Goal: Task Accomplishment & Management: Manage account settings

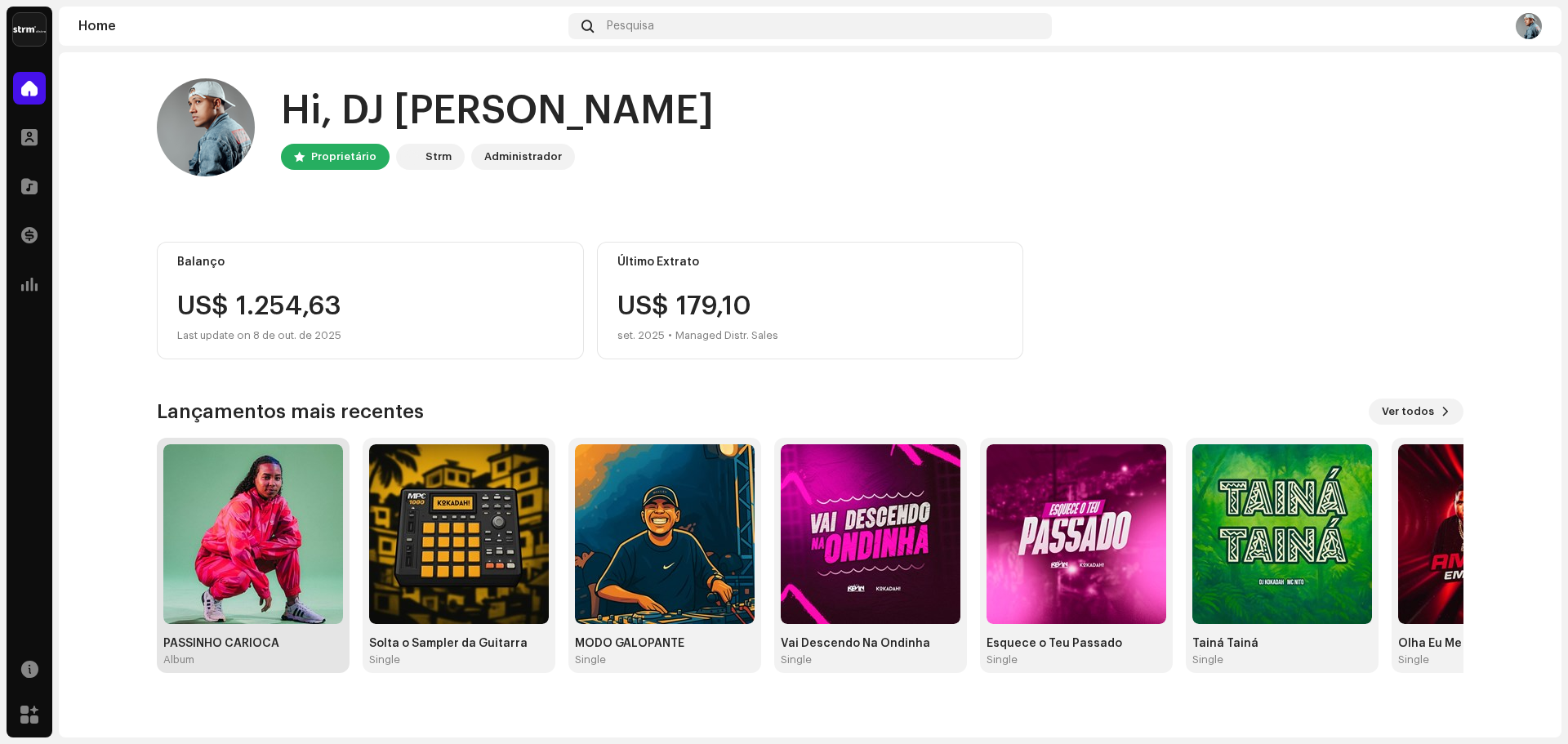
click at [304, 516] on img at bounding box center [254, 534] width 180 height 180
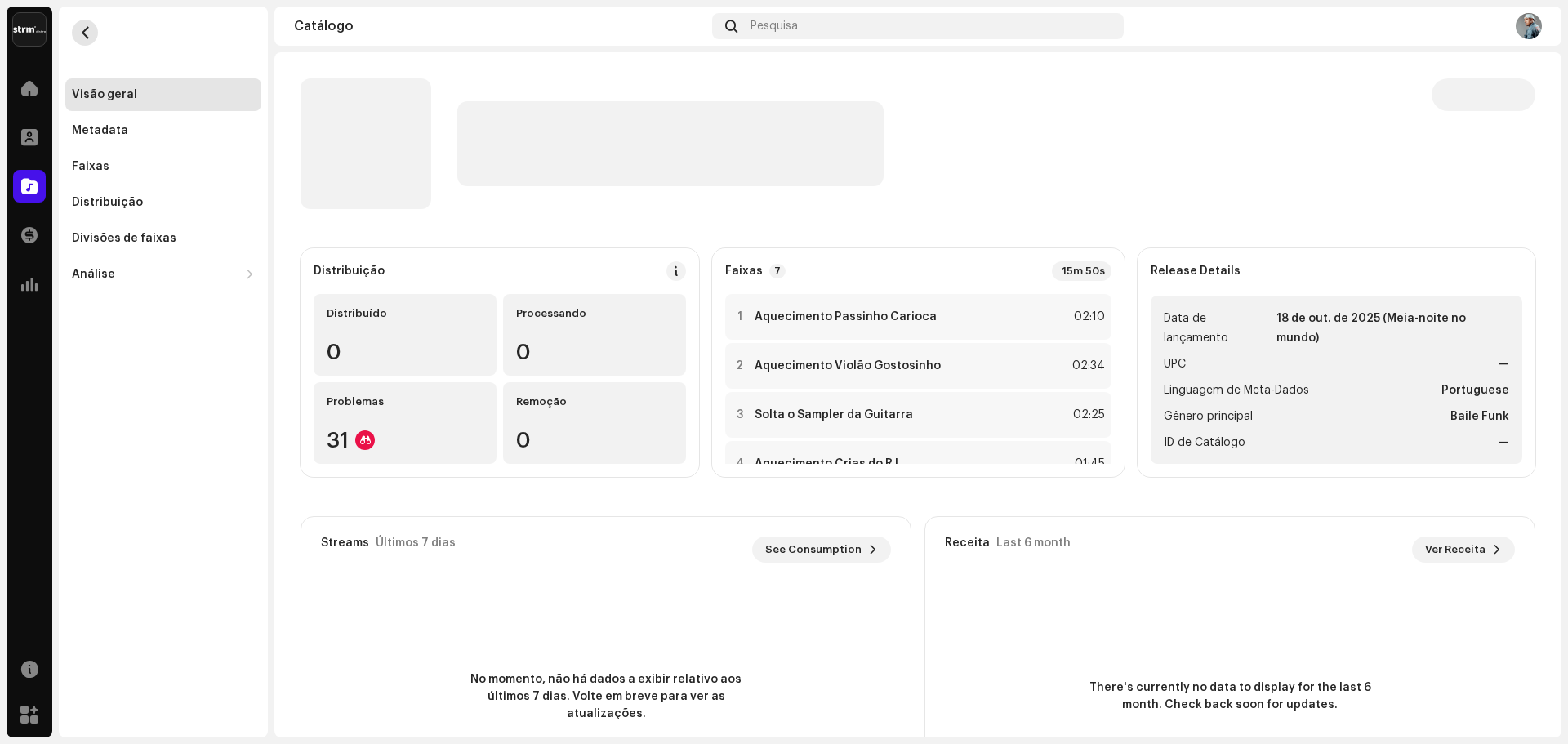
click at [85, 37] on span "button" at bounding box center [85, 33] width 12 height 13
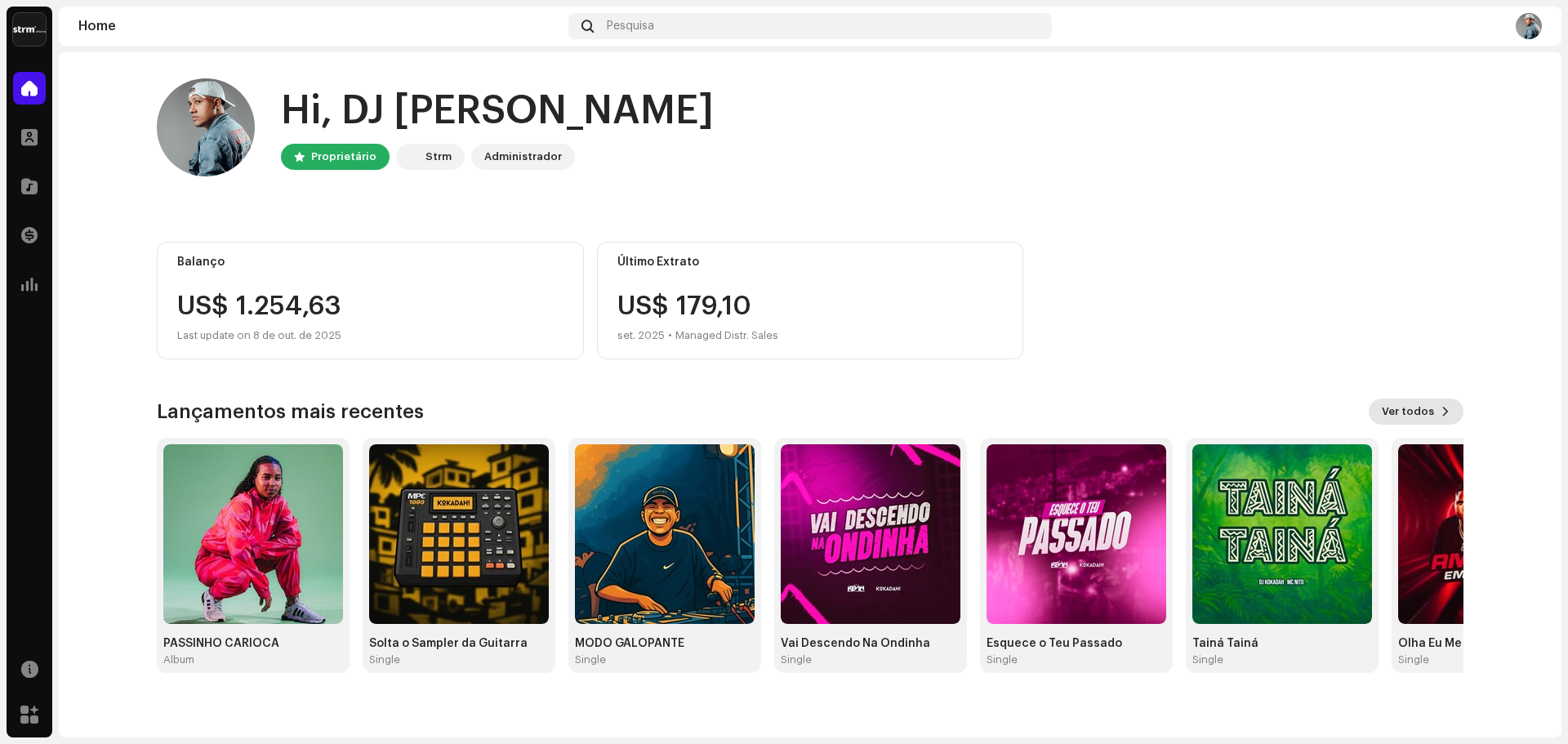
click at [1452, 413] on button "Ver todos" at bounding box center [1417, 412] width 95 height 27
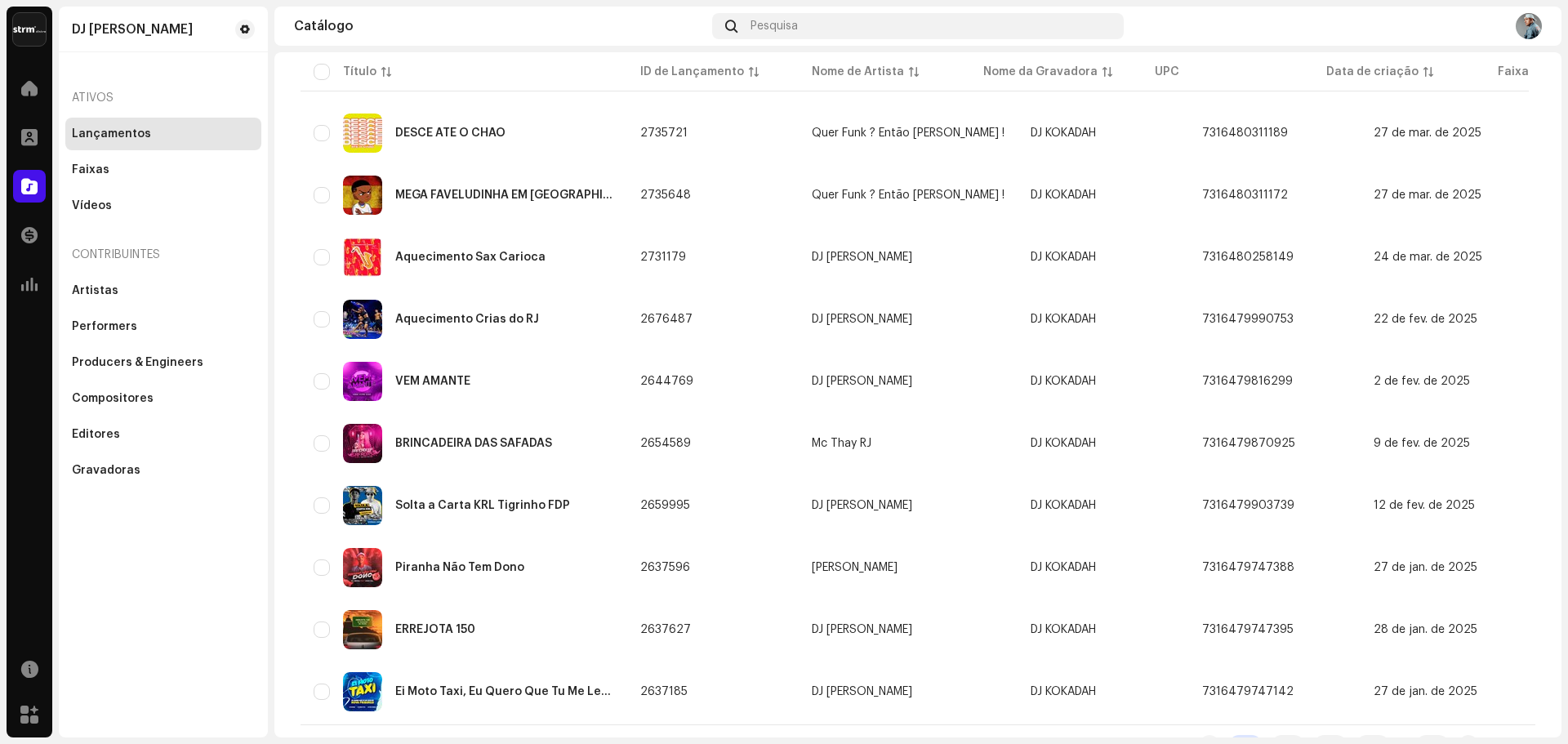
scroll to position [1056, 0]
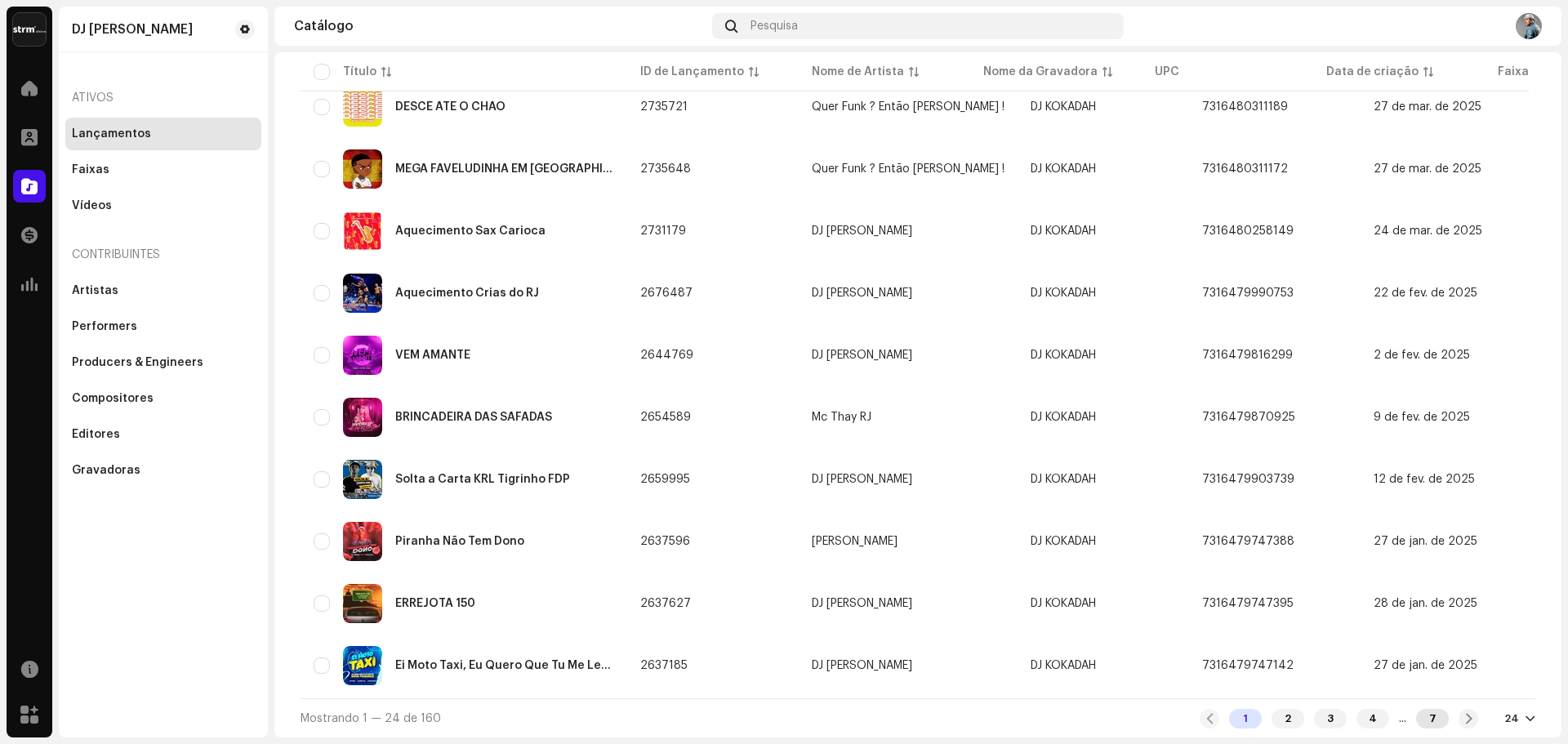
click at [1434, 719] on div "7" at bounding box center [1433, 718] width 33 height 20
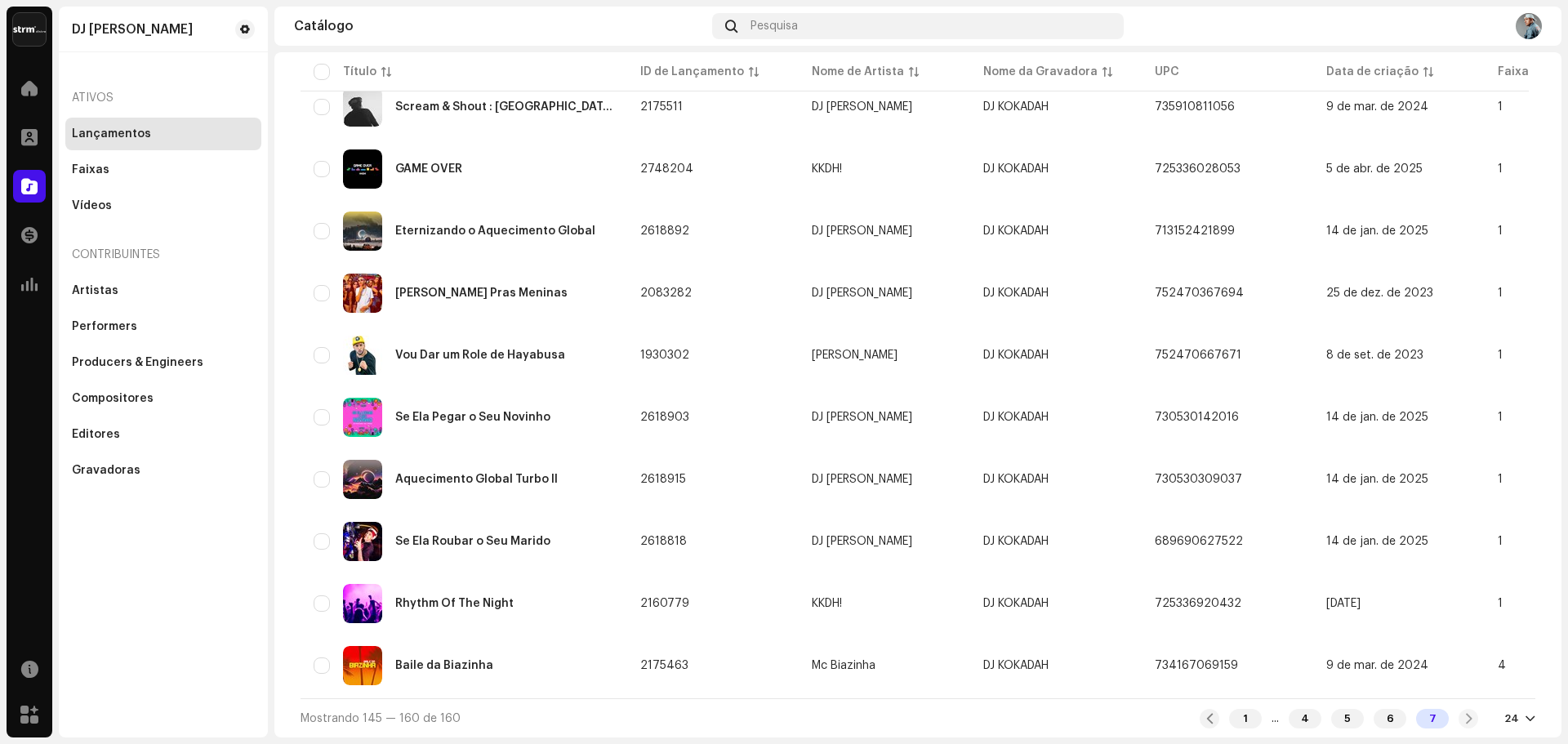
scroll to position [560, 0]
click at [1459, 722] on div "1 ... 4 5 6 7" at bounding box center [1339, 718] width 278 height 20
click at [1389, 711] on div "6" at bounding box center [1390, 718] width 33 height 20
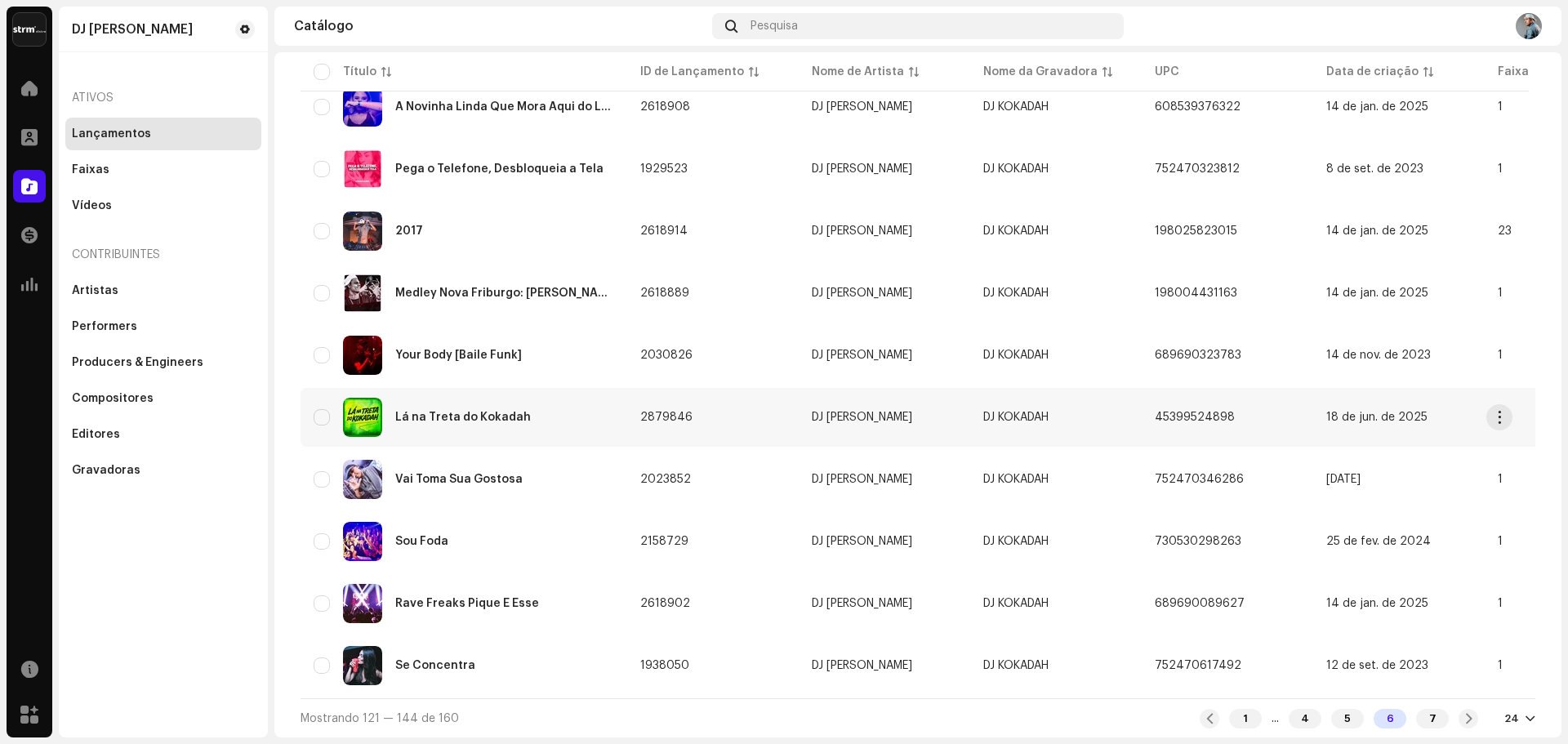
scroll to position [1056, 0]
click at [1338, 709] on div "5" at bounding box center [1347, 718] width 33 height 20
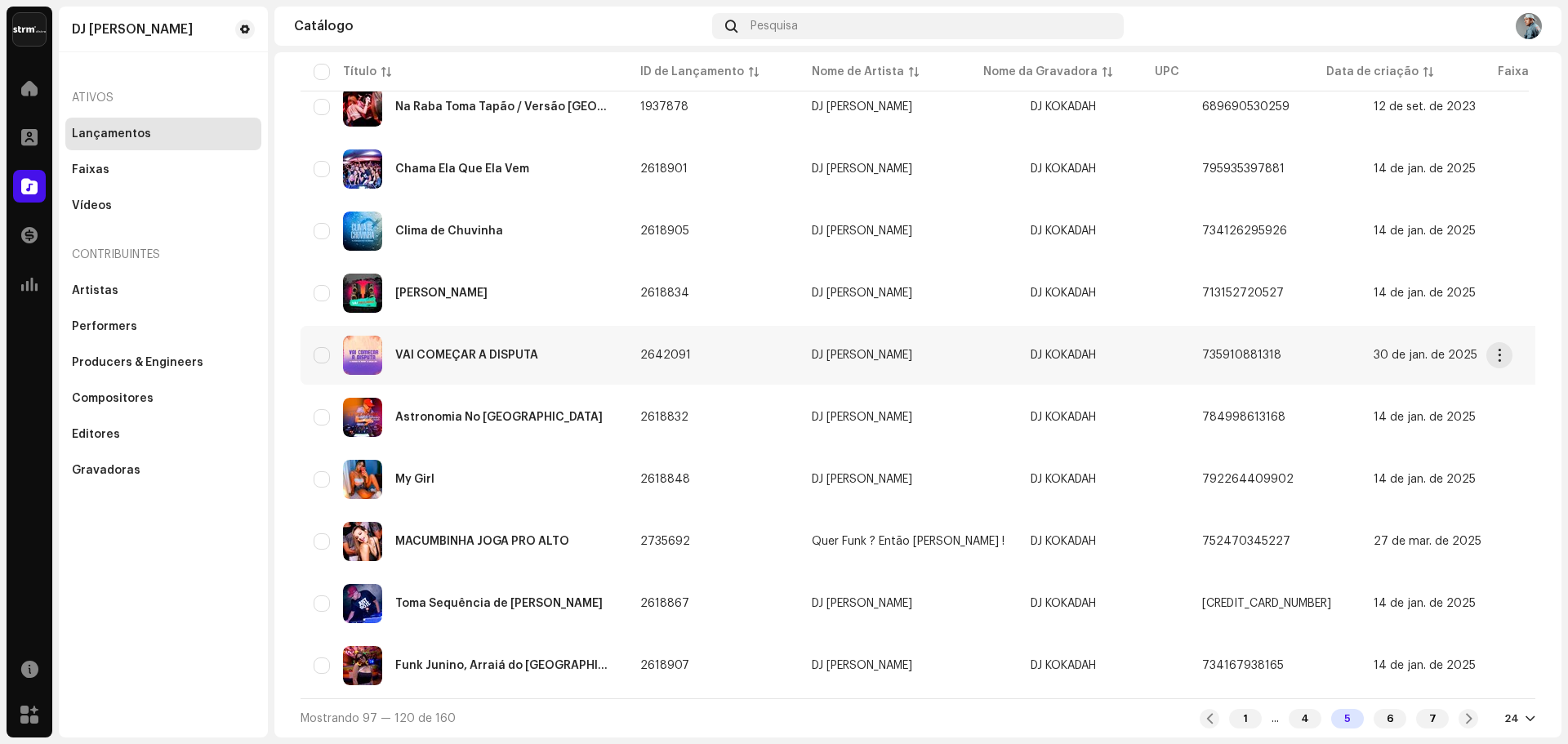
scroll to position [1056, 0]
click at [1290, 715] on div "4" at bounding box center [1305, 718] width 33 height 20
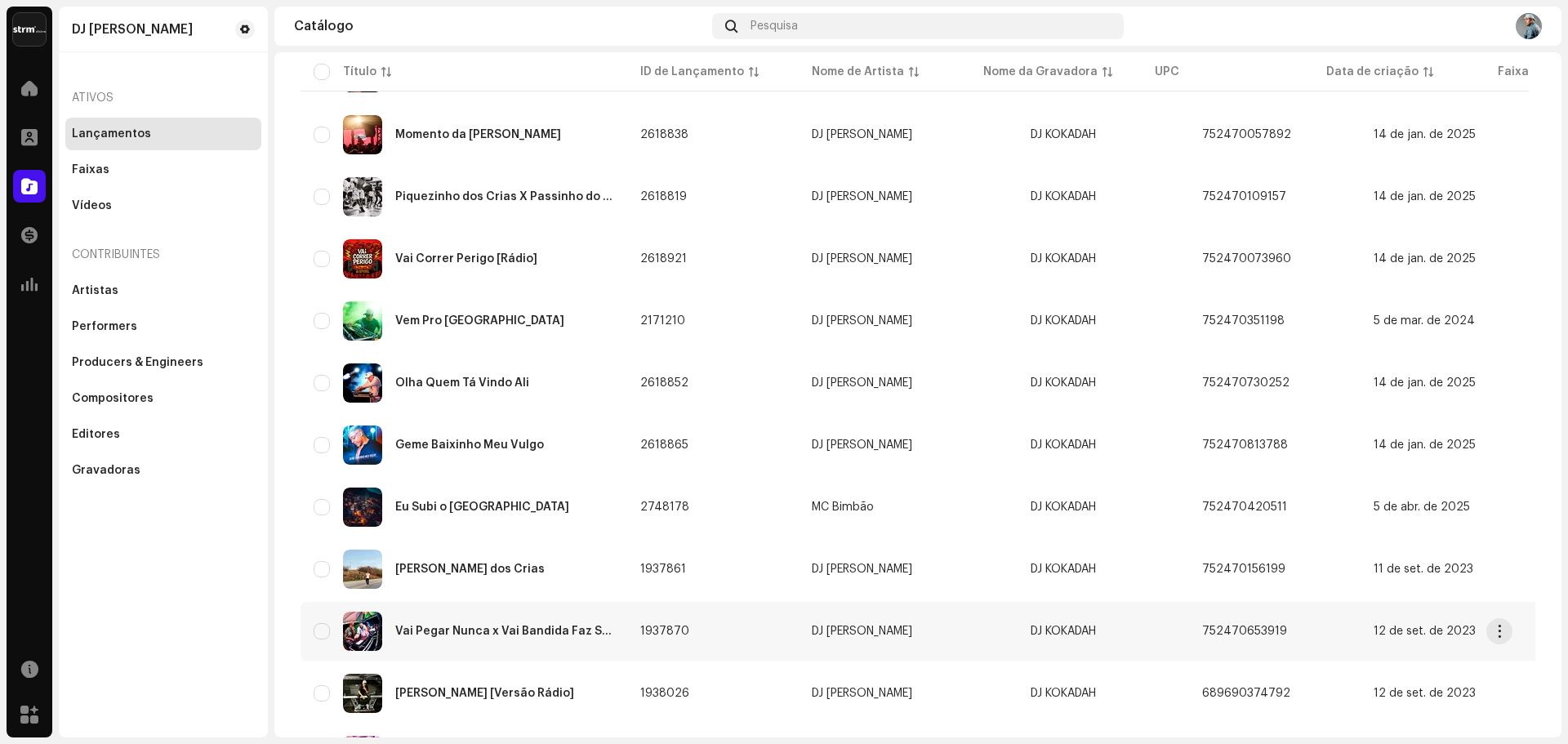
scroll to position [1056, 0]
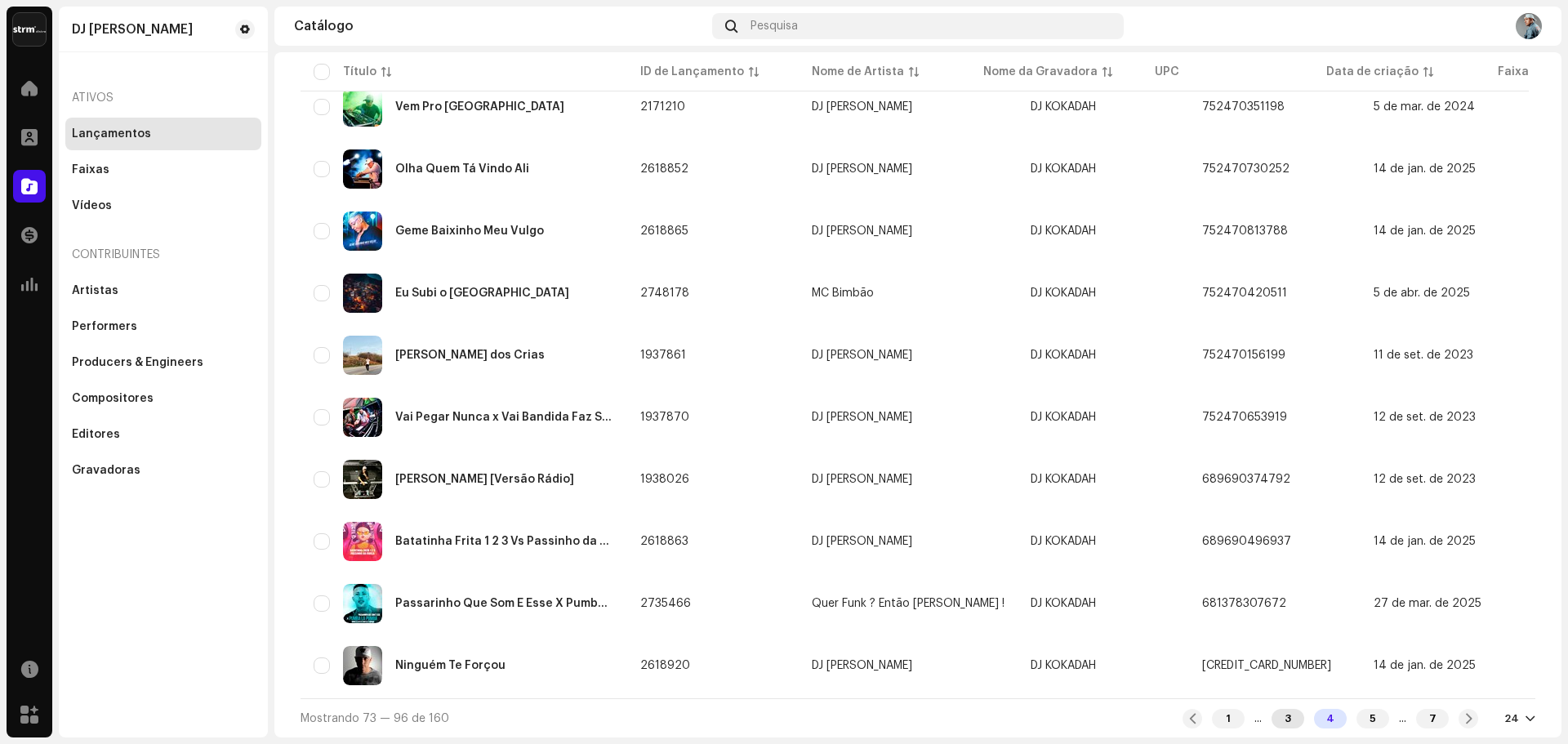
click at [1272, 720] on div "3" at bounding box center [1288, 718] width 33 height 20
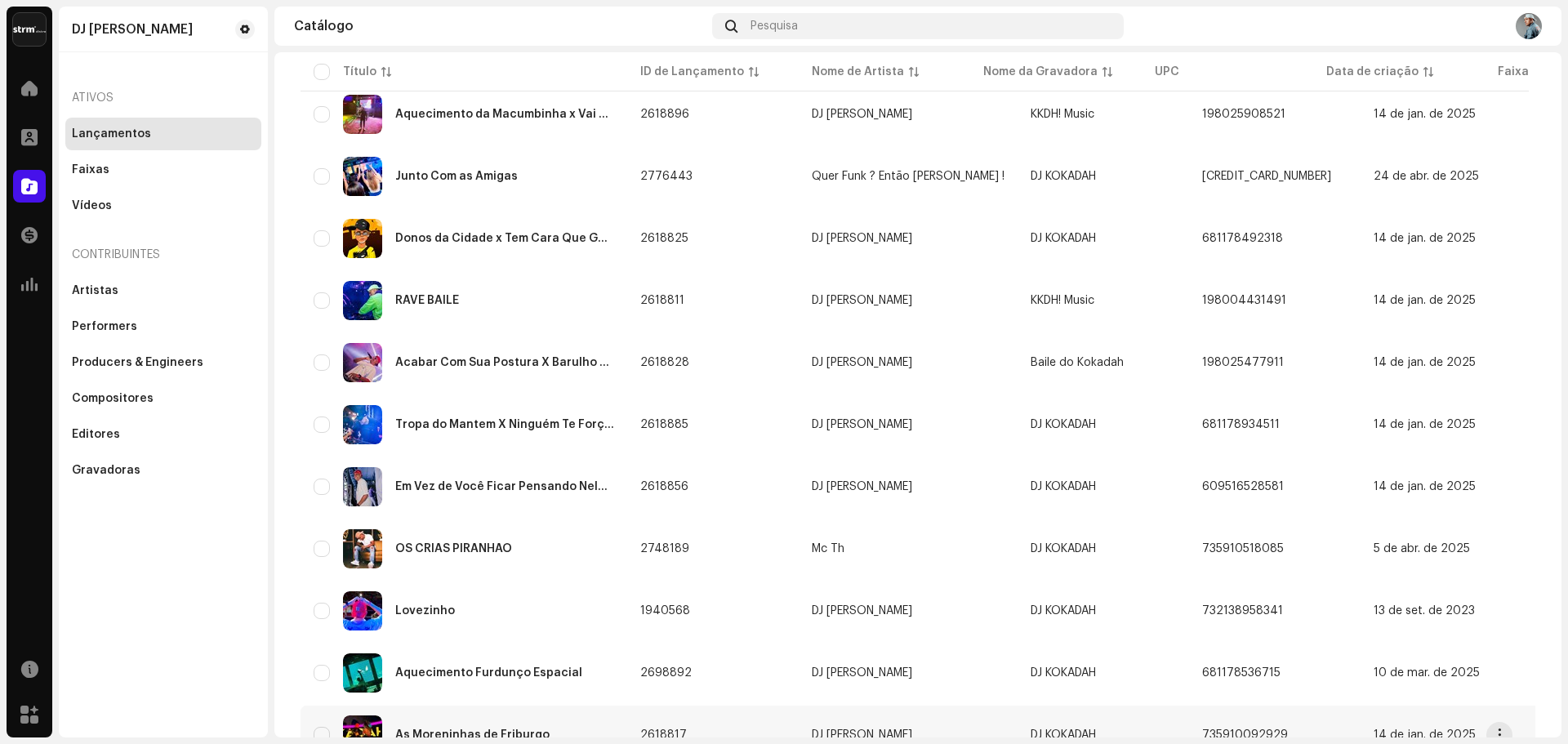
scroll to position [975, 0]
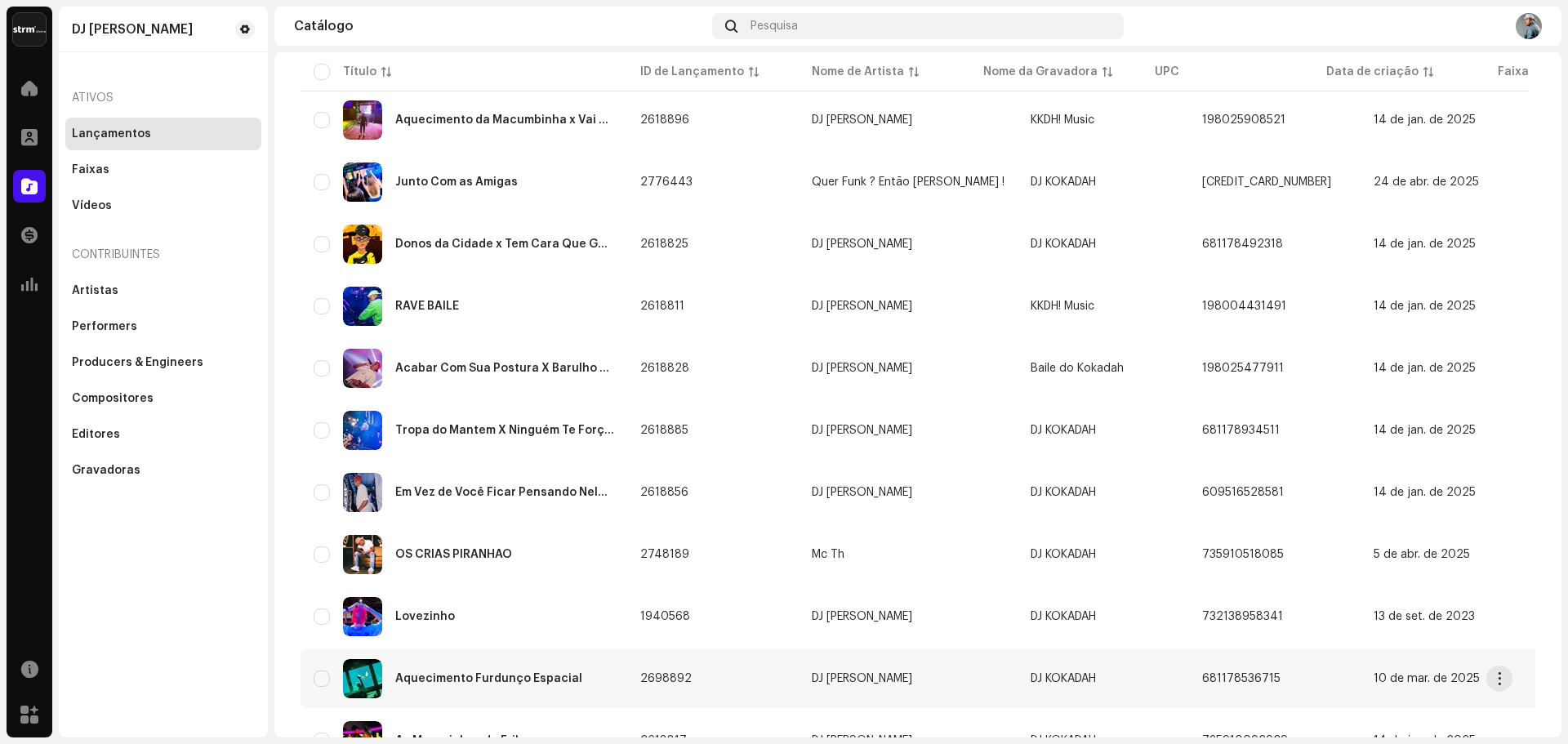
click at [530, 673] on div "Aquecimento Furdunço Espacial" at bounding box center [489, 679] width 187 height 11
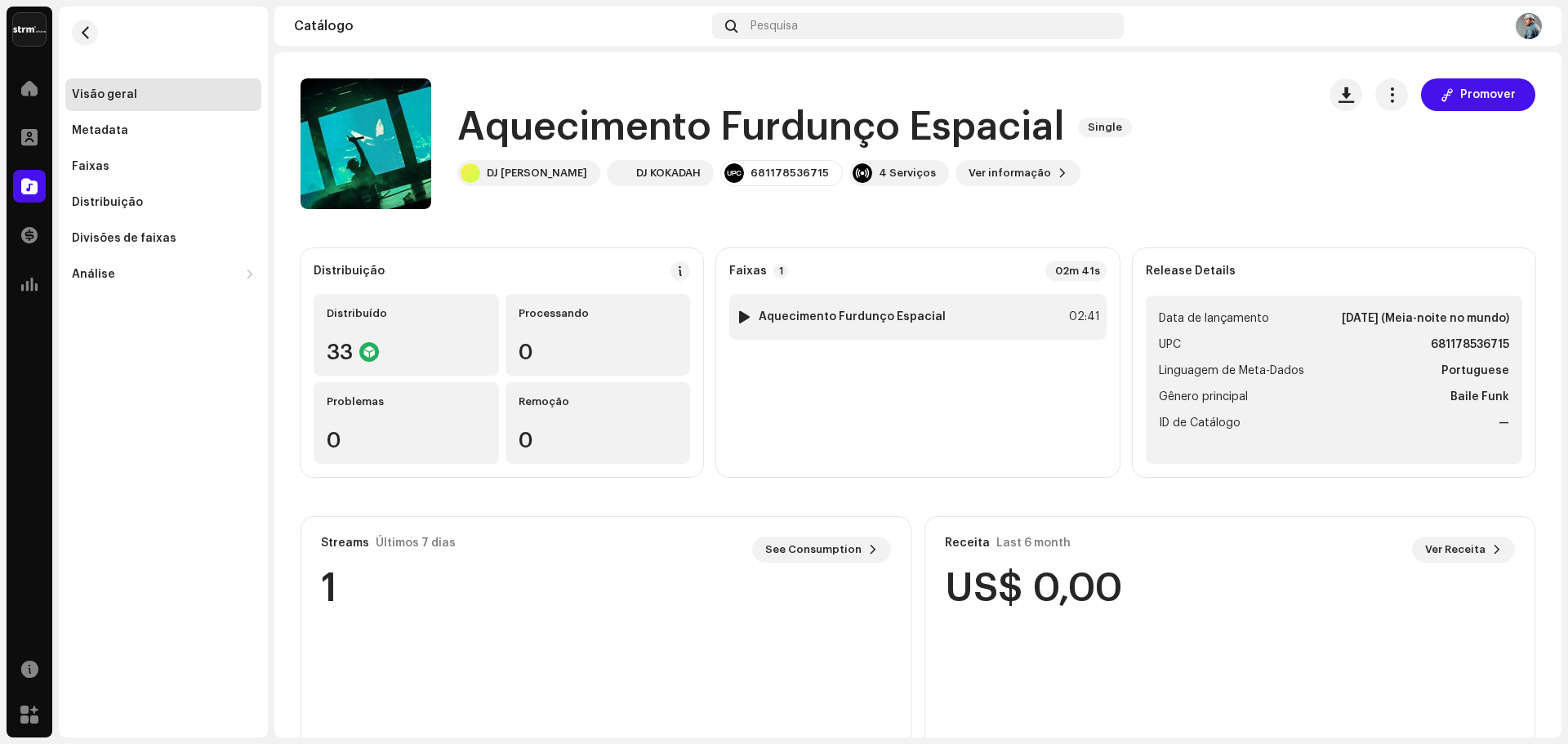
click at [740, 318] on div at bounding box center [744, 317] width 12 height 13
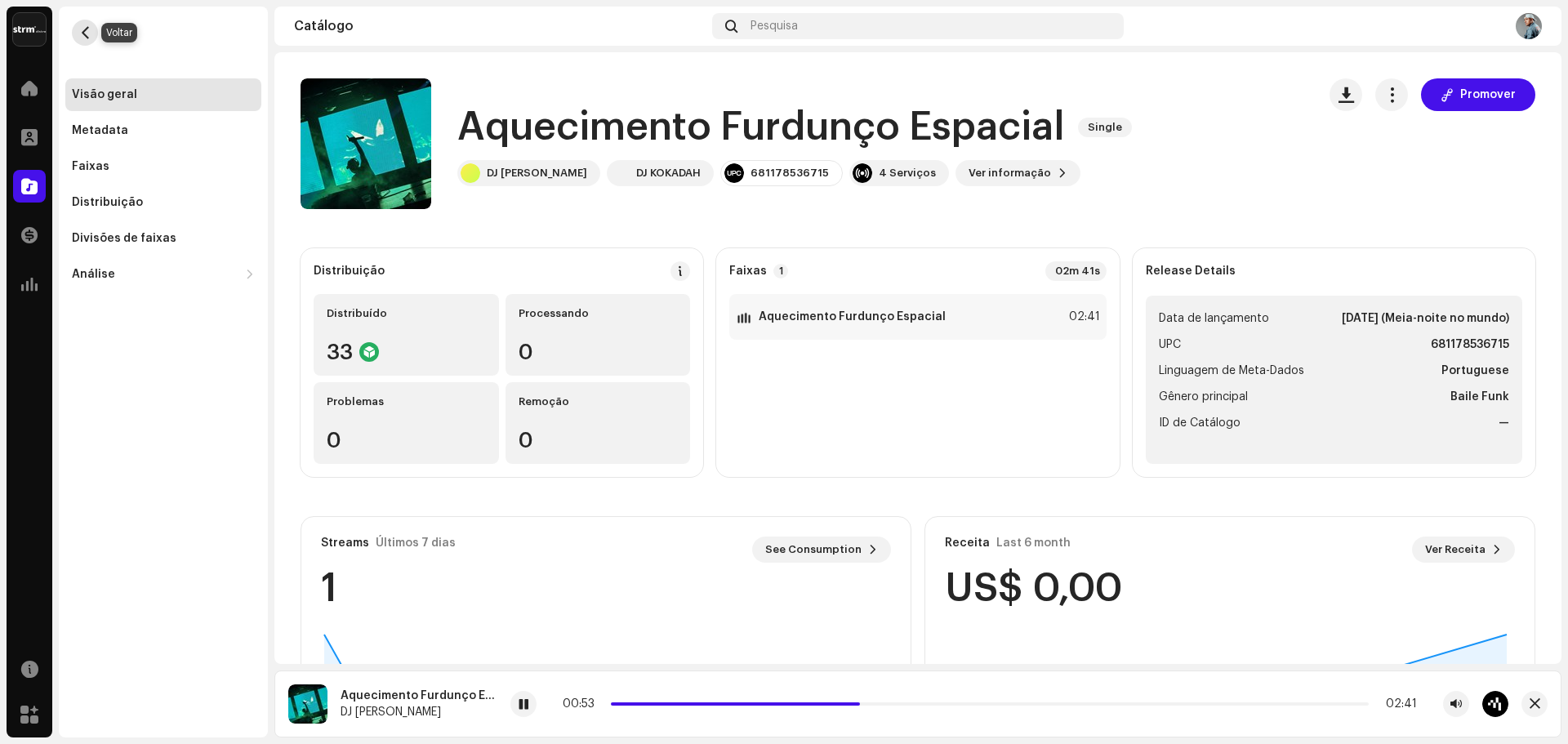
click at [86, 31] on span "button" at bounding box center [85, 33] width 12 height 13
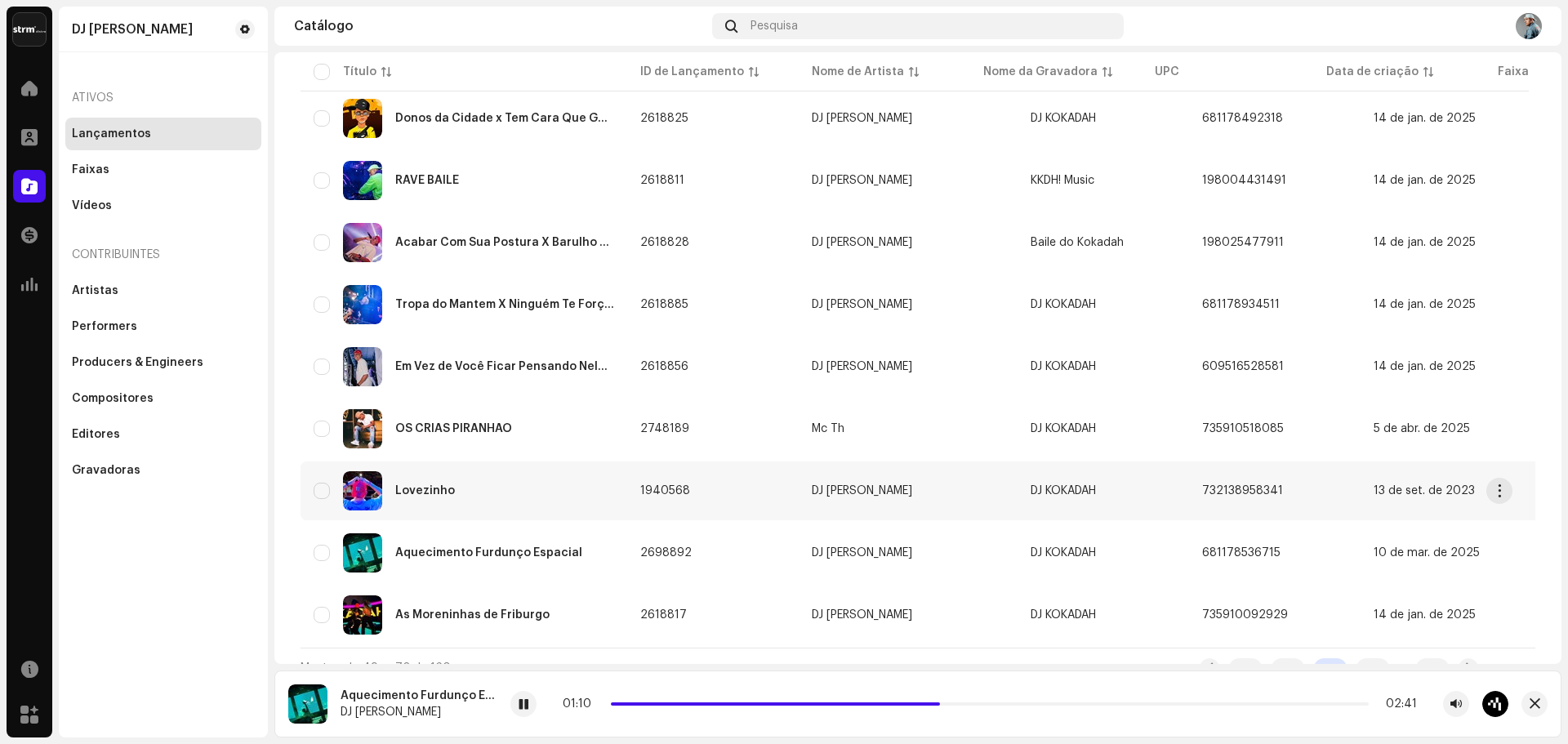
scroll to position [1049, 0]
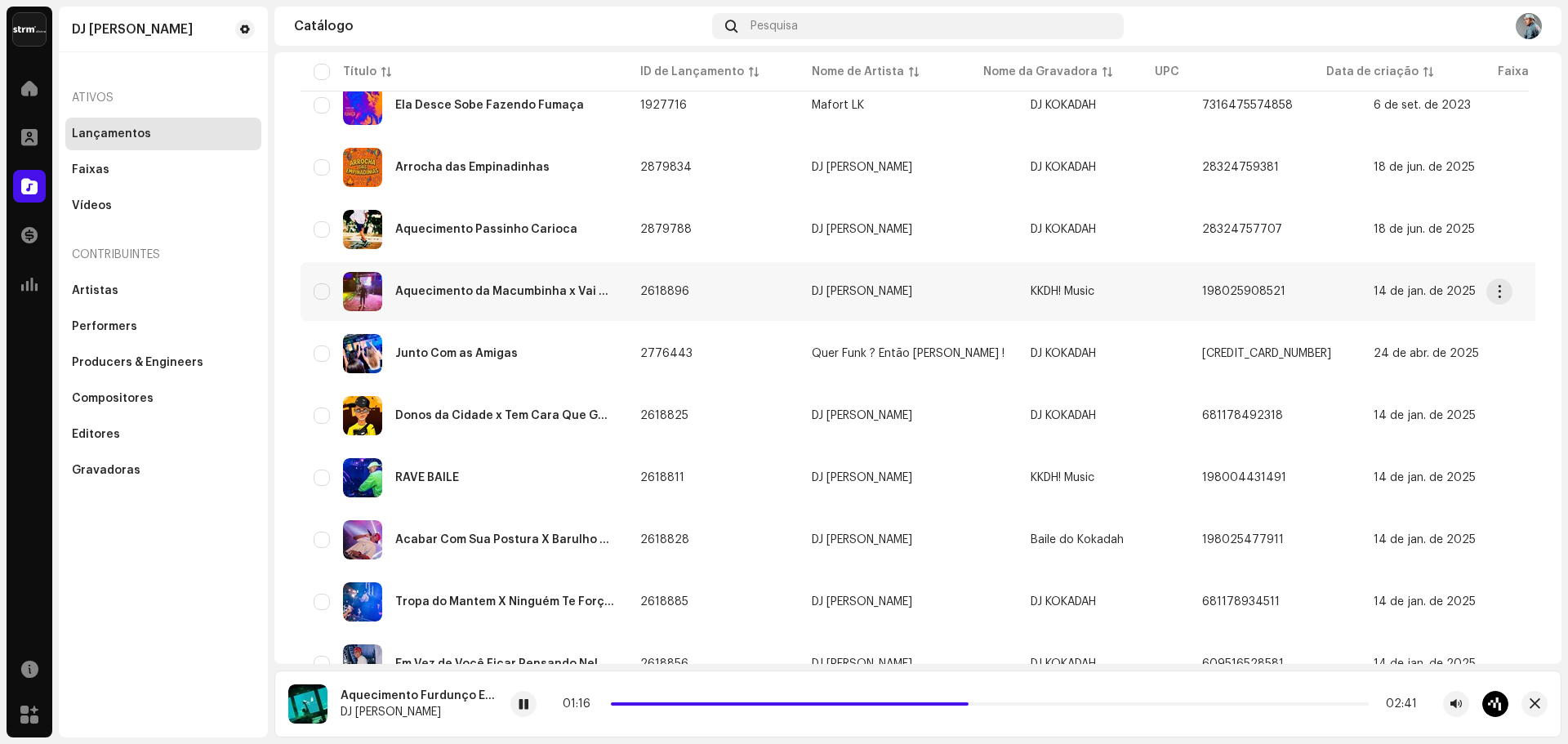
click at [555, 297] on div "Aquecimento da Macumbinha x Vai No Toma Toma" at bounding box center [463, 291] width 300 height 39
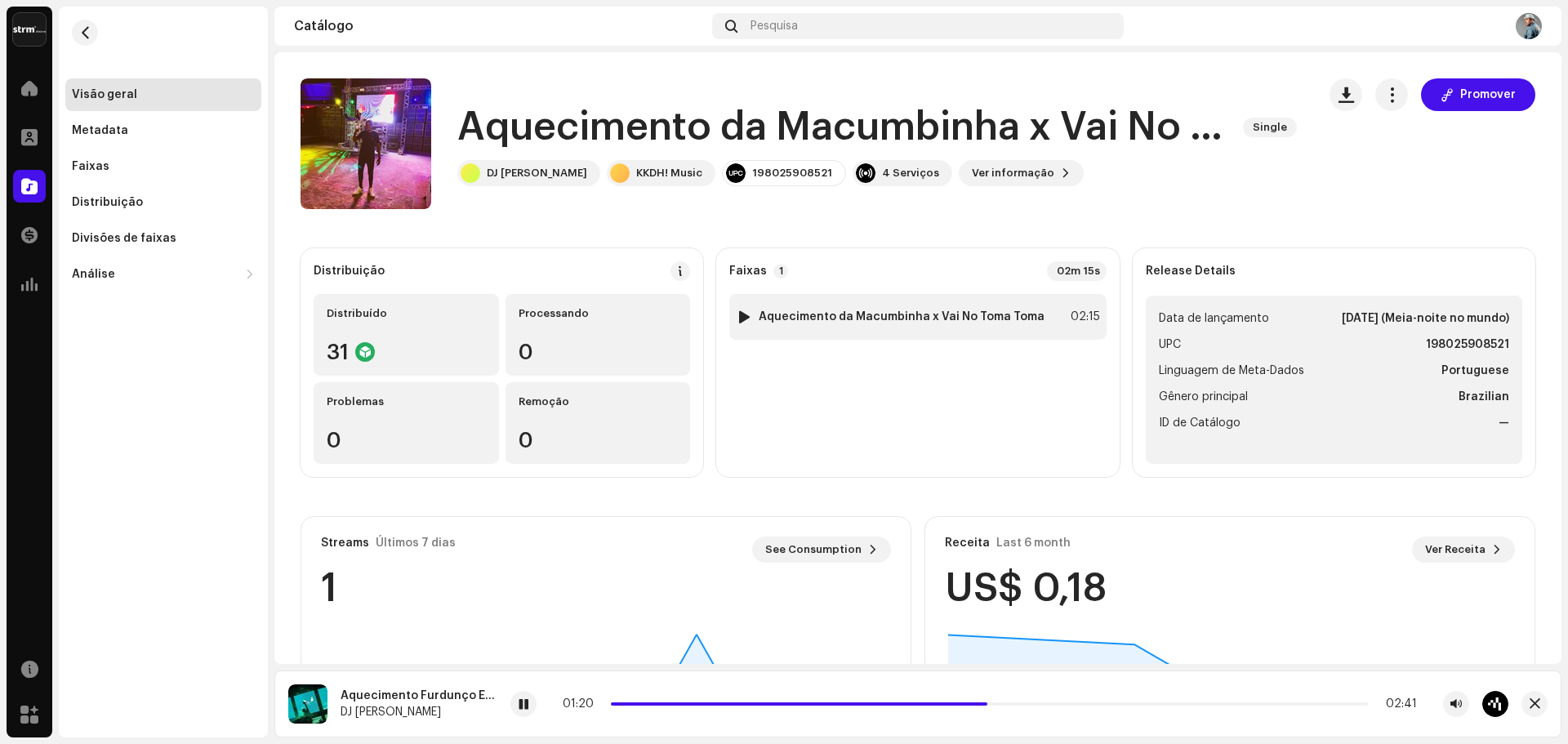
click at [742, 316] on div at bounding box center [744, 317] width 12 height 13
click at [1340, 98] on span "button" at bounding box center [1346, 95] width 15 height 13
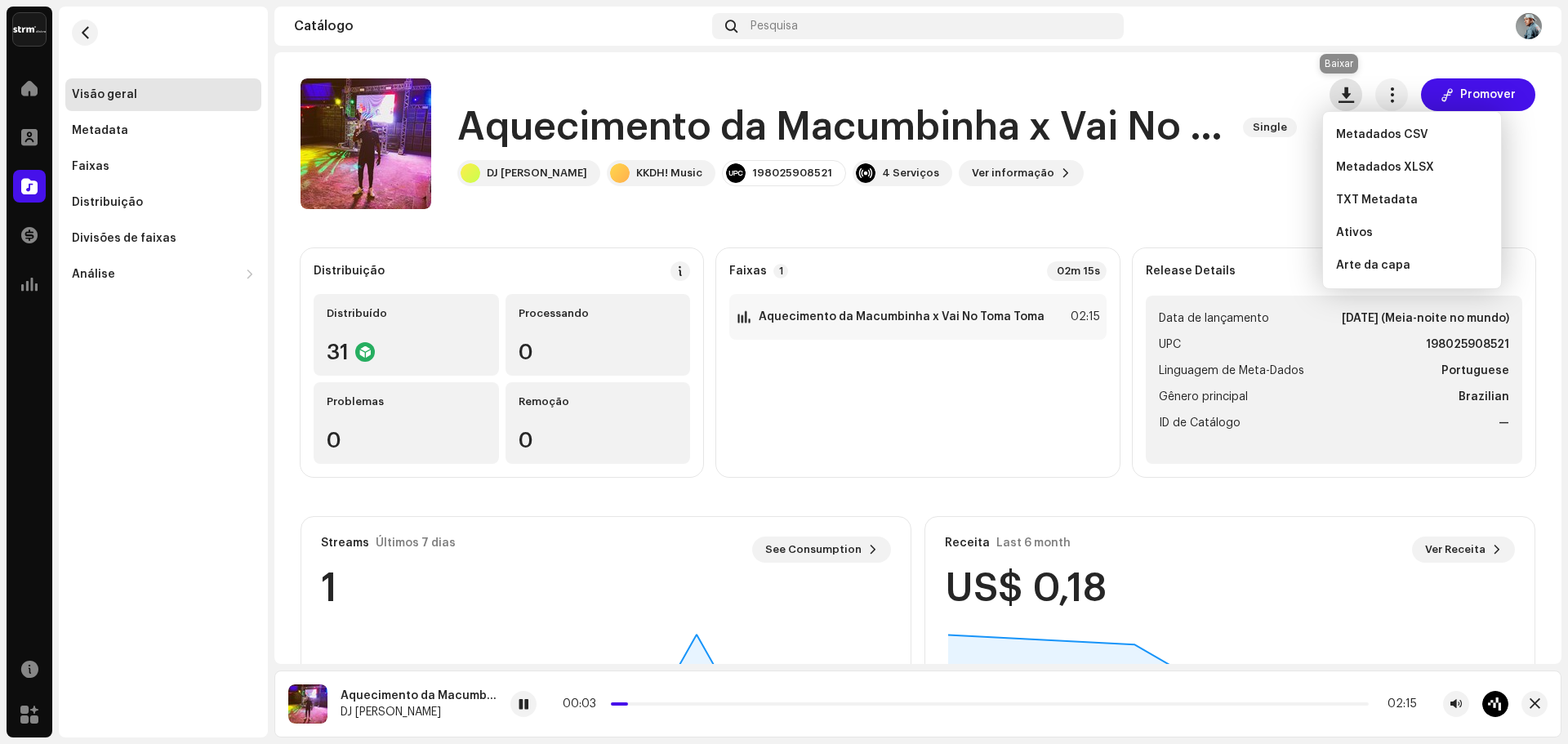
click at [1332, 85] on button "button" at bounding box center [1345, 95] width 33 height 33
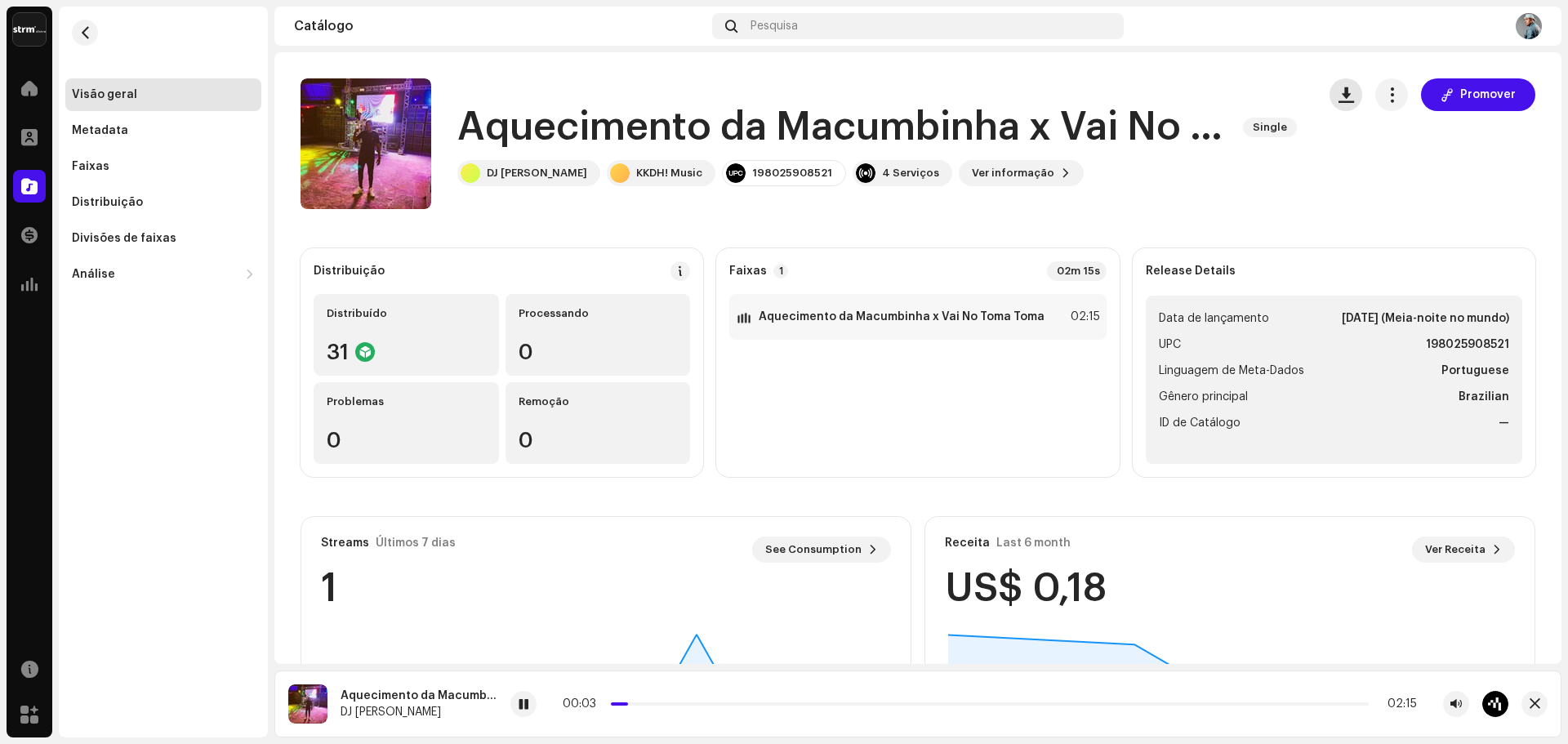
click at [1339, 92] on span "button" at bounding box center [1346, 95] width 15 height 13
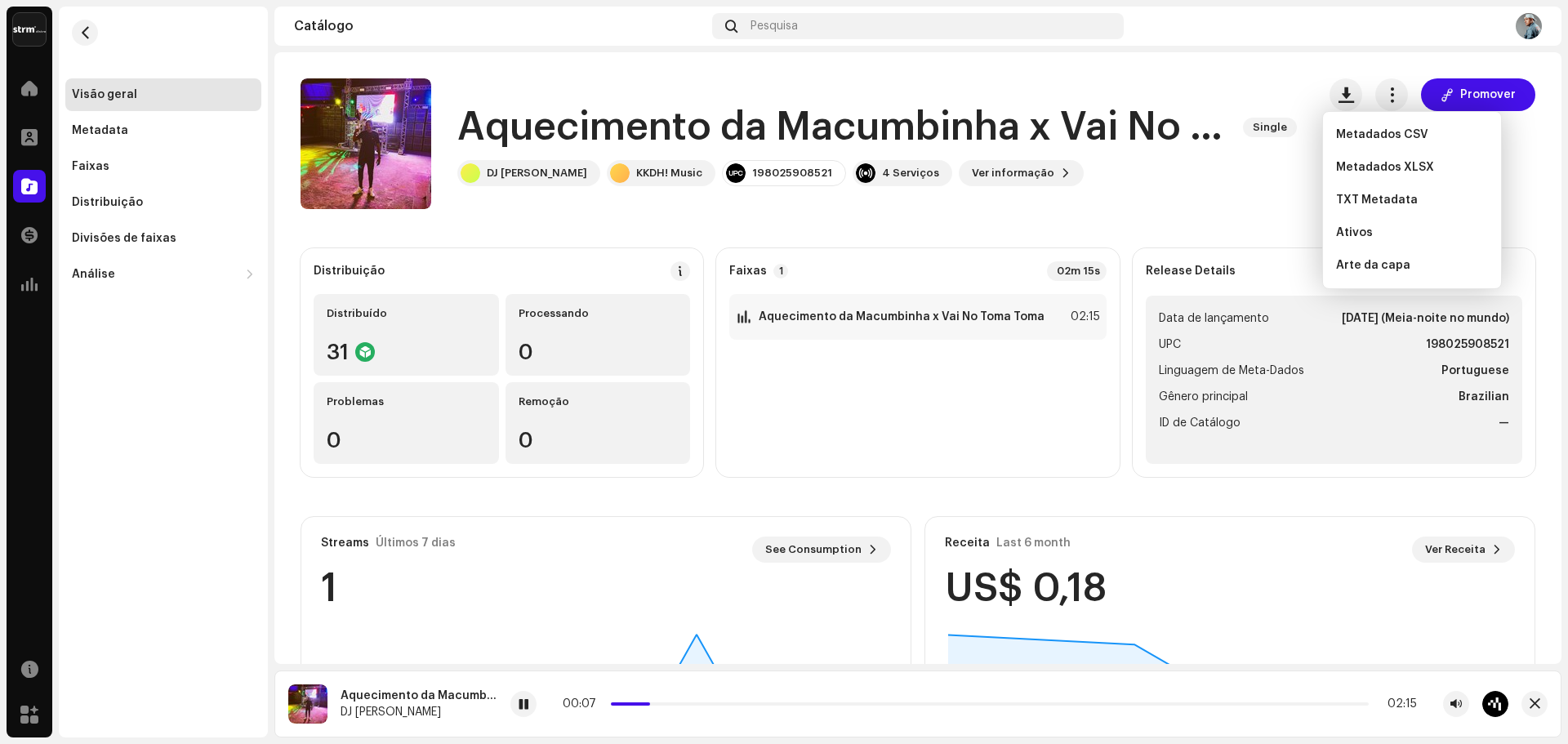
click at [1205, 229] on catalog-releases-details-overview "Aquecimento da Macumbinha x Vai No Toma Toma Single Promover Aquecimento da Mac…" at bounding box center [918, 460] width 1287 height 817
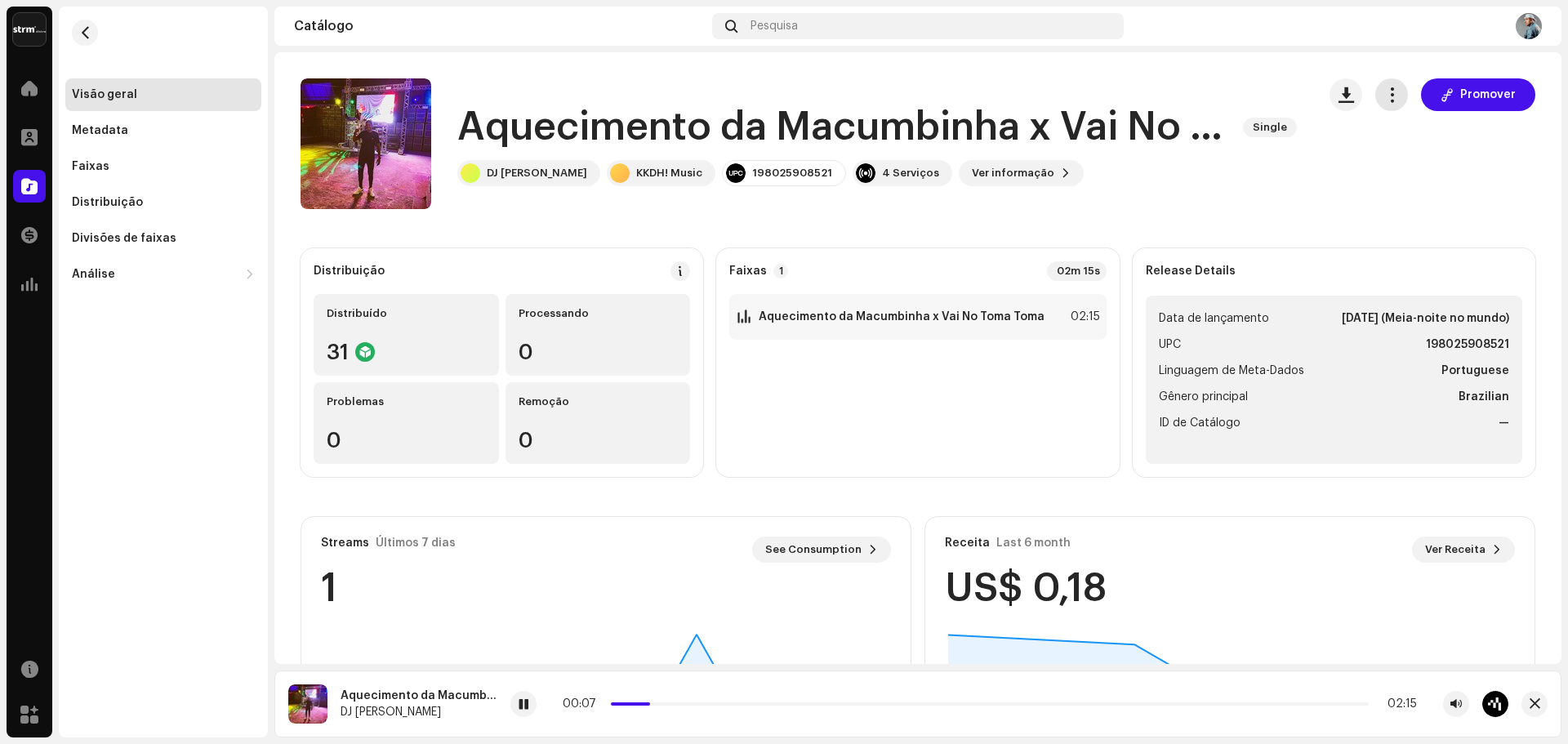
click at [1384, 100] on span "button" at bounding box center [1392, 95] width 15 height 13
click at [1412, 168] on span "Editar" at bounding box center [1399, 168] width 34 height 13
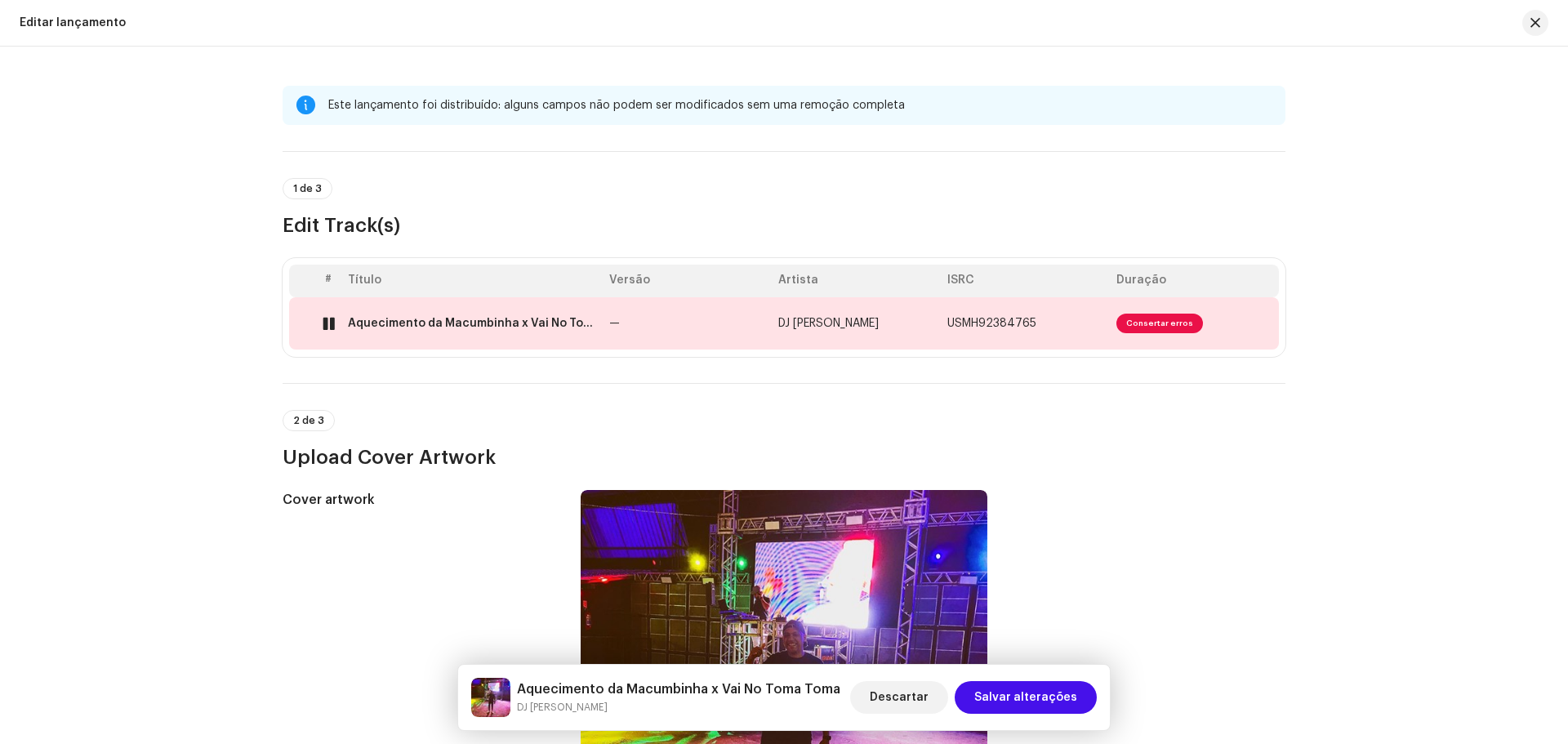
click at [1172, 320] on span "Consertar erros" at bounding box center [1159, 323] width 86 height 20
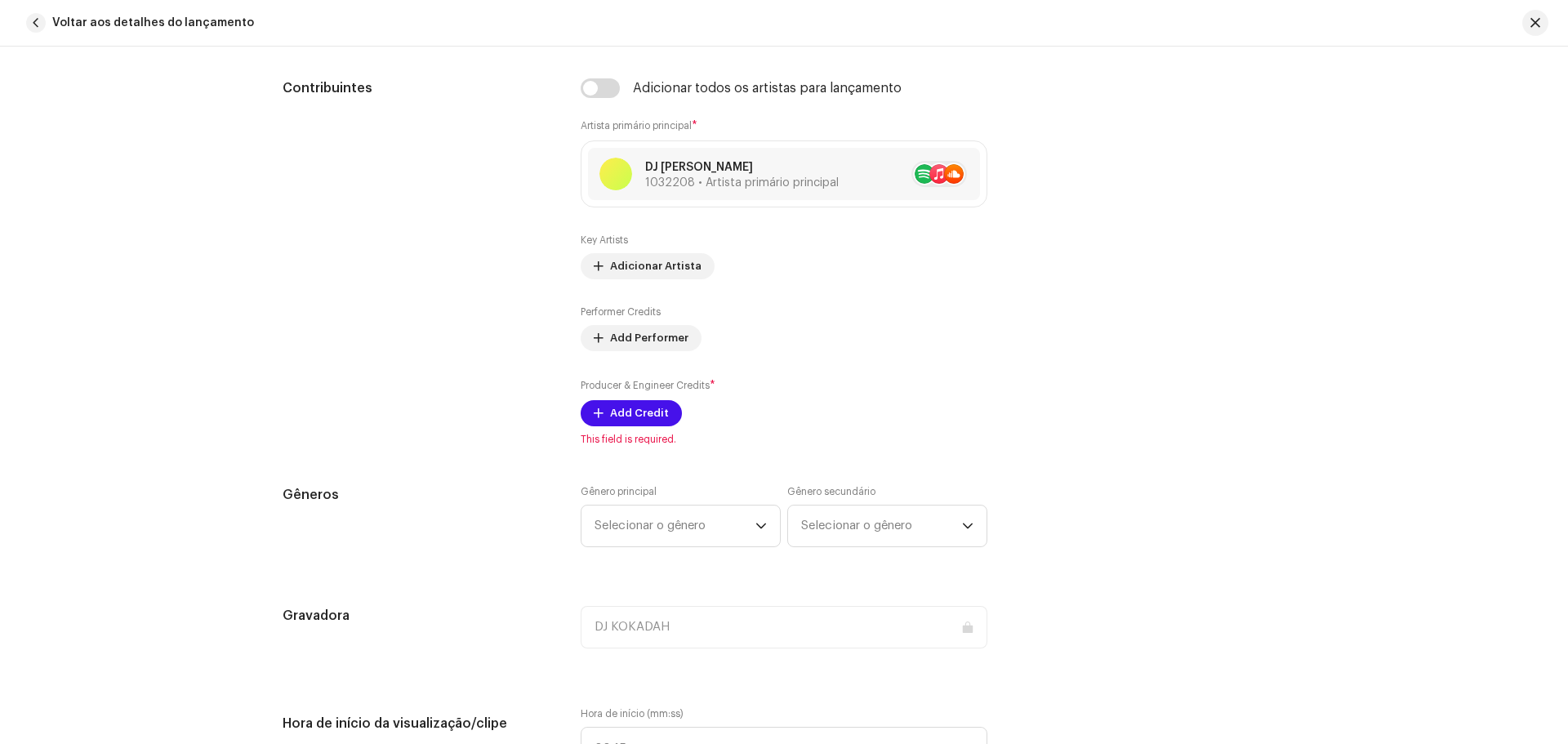
scroll to position [1070, 0]
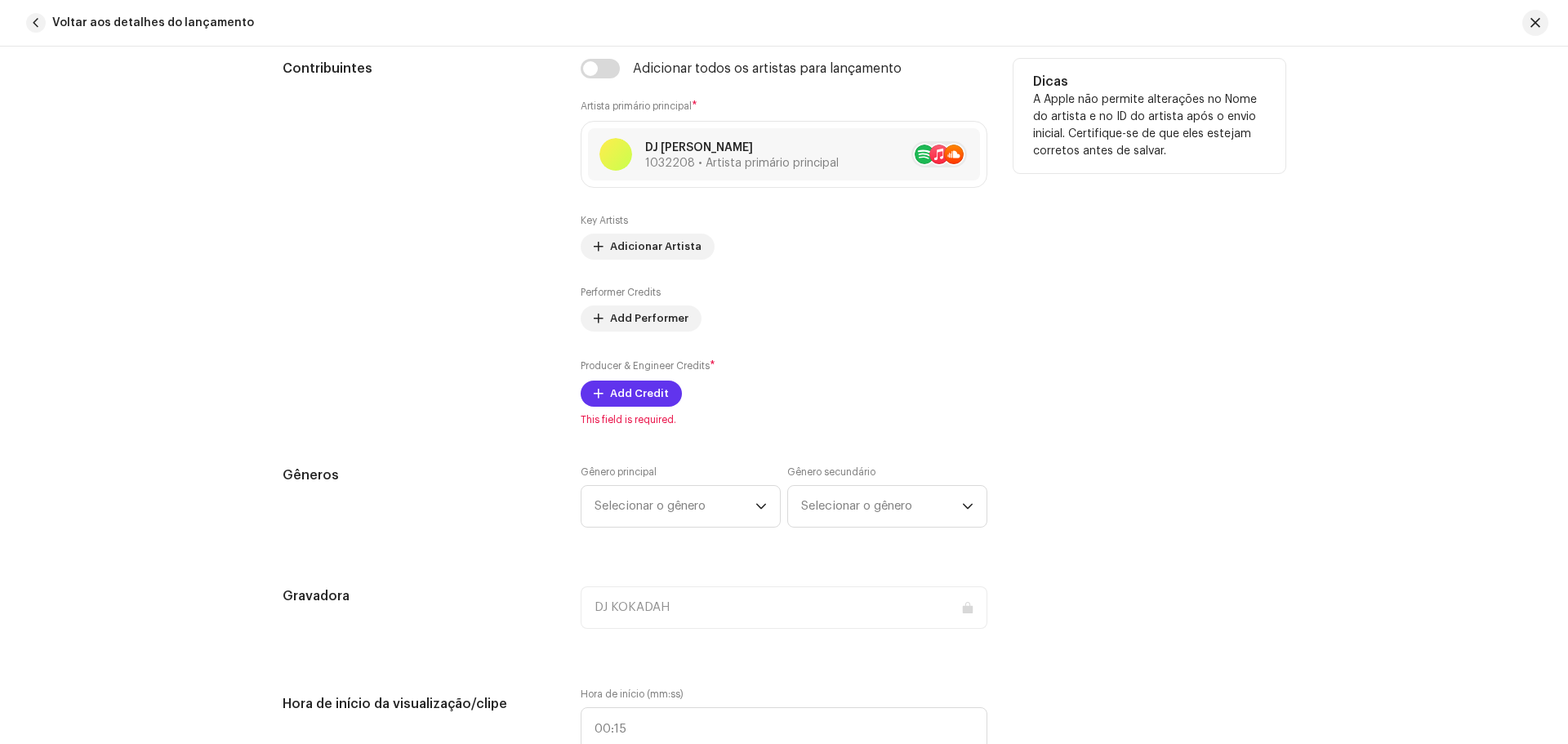
click at [633, 385] on span "Add Credit" at bounding box center [639, 394] width 59 height 33
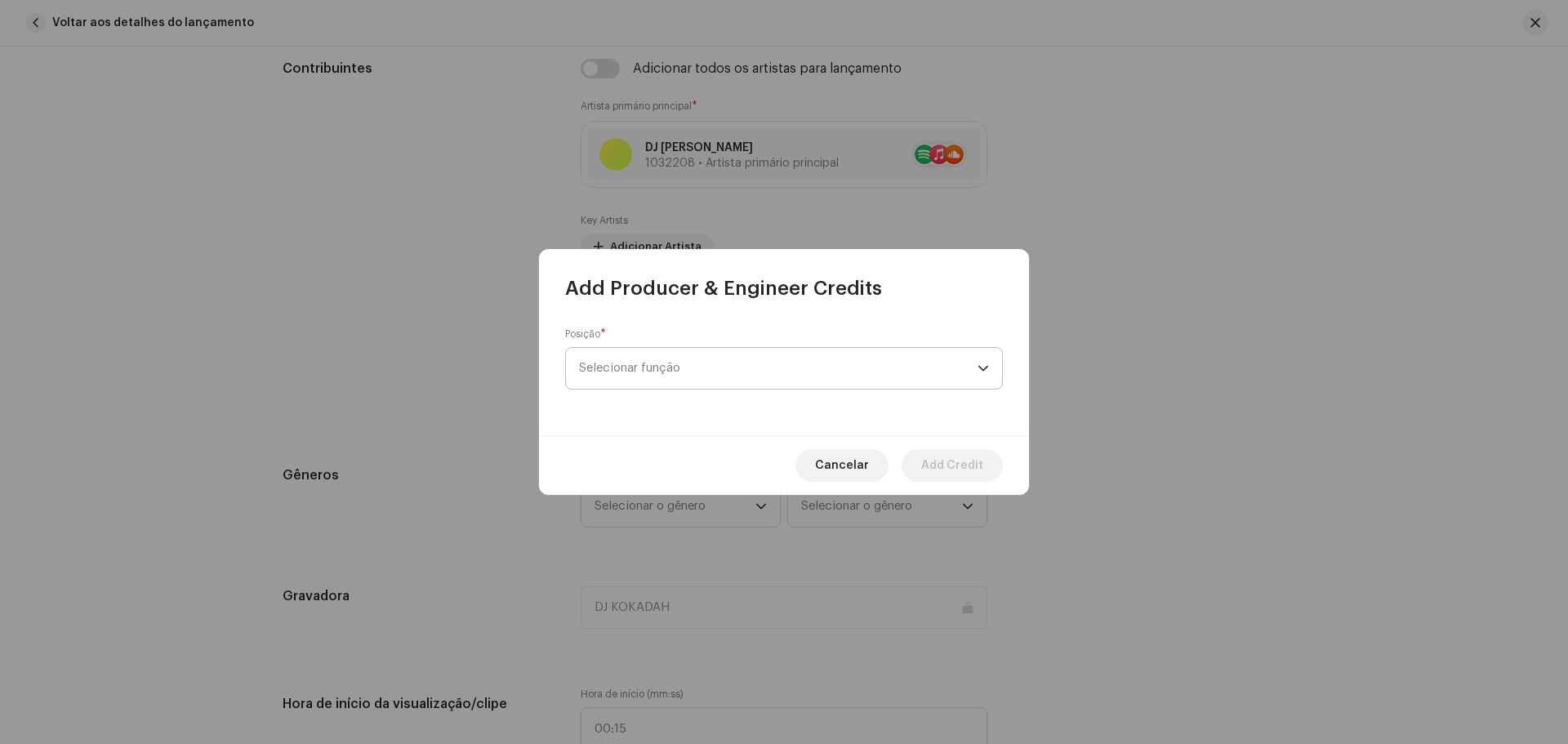
click at [727, 367] on span "Selecionar função" at bounding box center [778, 367] width 399 height 41
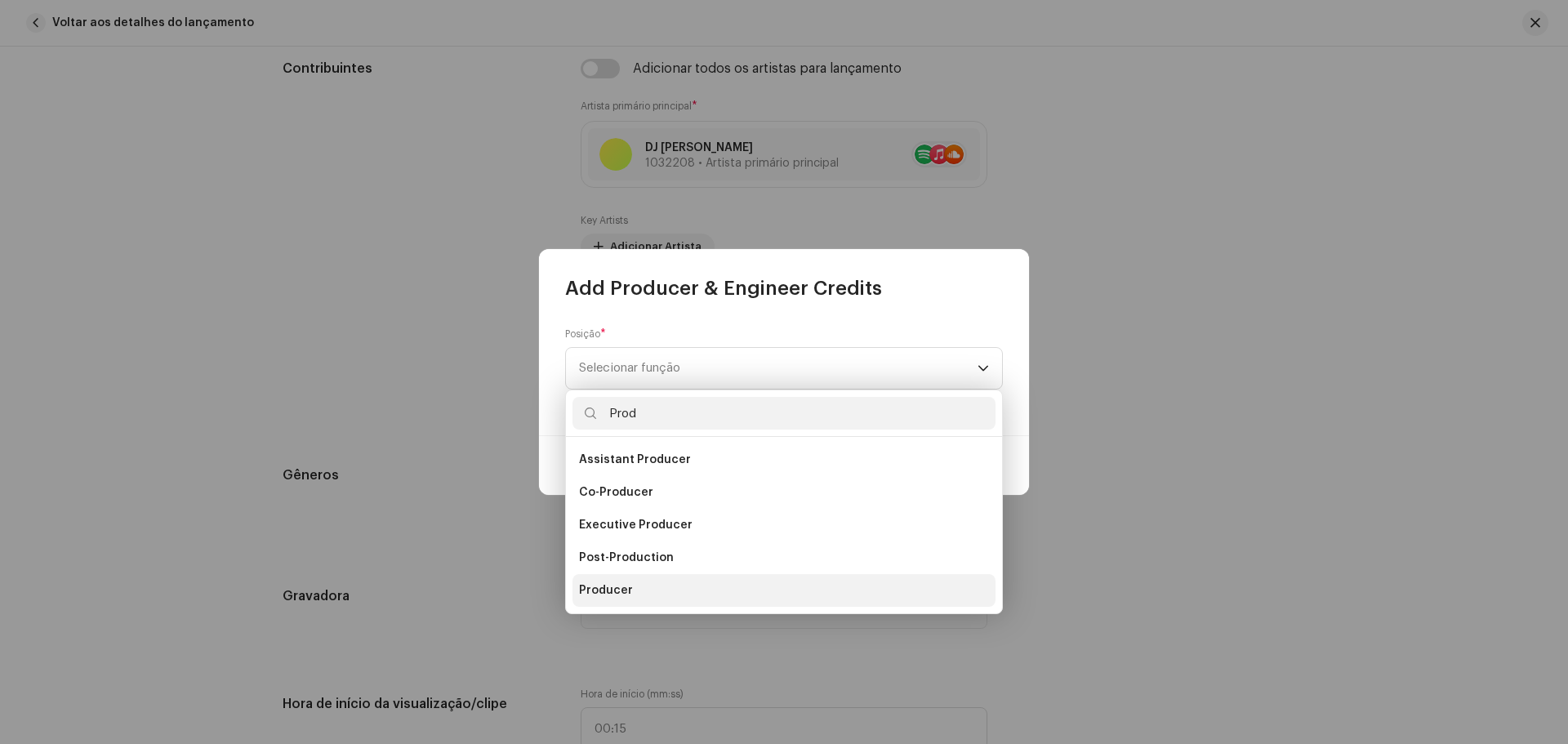
type input "Prod"
click at [641, 594] on li "Producer" at bounding box center [784, 590] width 423 height 33
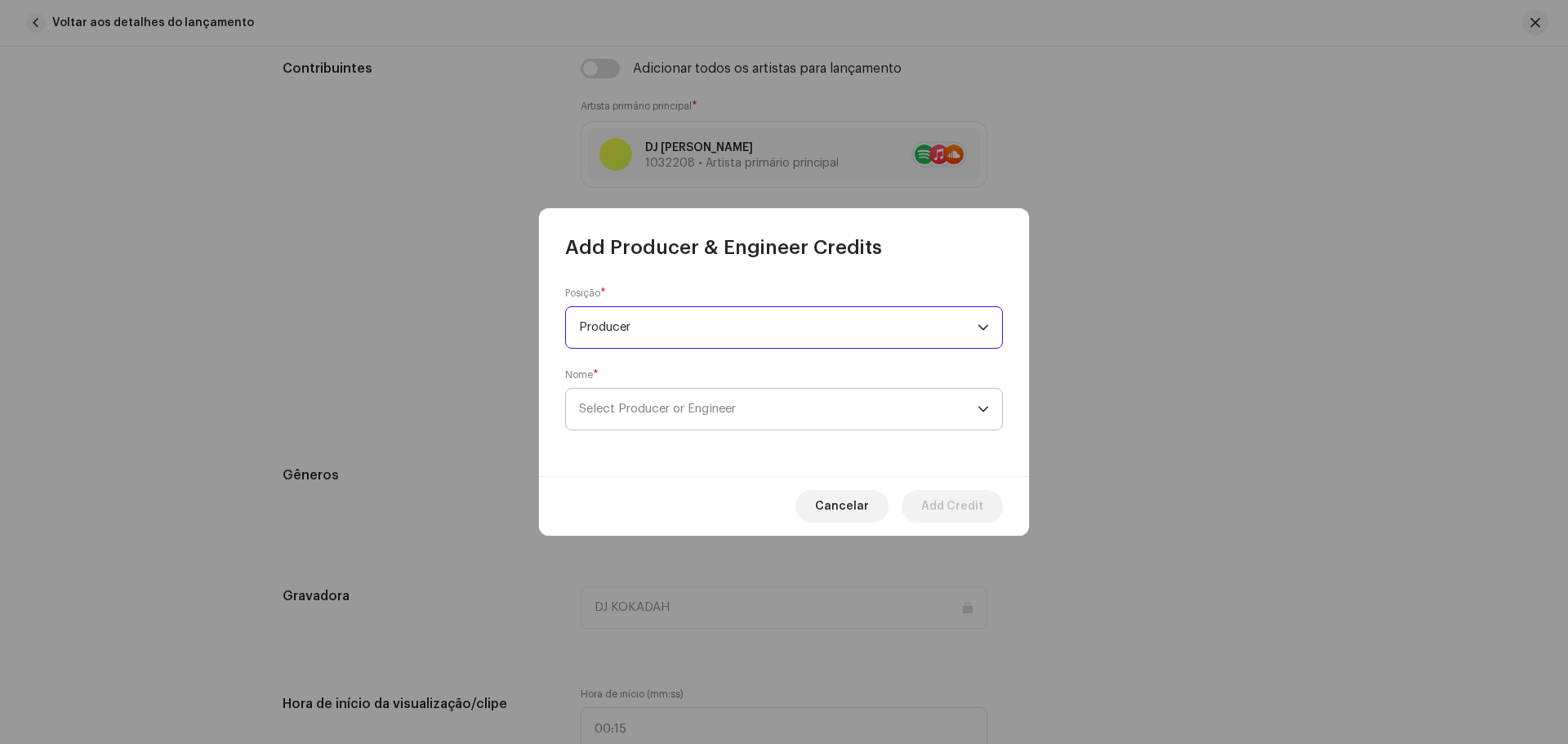
click at [641, 409] on span "Select Producer or Engineer" at bounding box center [658, 408] width 157 height 12
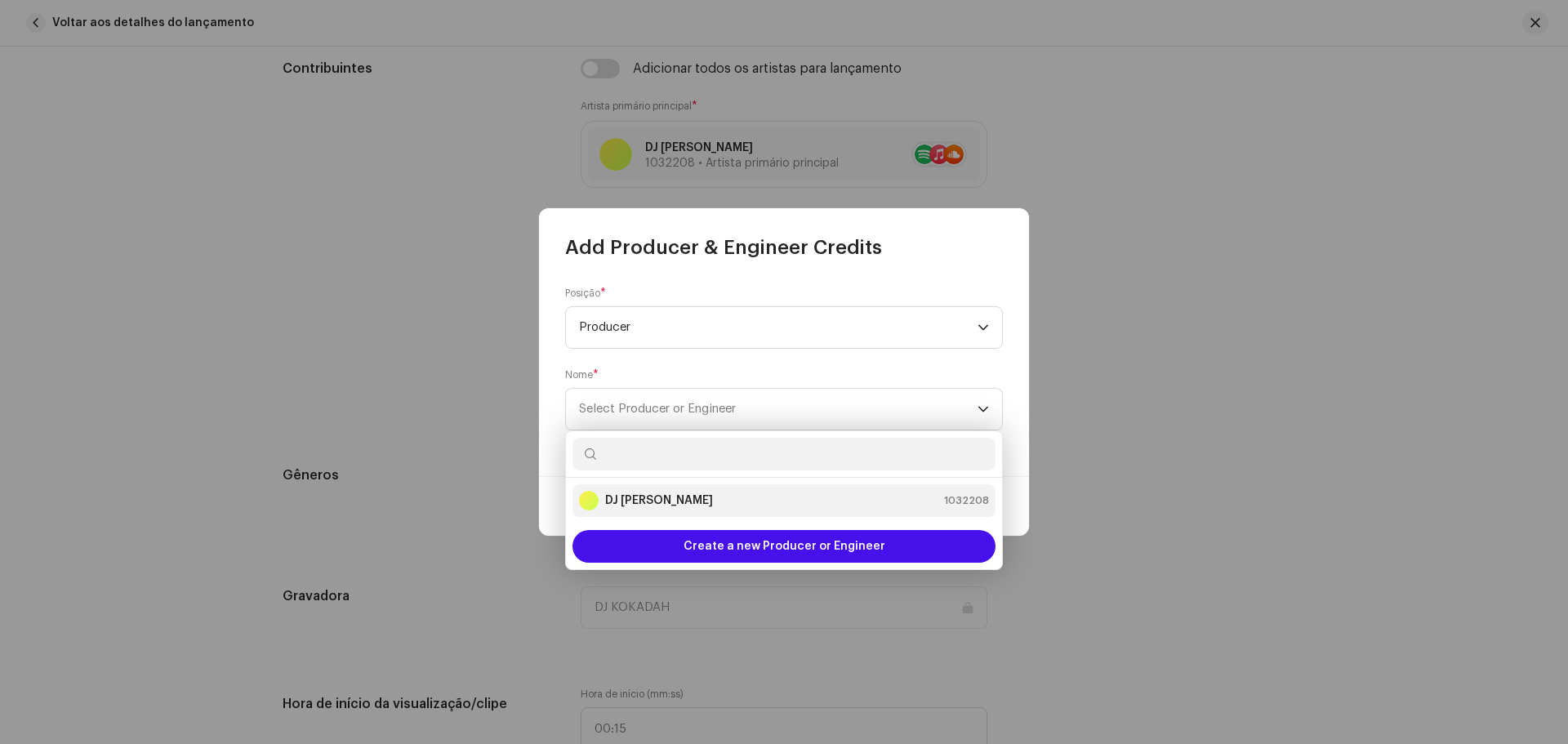
click at [650, 492] on strong "DJ [PERSON_NAME]" at bounding box center [659, 500] width 108 height 16
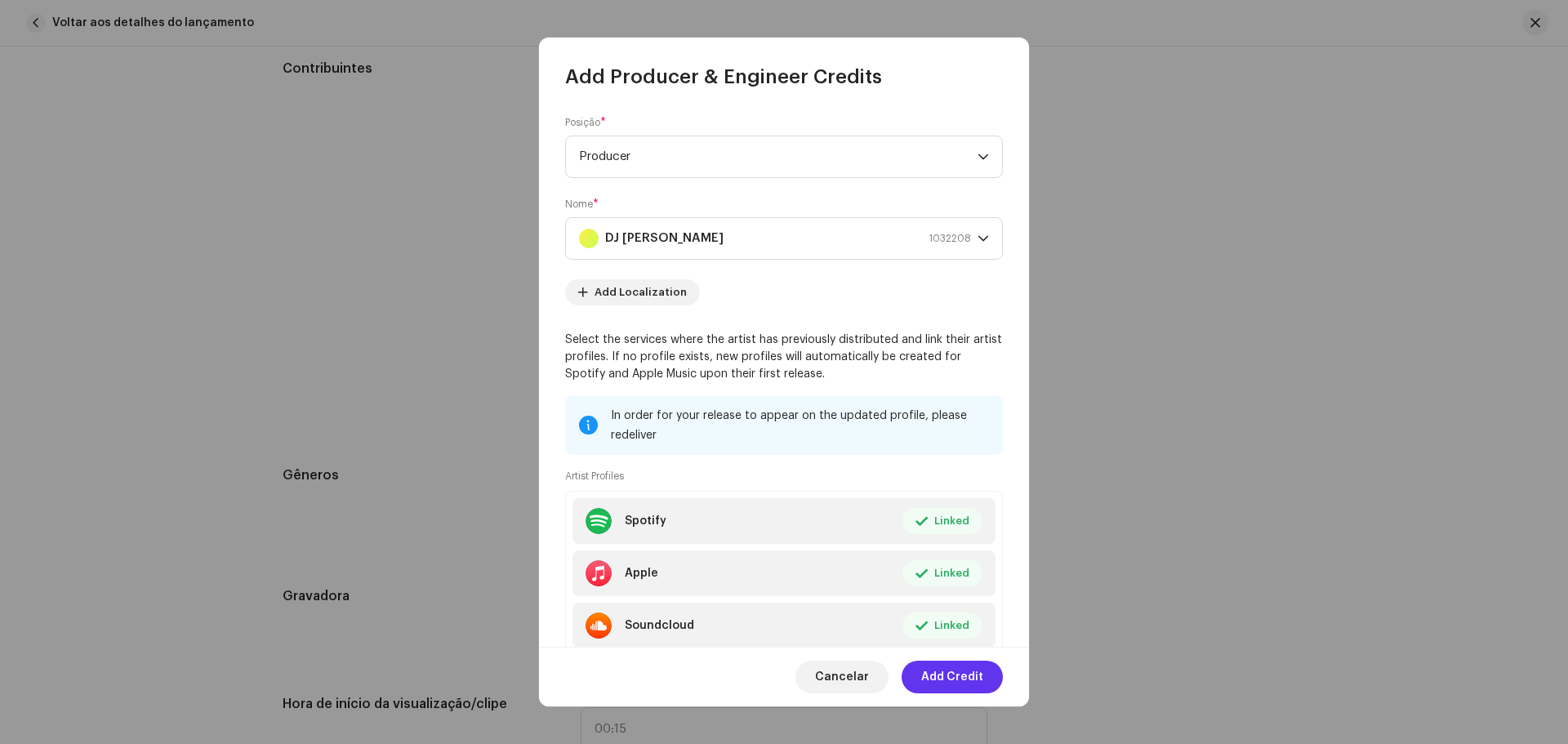
click at [976, 679] on span "Add Credit" at bounding box center [953, 677] width 62 height 33
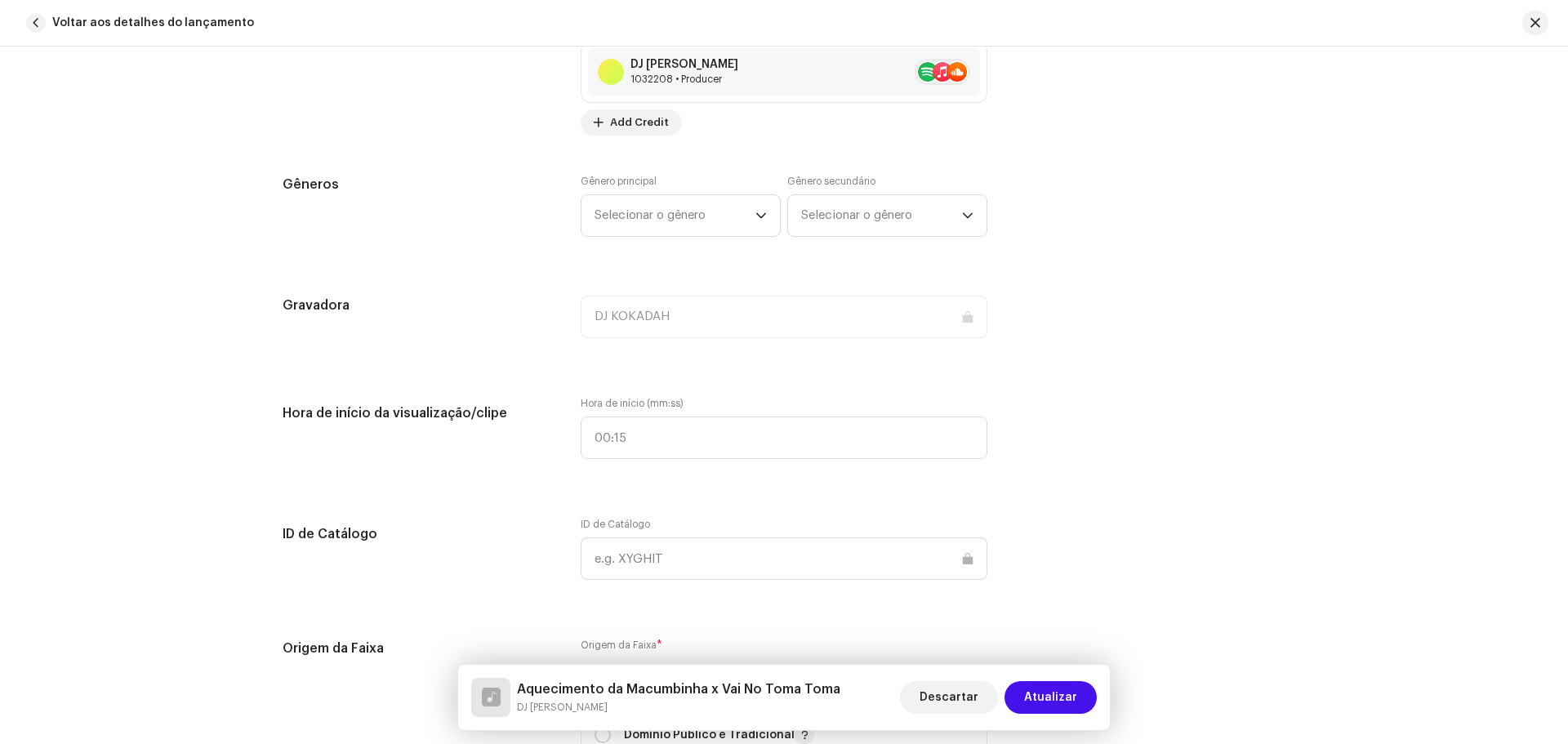
scroll to position [1396, 0]
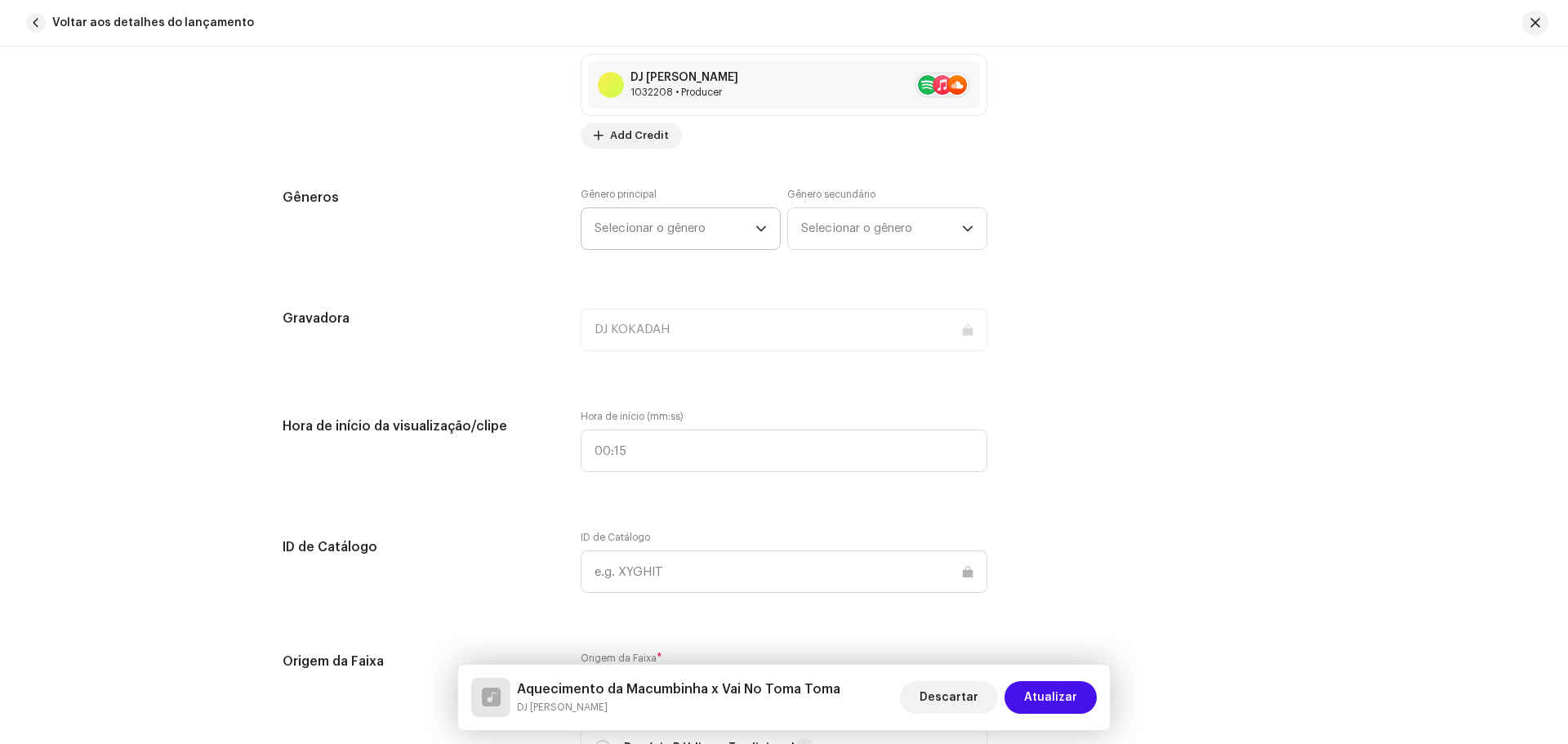
click at [684, 232] on span "Selecionar o gênero" at bounding box center [675, 228] width 161 height 41
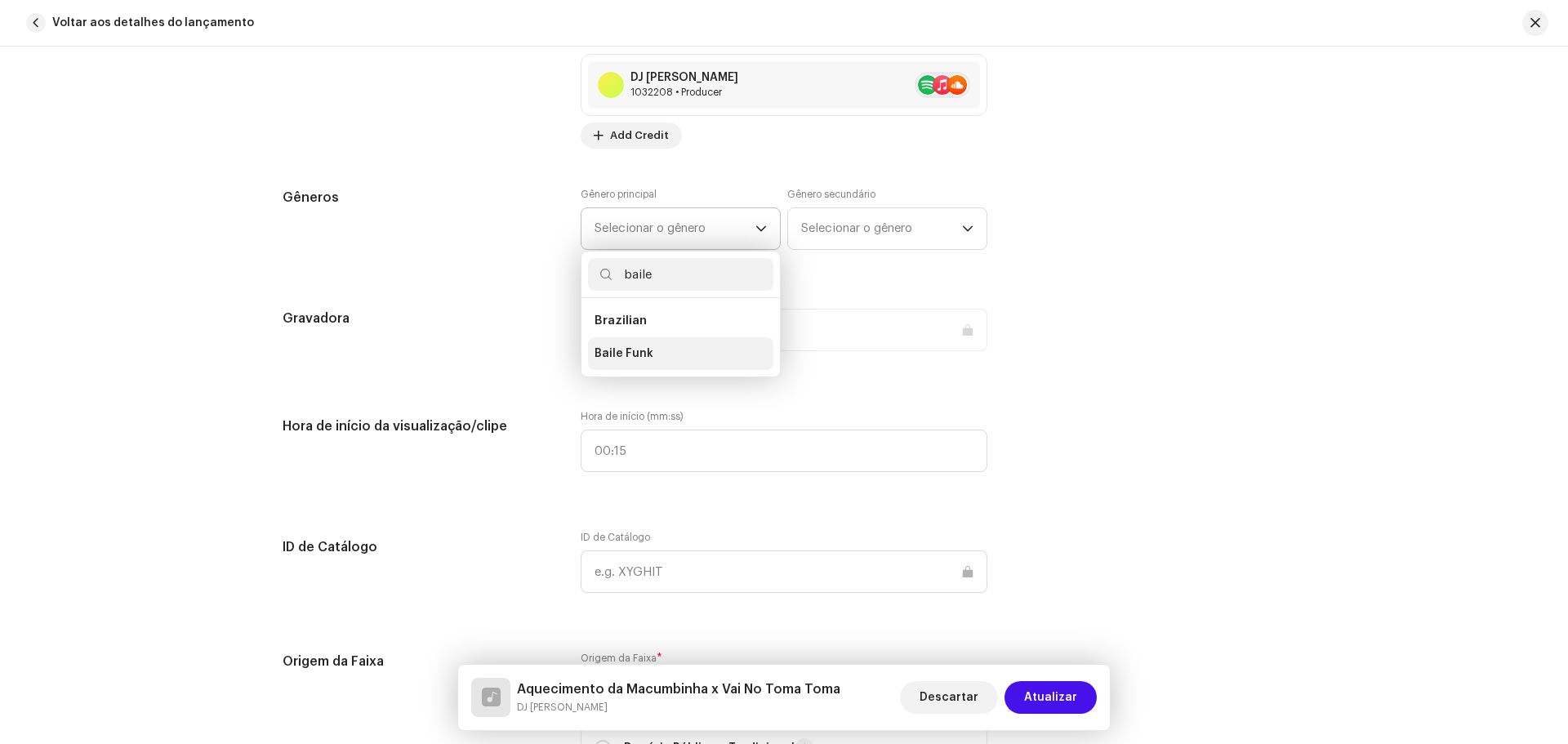
type input "baile"
click at [658, 357] on li "Baile Funk" at bounding box center [681, 353] width 186 height 33
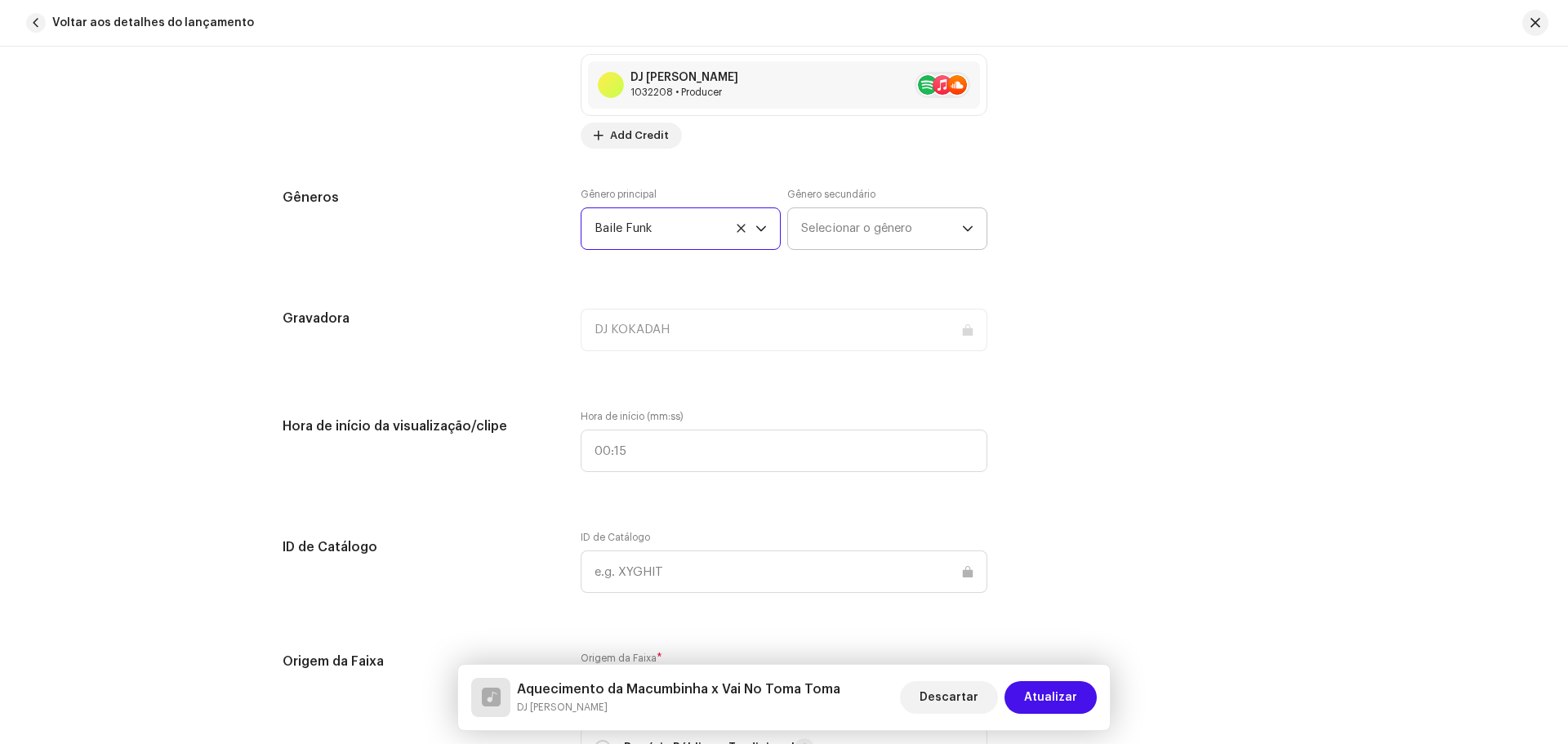
click at [809, 224] on span "Selecionar o gênero" at bounding box center [882, 228] width 161 height 41
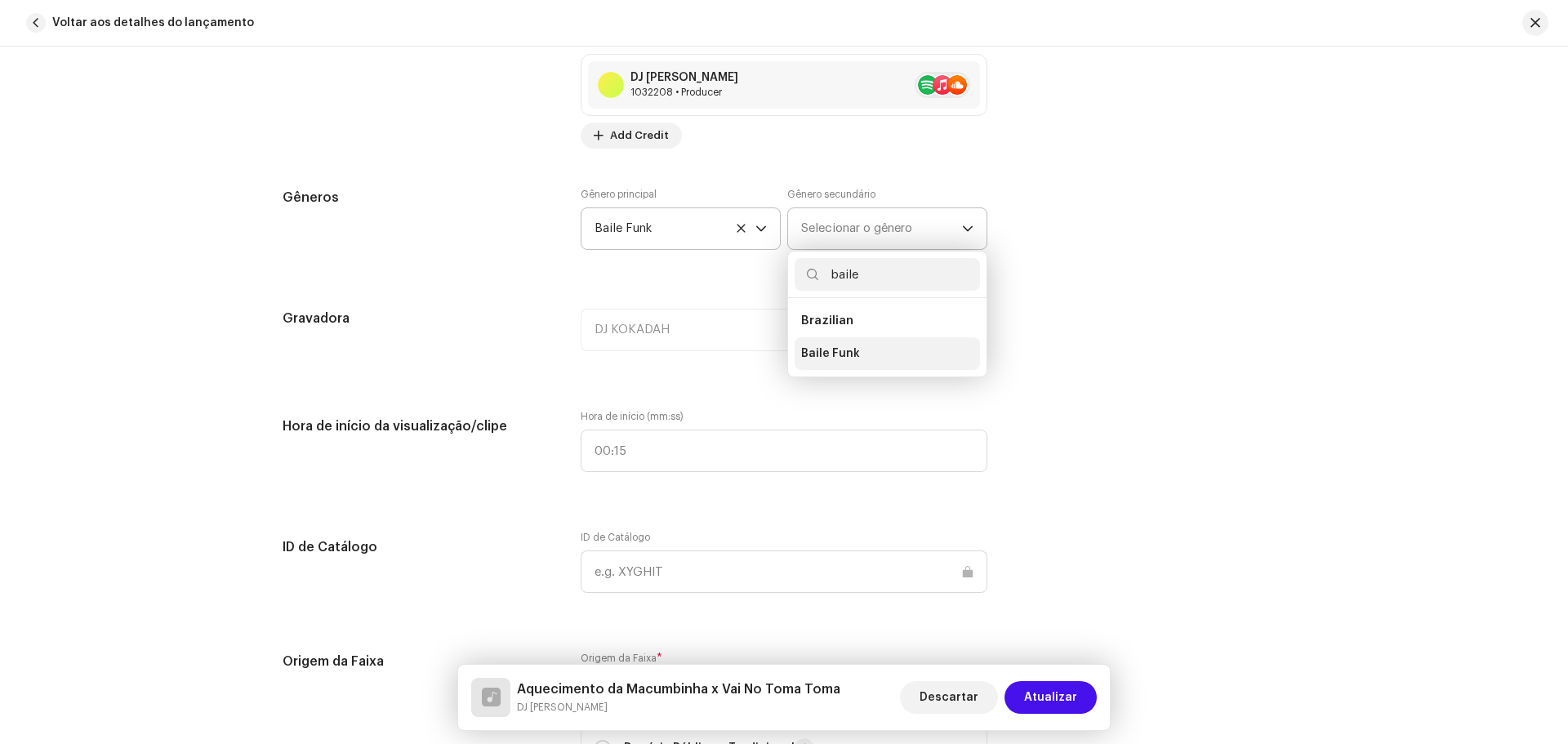
type input "baile"
click at [853, 358] on span "Baile Funk" at bounding box center [830, 353] width 59 height 16
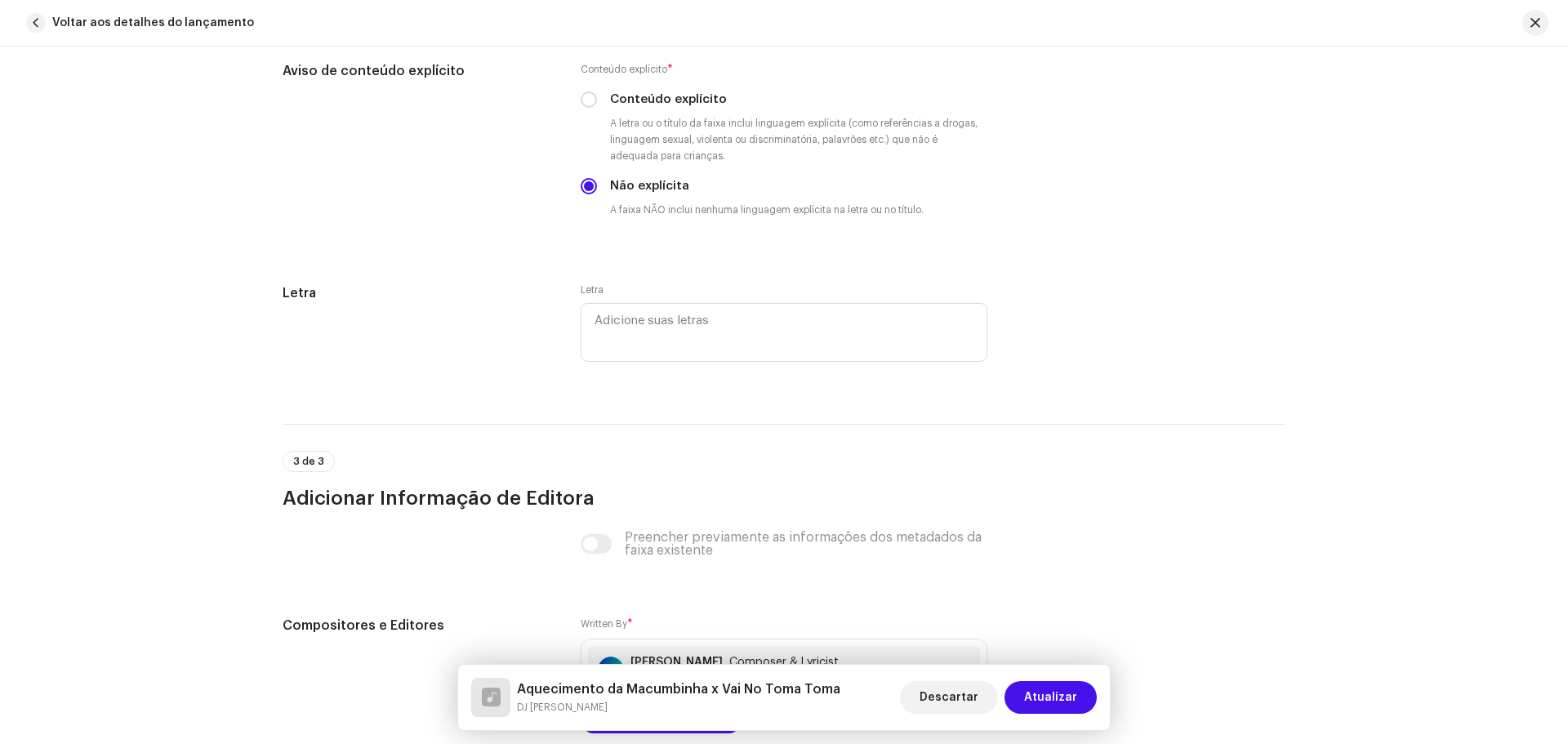
scroll to position [3127, 0]
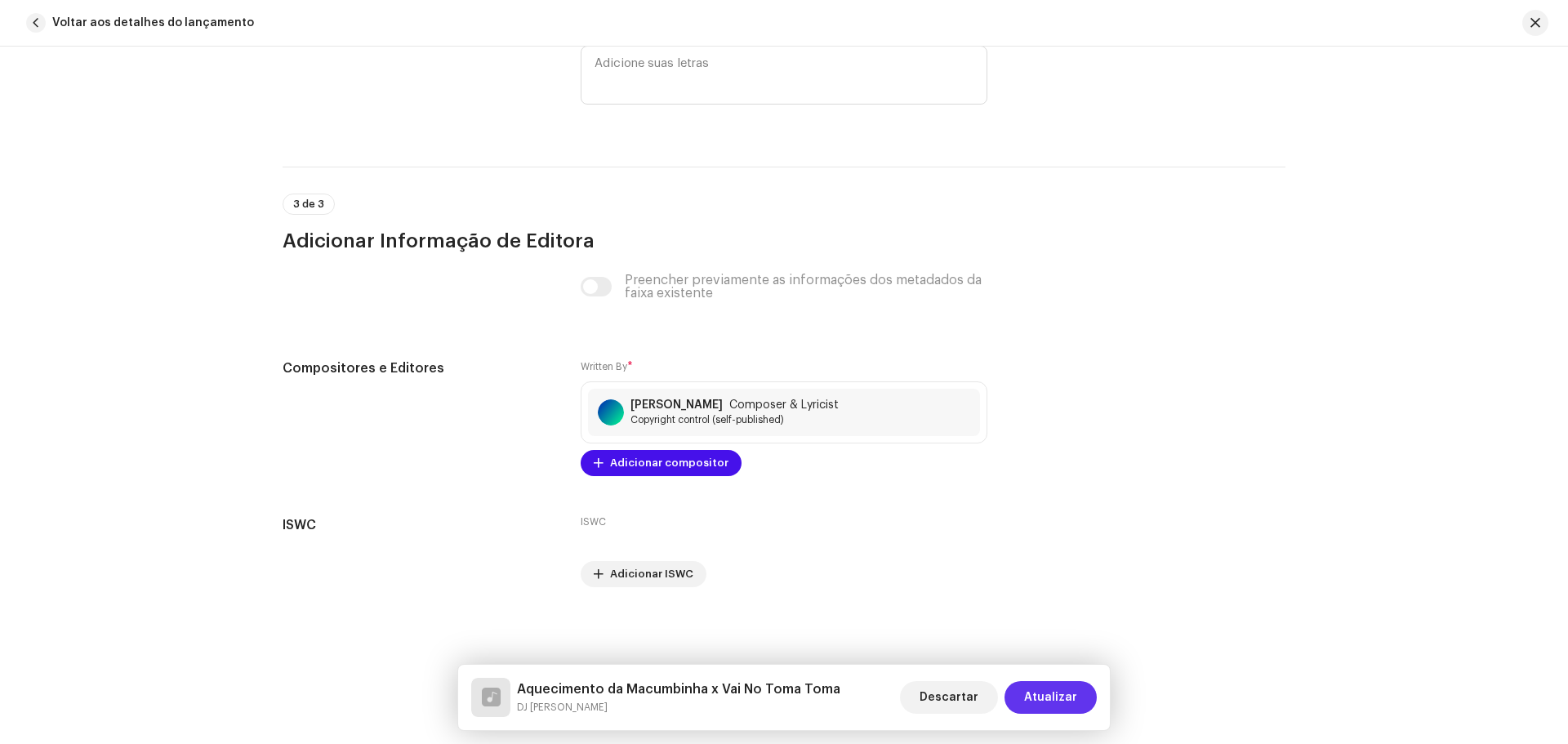
click at [1070, 699] on span "Atualizar" at bounding box center [1051, 697] width 53 height 33
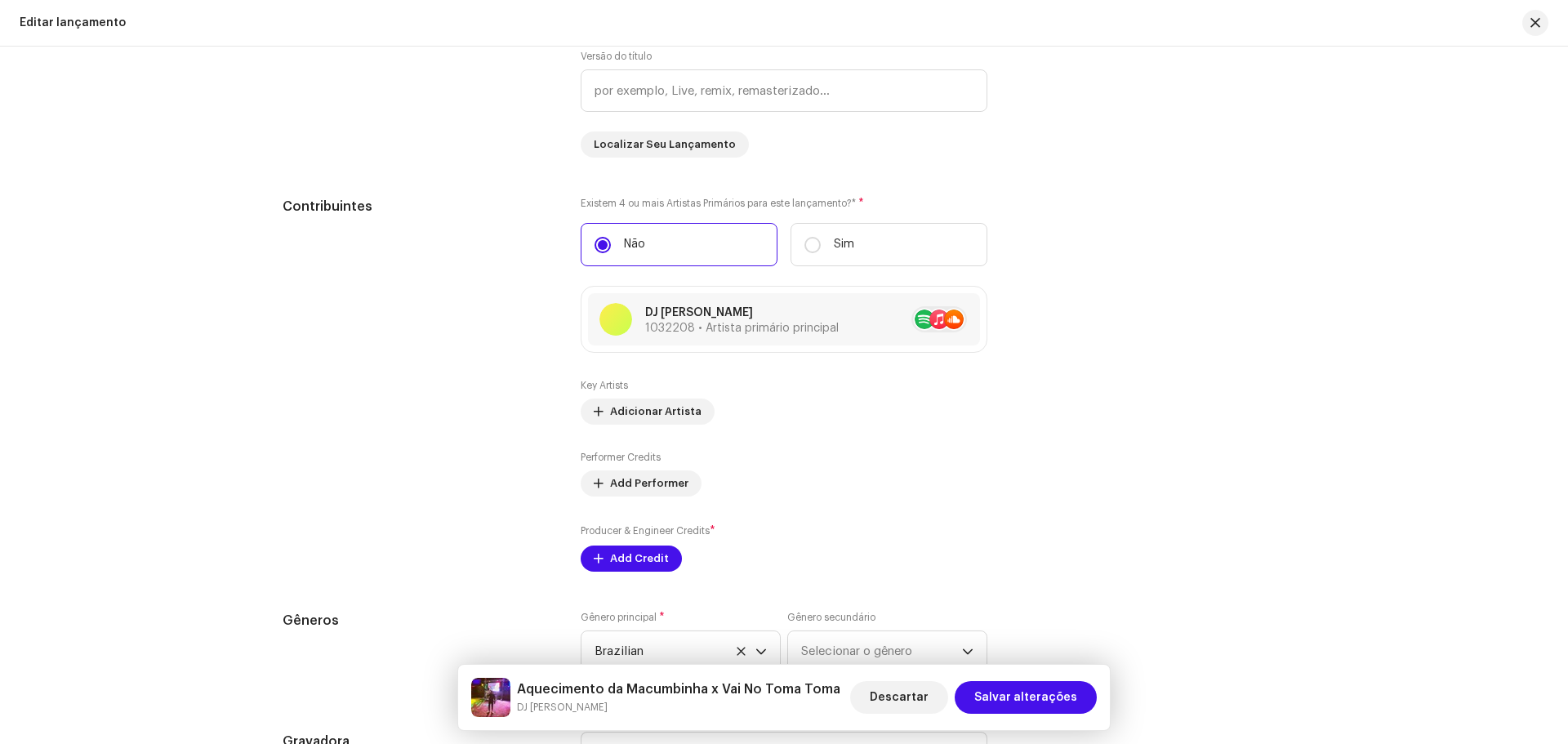
scroll to position [1367, 0]
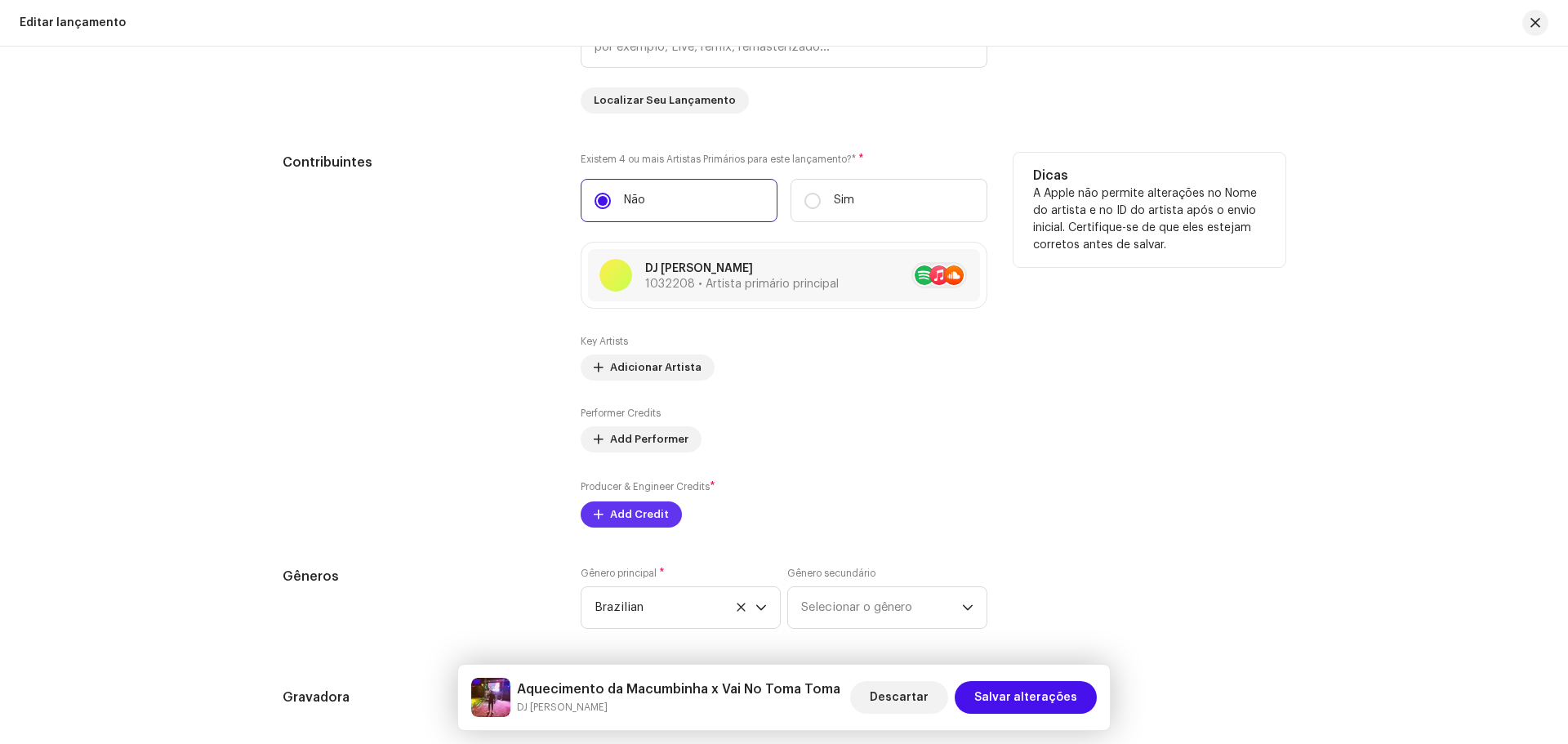
click at [645, 506] on span "Add Credit" at bounding box center [639, 514] width 59 height 33
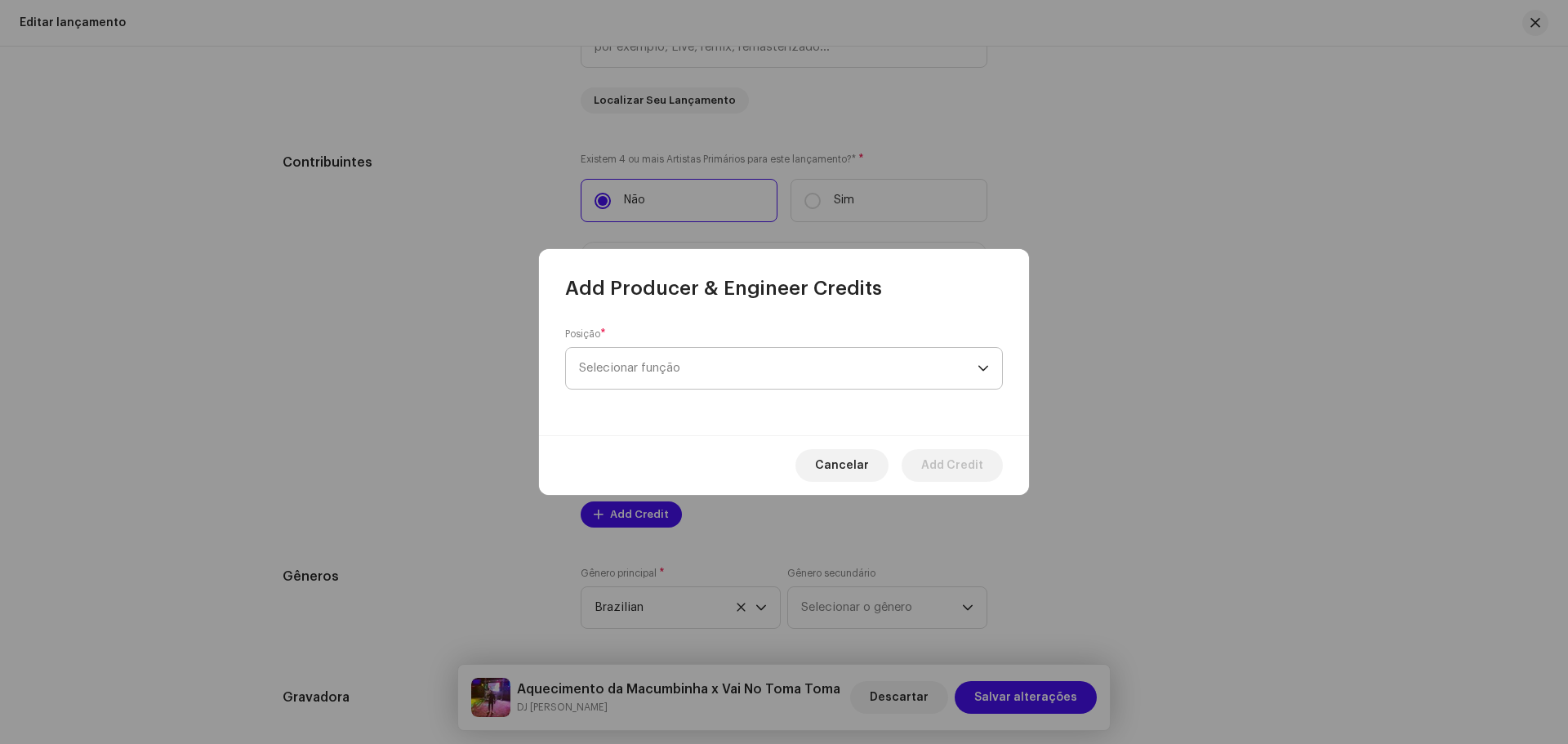
click at [661, 381] on span "Selecionar função" at bounding box center [778, 367] width 399 height 41
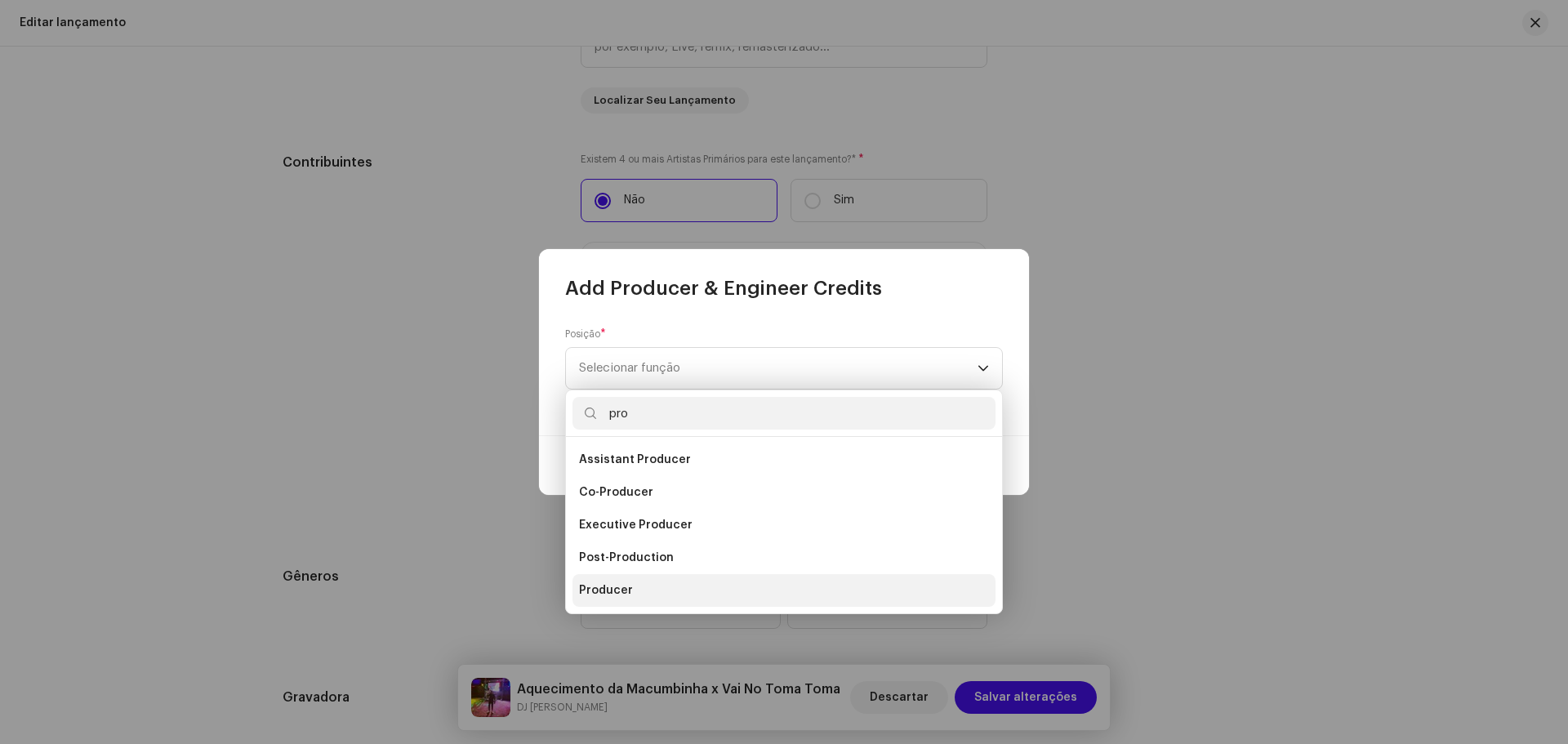
type input "pro"
click at [646, 596] on li "Producer" at bounding box center [784, 590] width 423 height 33
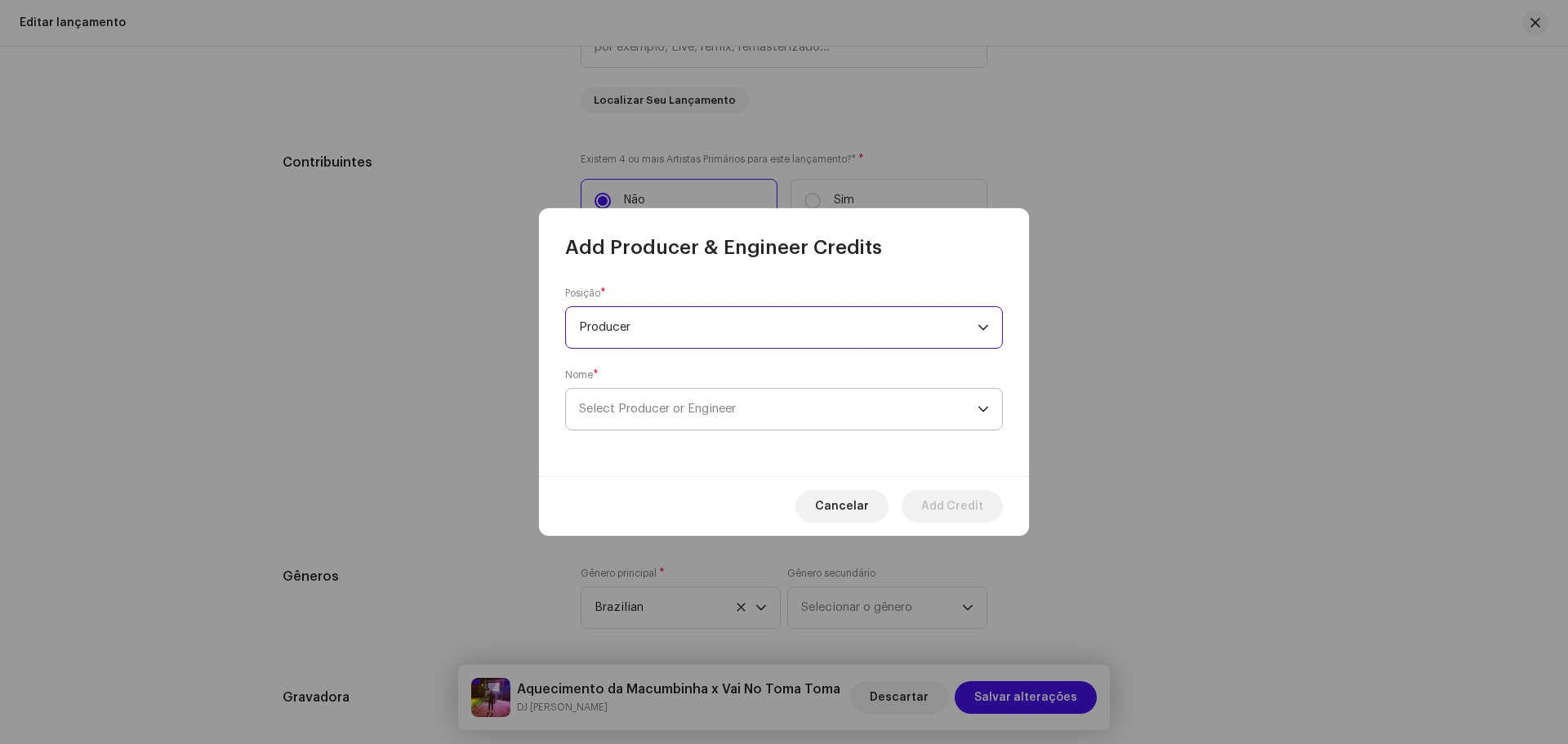
click at [684, 399] on span "Select Producer or Engineer" at bounding box center [778, 409] width 399 height 41
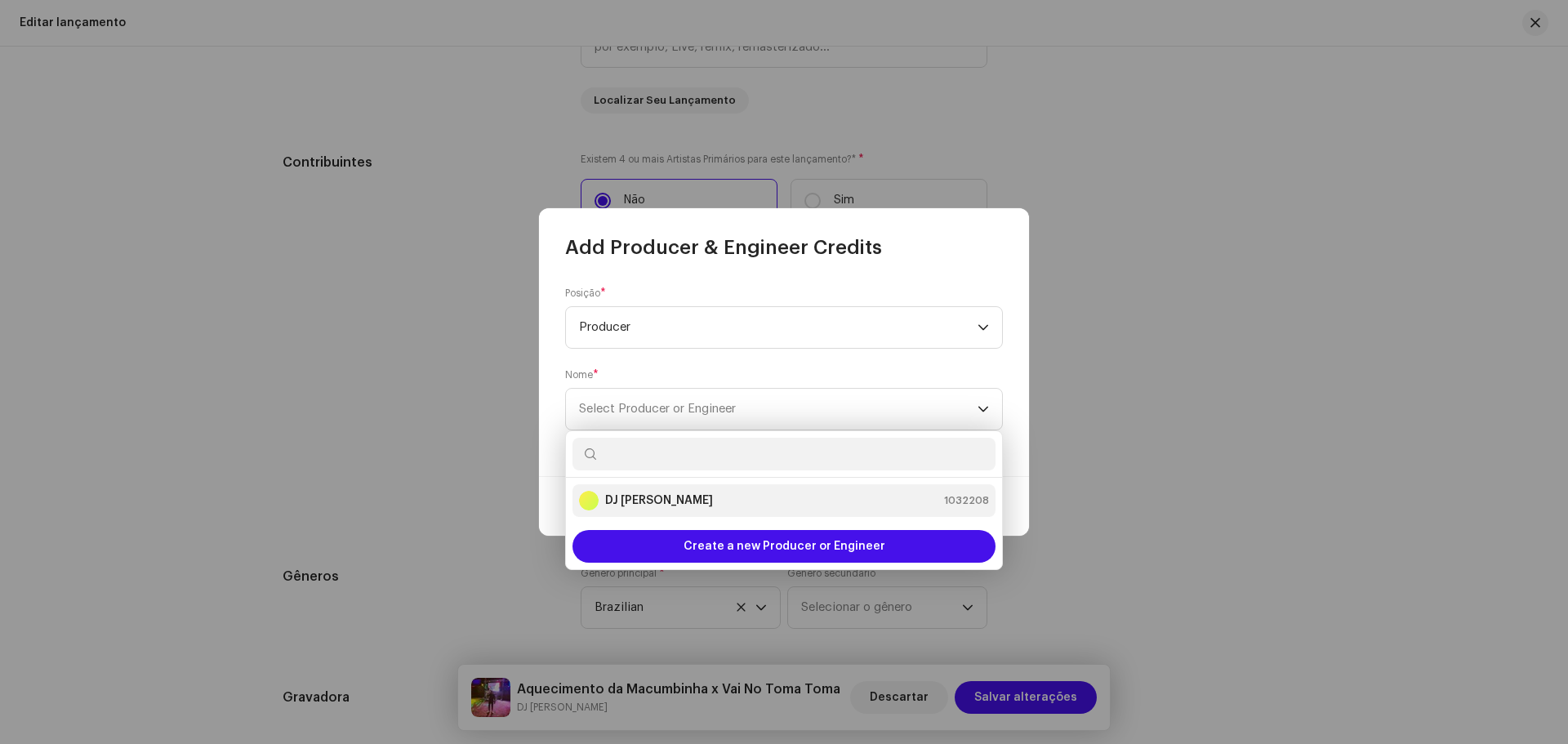
click at [680, 503] on div "DJ Kokadah 1032208" at bounding box center [784, 500] width 410 height 20
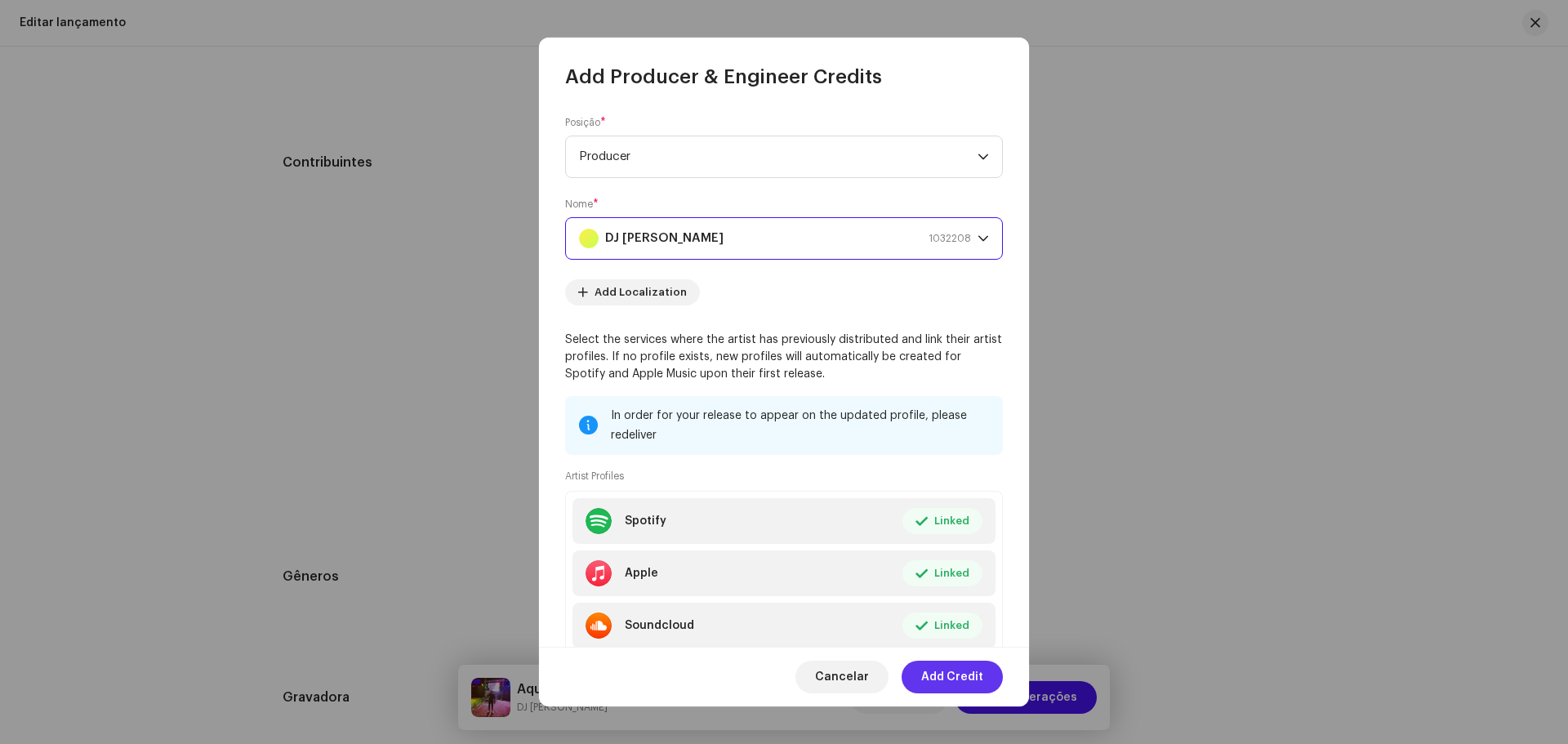
click at [946, 669] on span "Add Credit" at bounding box center [953, 677] width 62 height 33
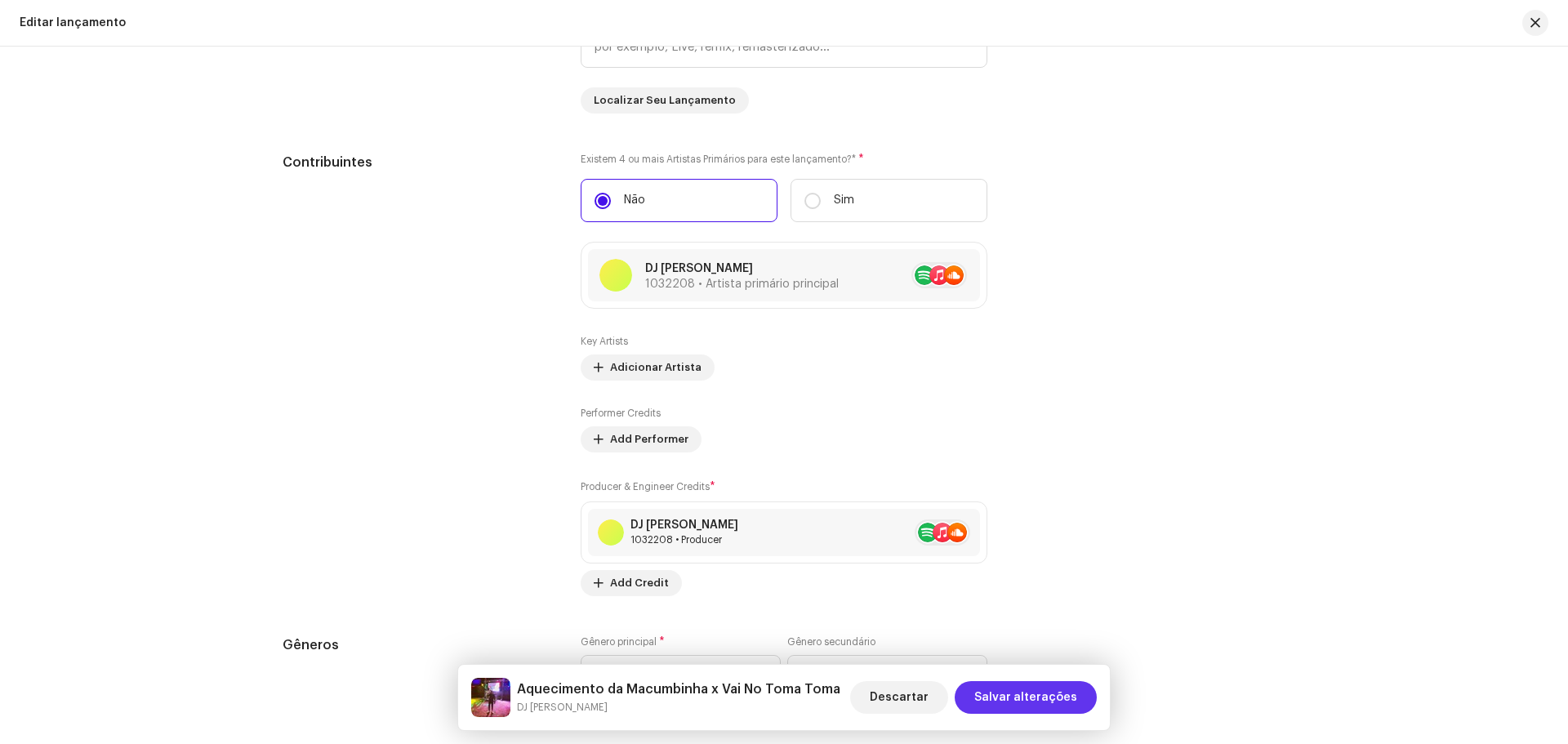
click at [1074, 706] on span "Salvar alterações" at bounding box center [1025, 697] width 103 height 33
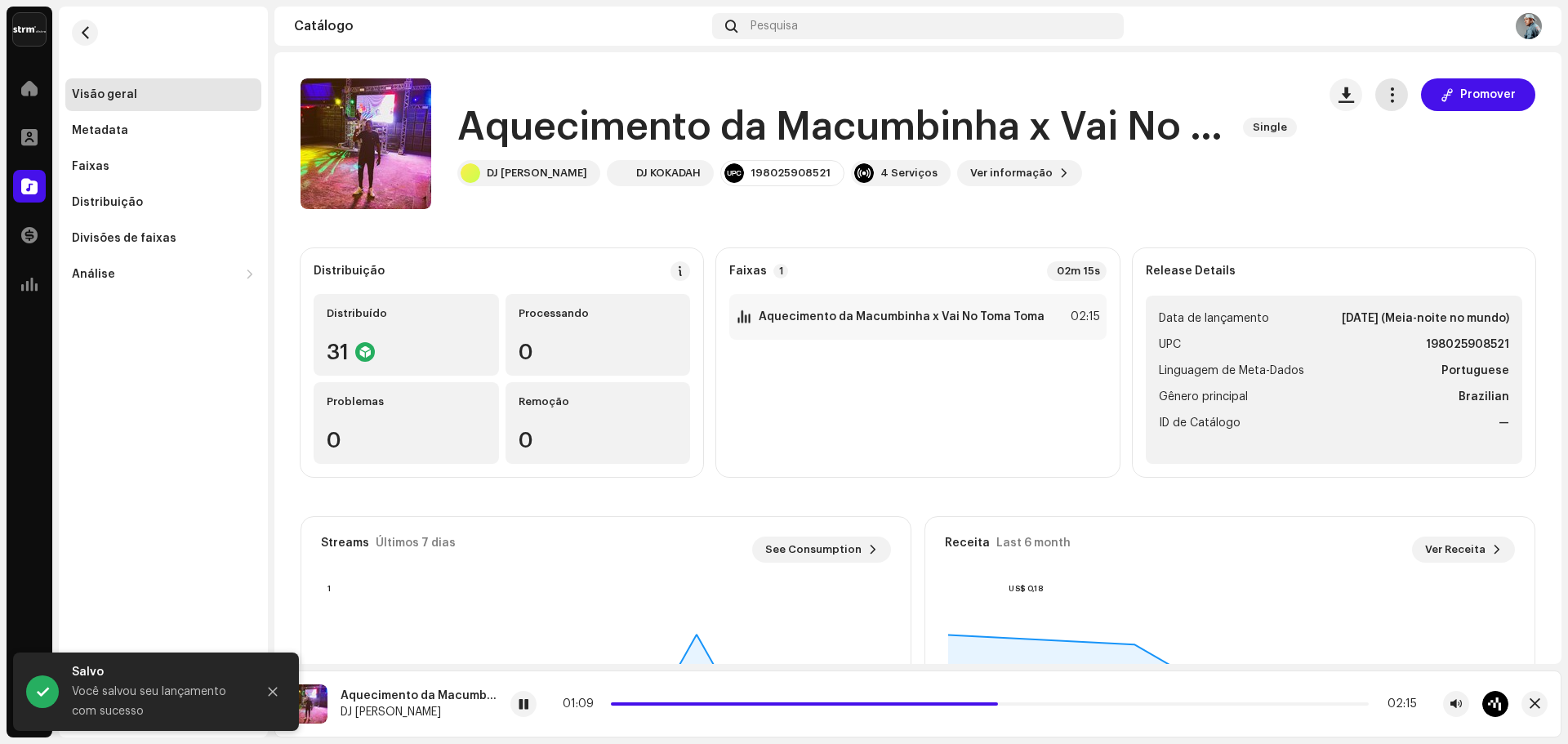
click at [1386, 100] on span "button" at bounding box center [1392, 95] width 15 height 13
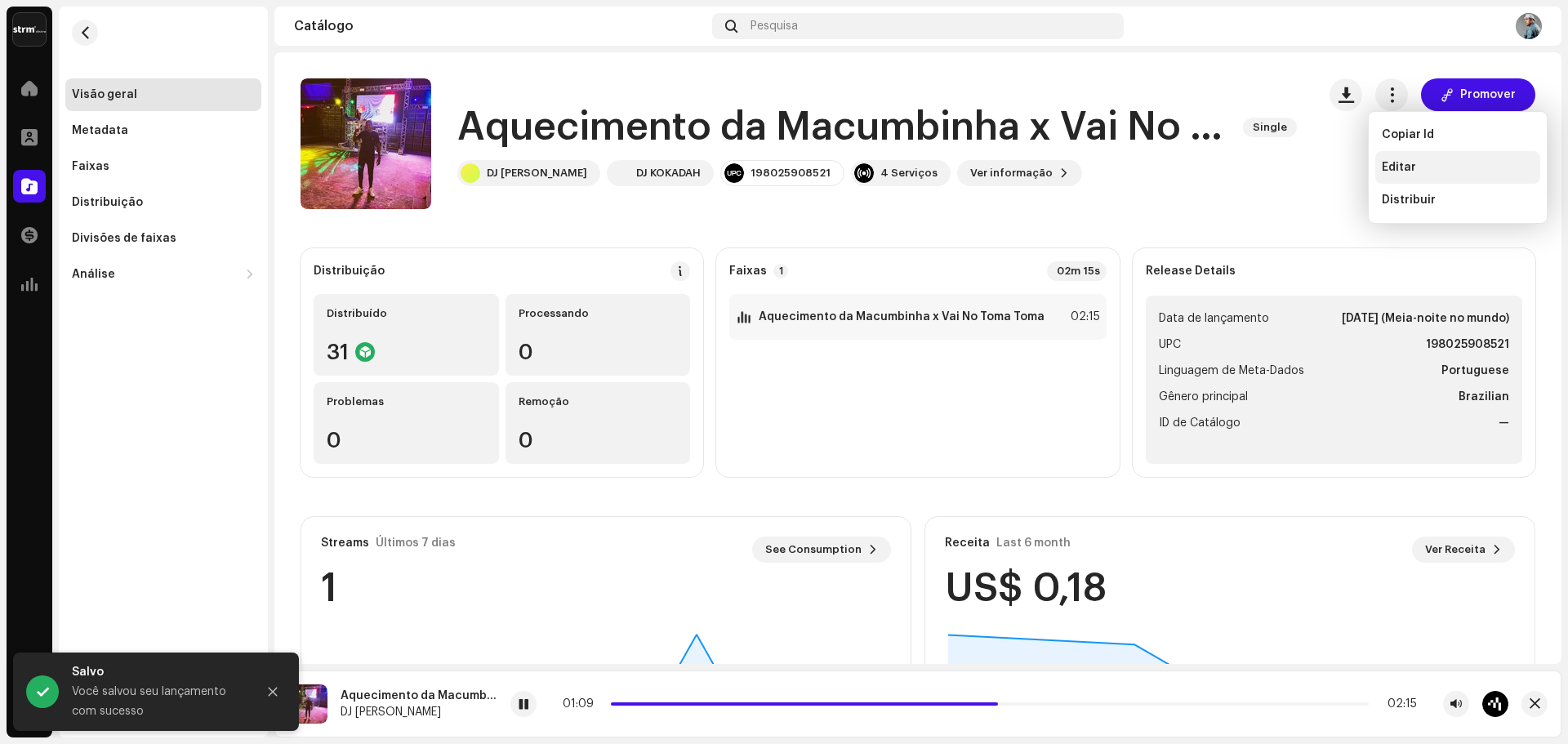
click at [1411, 175] on div "Editar" at bounding box center [1458, 168] width 165 height 33
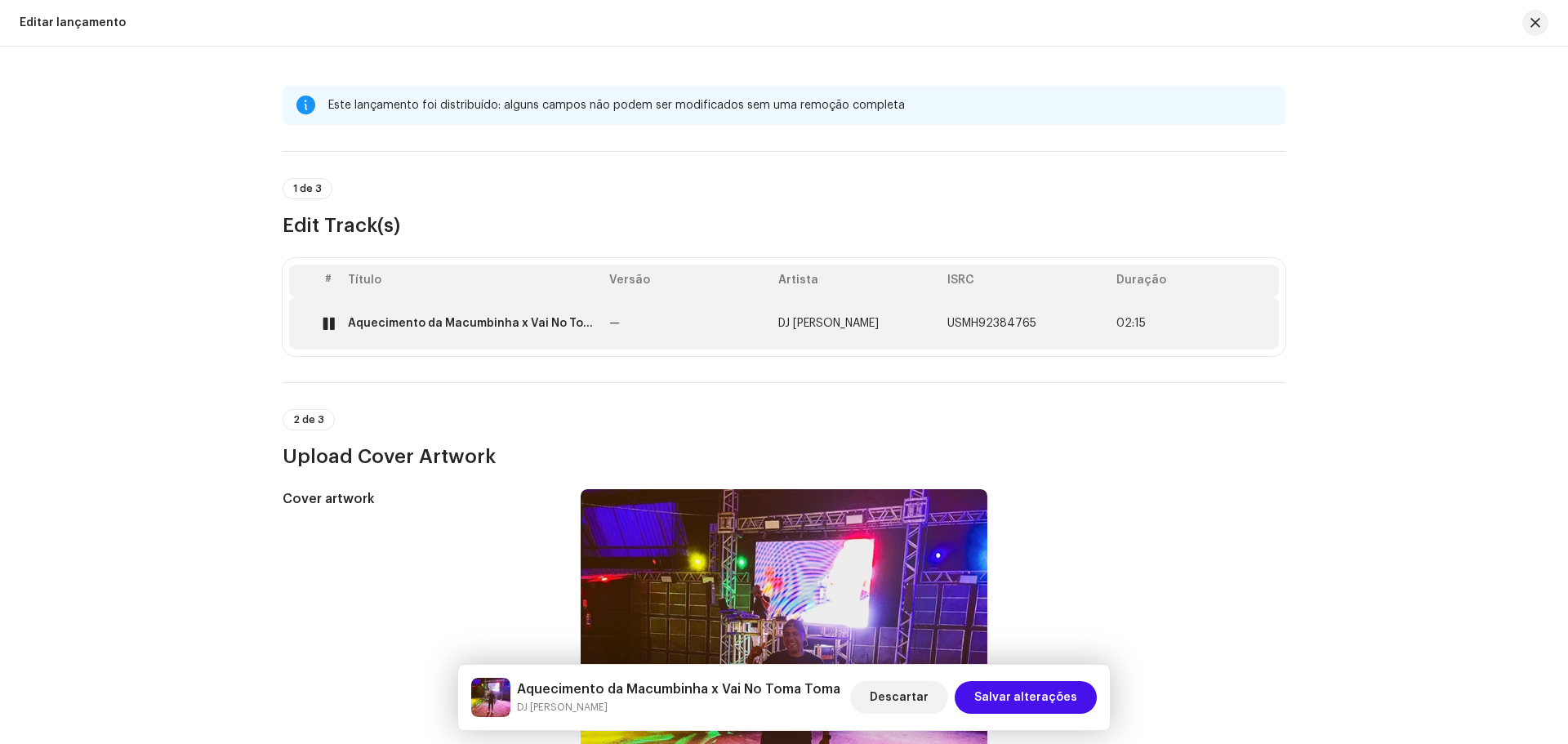
click at [761, 339] on td "—" at bounding box center [687, 323] width 169 height 52
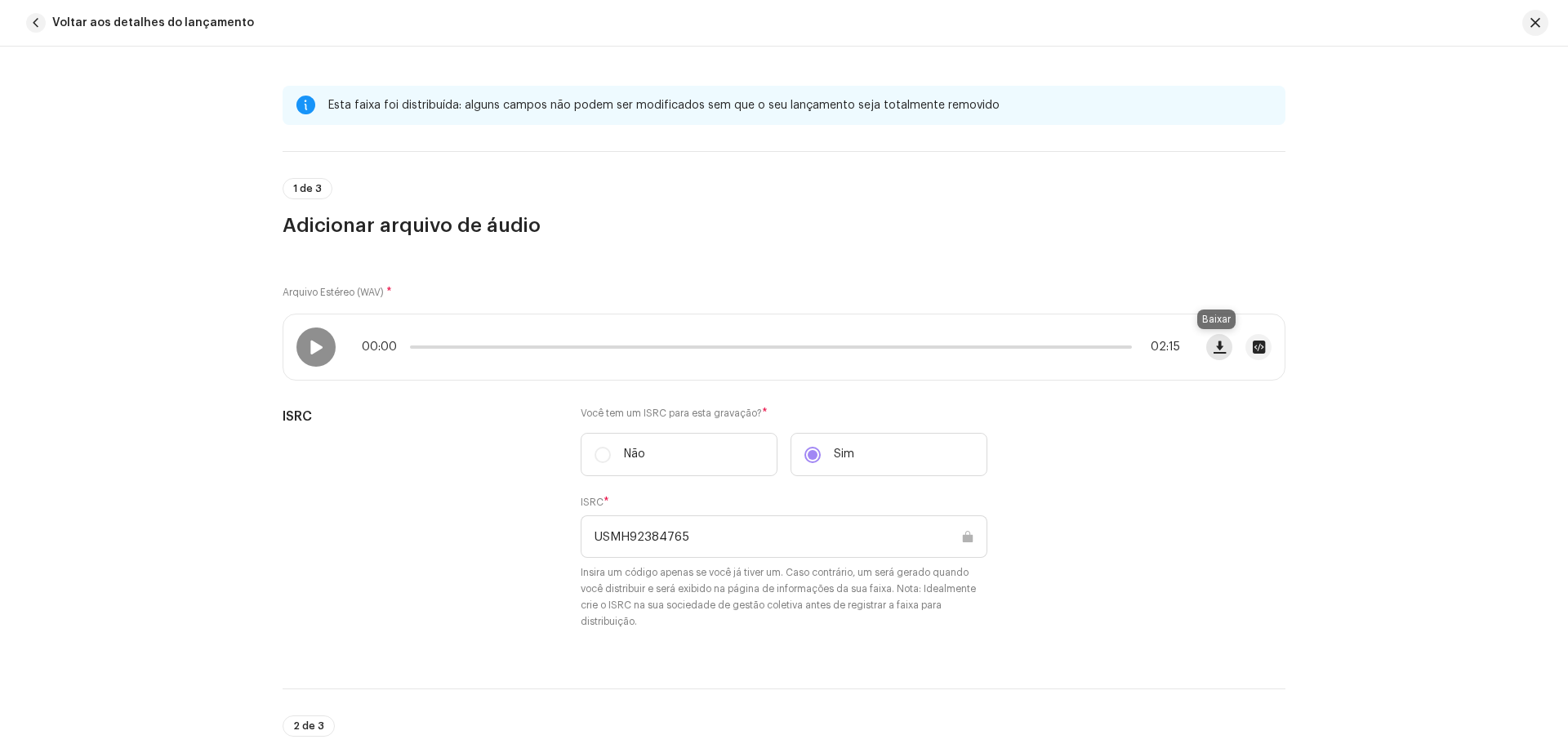
click at [1220, 345] on span "button" at bounding box center [1220, 347] width 12 height 13
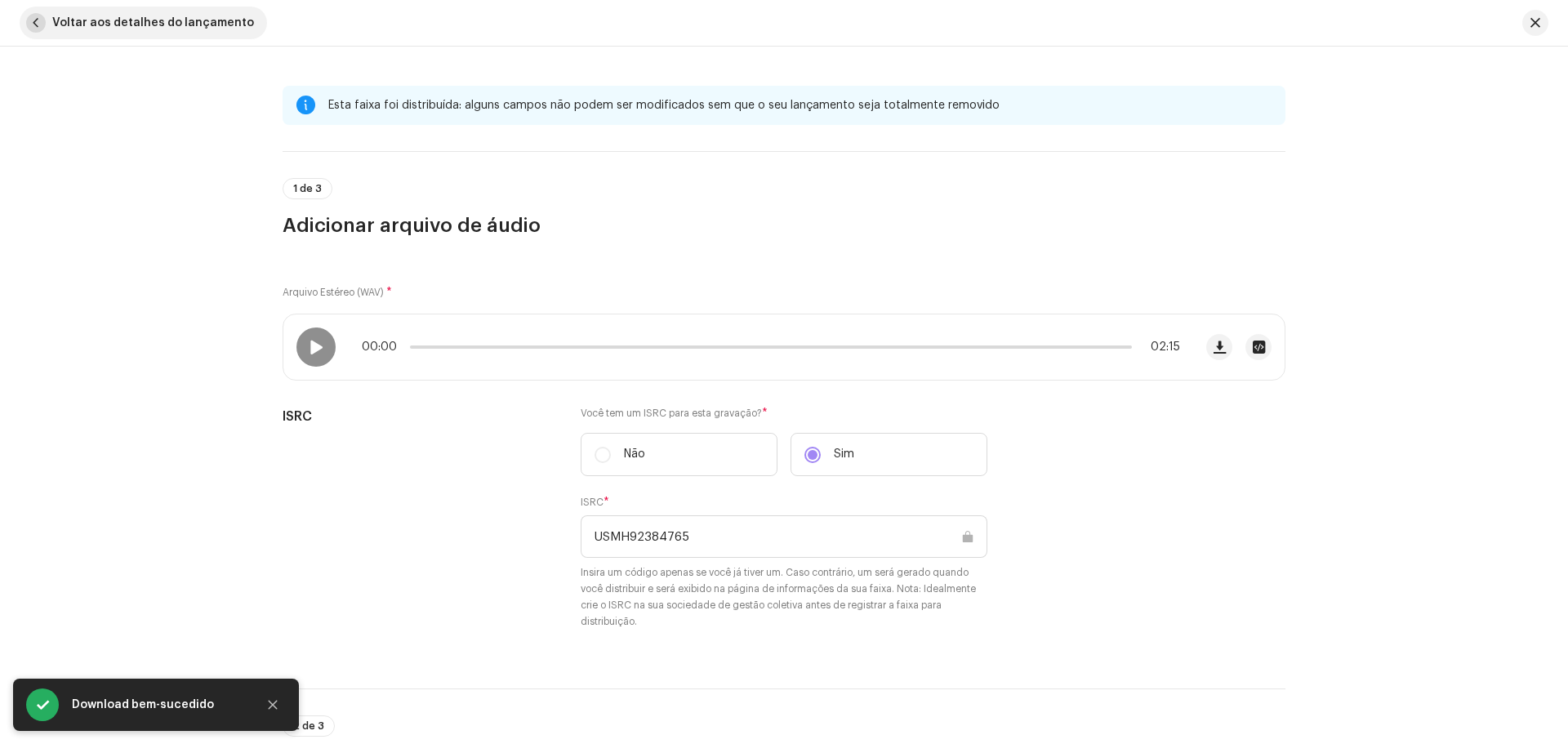
click at [22, 19] on button "Voltar aos detalhes do lançamento" at bounding box center [143, 23] width 247 height 33
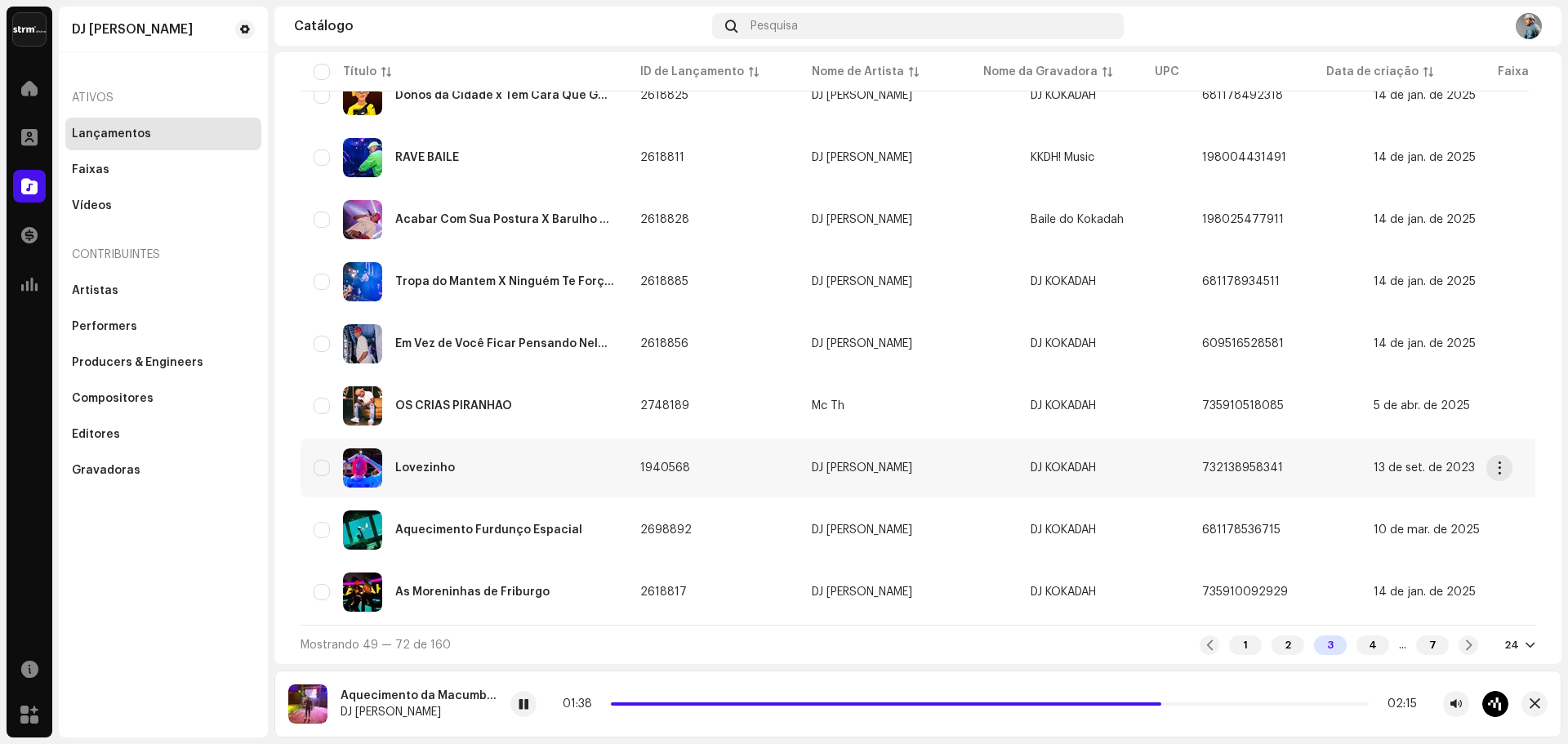
scroll to position [1130, 0]
click at [1273, 645] on div "2" at bounding box center [1288, 645] width 33 height 20
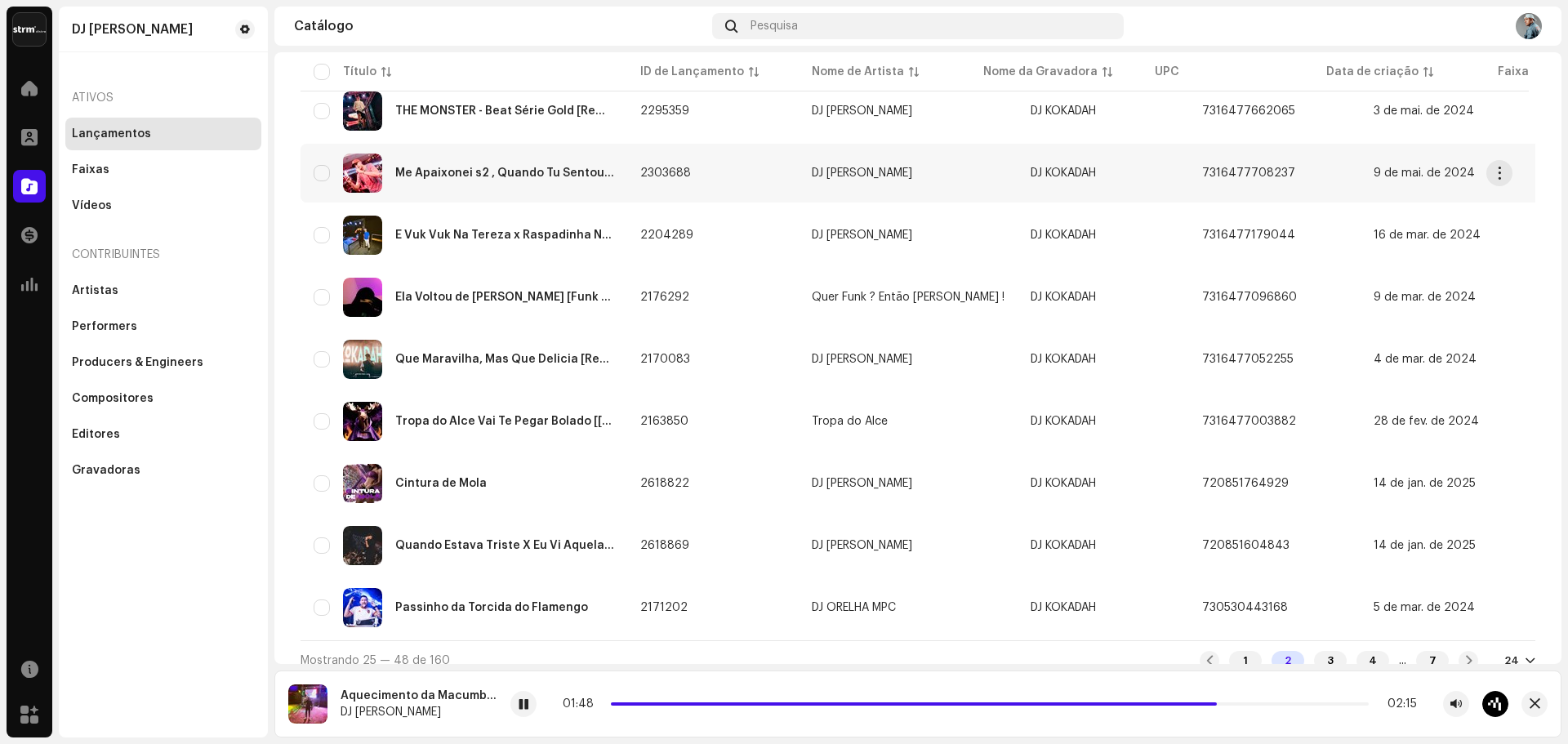
scroll to position [1130, 0]
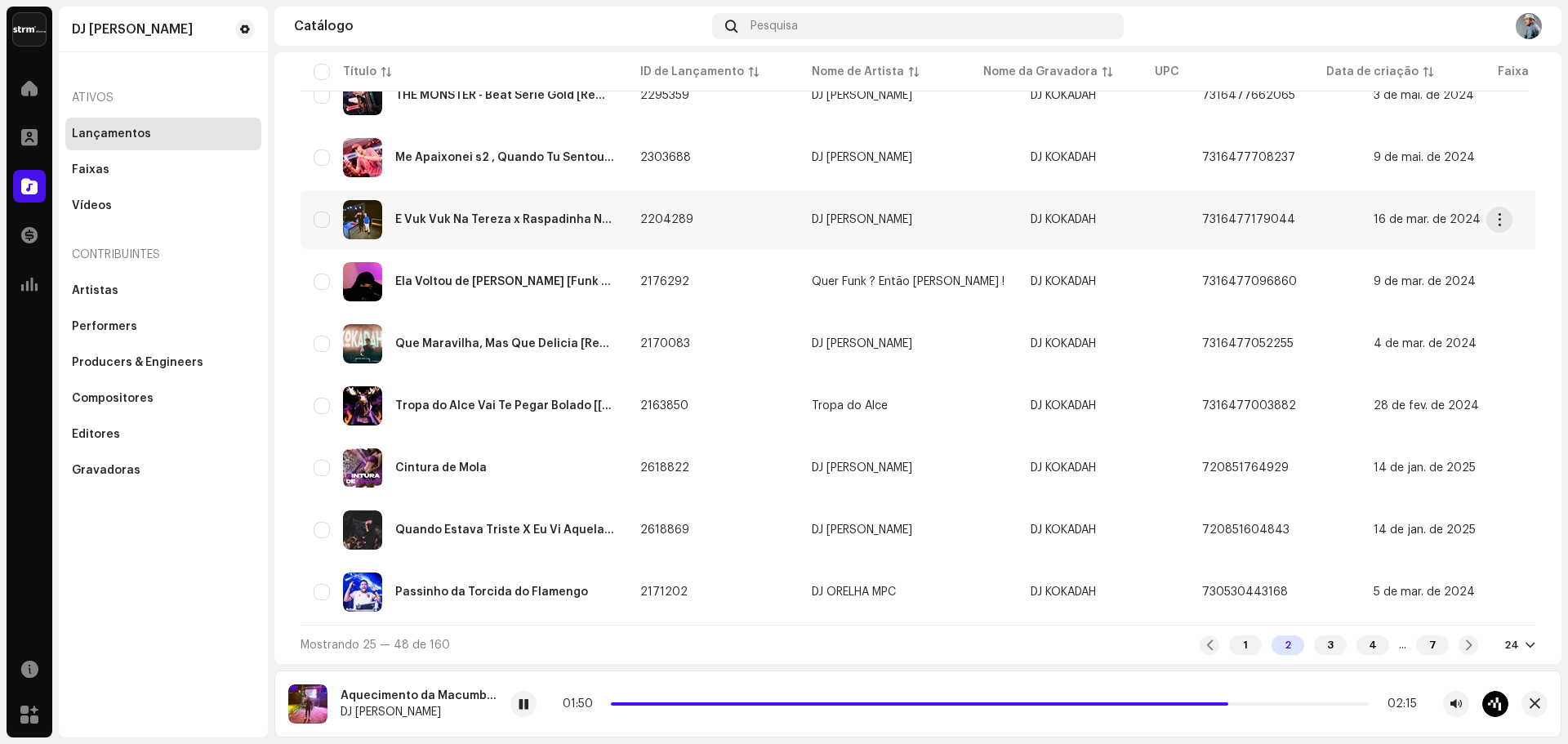
click at [490, 218] on div "É Vuk Vuk Na Tereza x Raspadinha No Chão" at bounding box center [504, 220] width 219 height 11
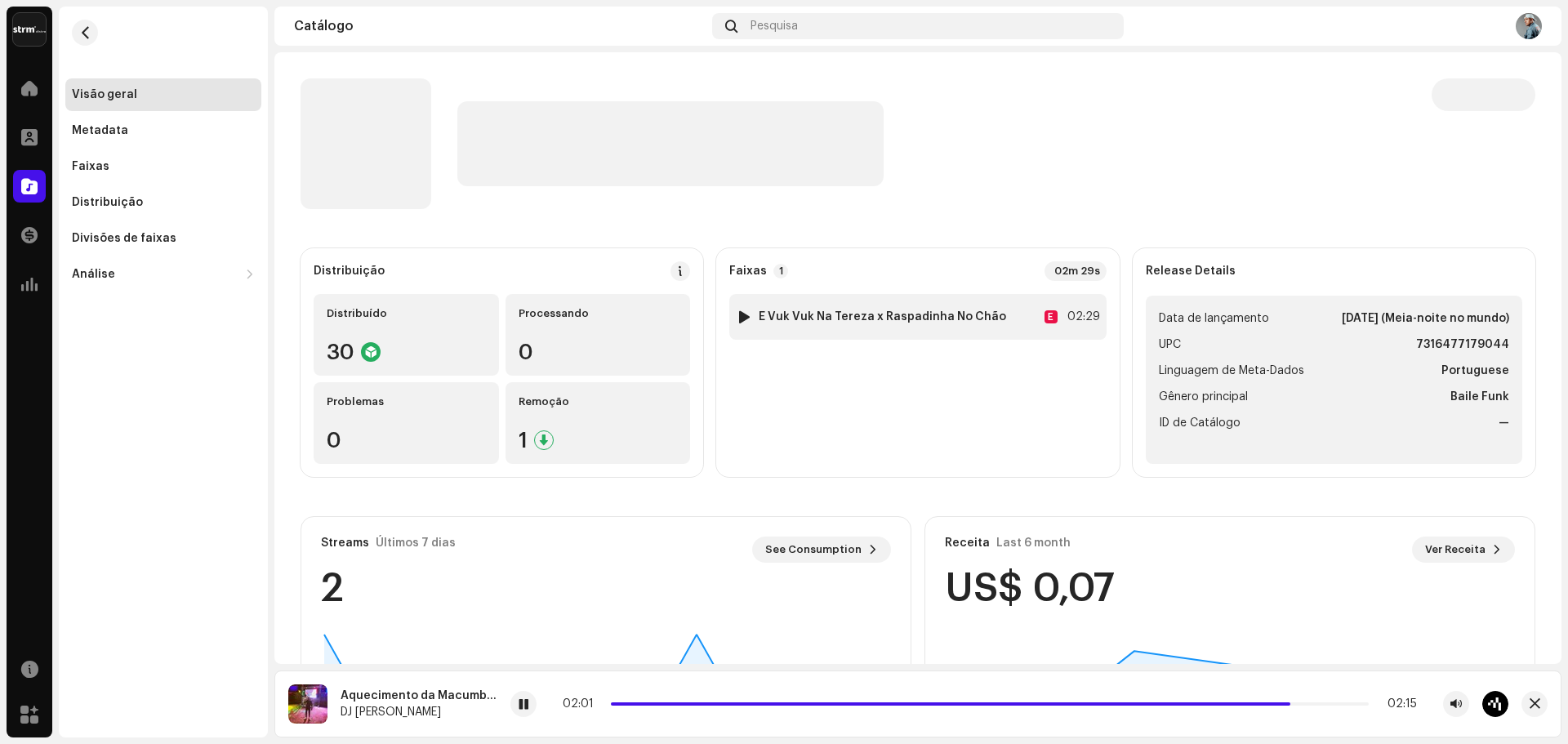
click at [742, 315] on div at bounding box center [744, 317] width 12 height 13
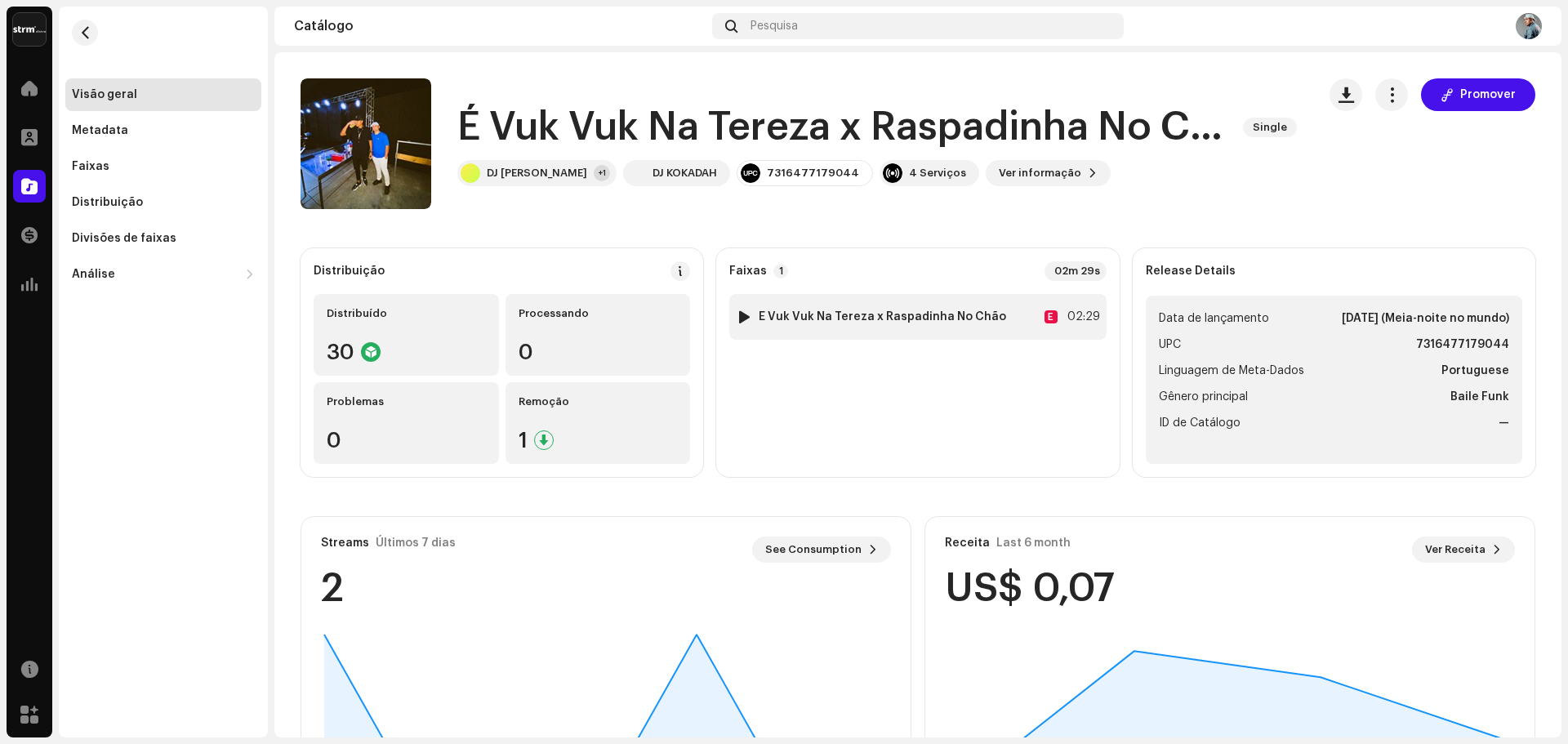
click at [743, 315] on div at bounding box center [744, 317] width 12 height 13
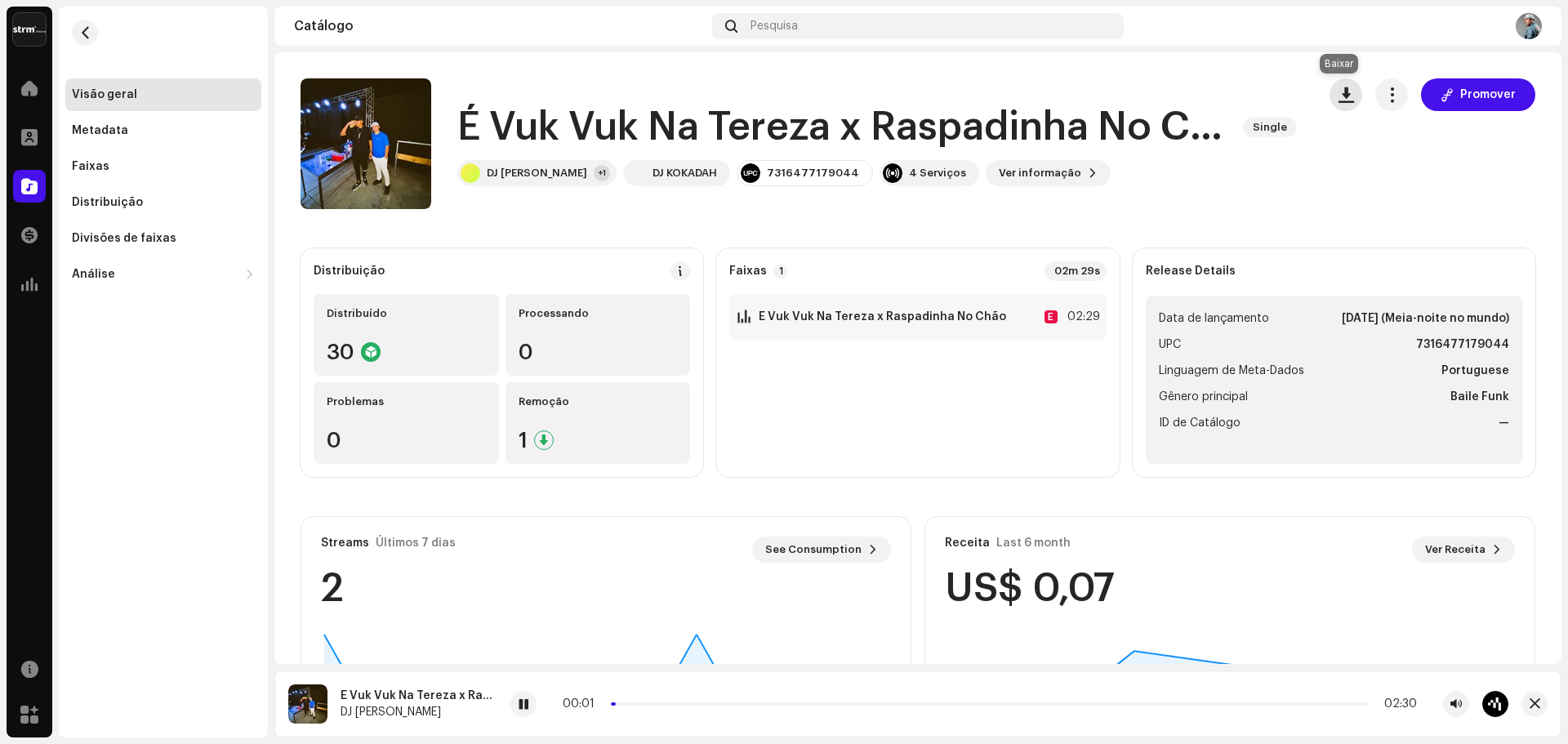
click at [1339, 98] on span "button" at bounding box center [1346, 95] width 15 height 13
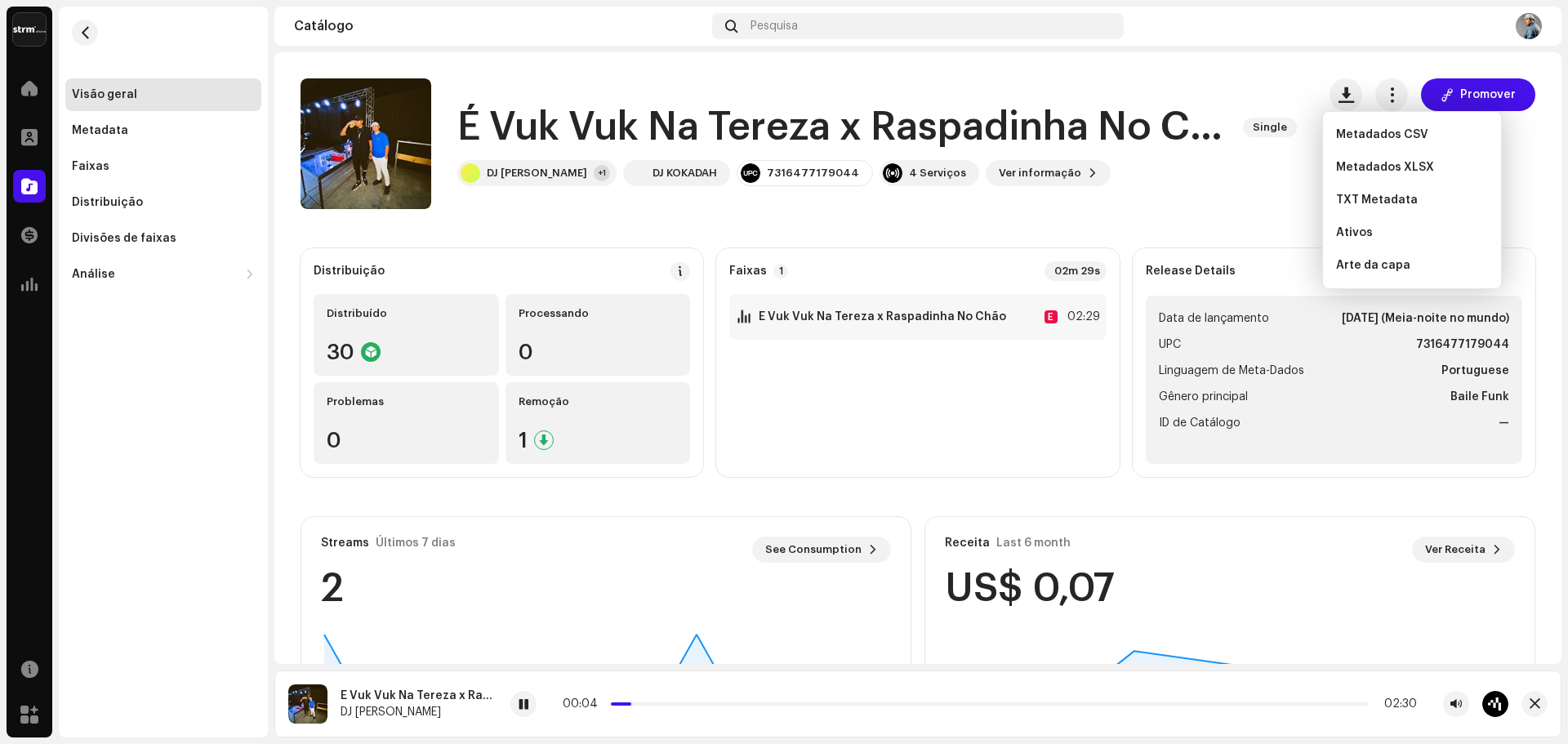
click at [1245, 78] on catalog-releases-details-overview "É Vuk Vuk Na Tereza x Raspadinha No Chão Single Promover É Vuk Vuk Na Tereza x …" at bounding box center [918, 460] width 1287 height 817
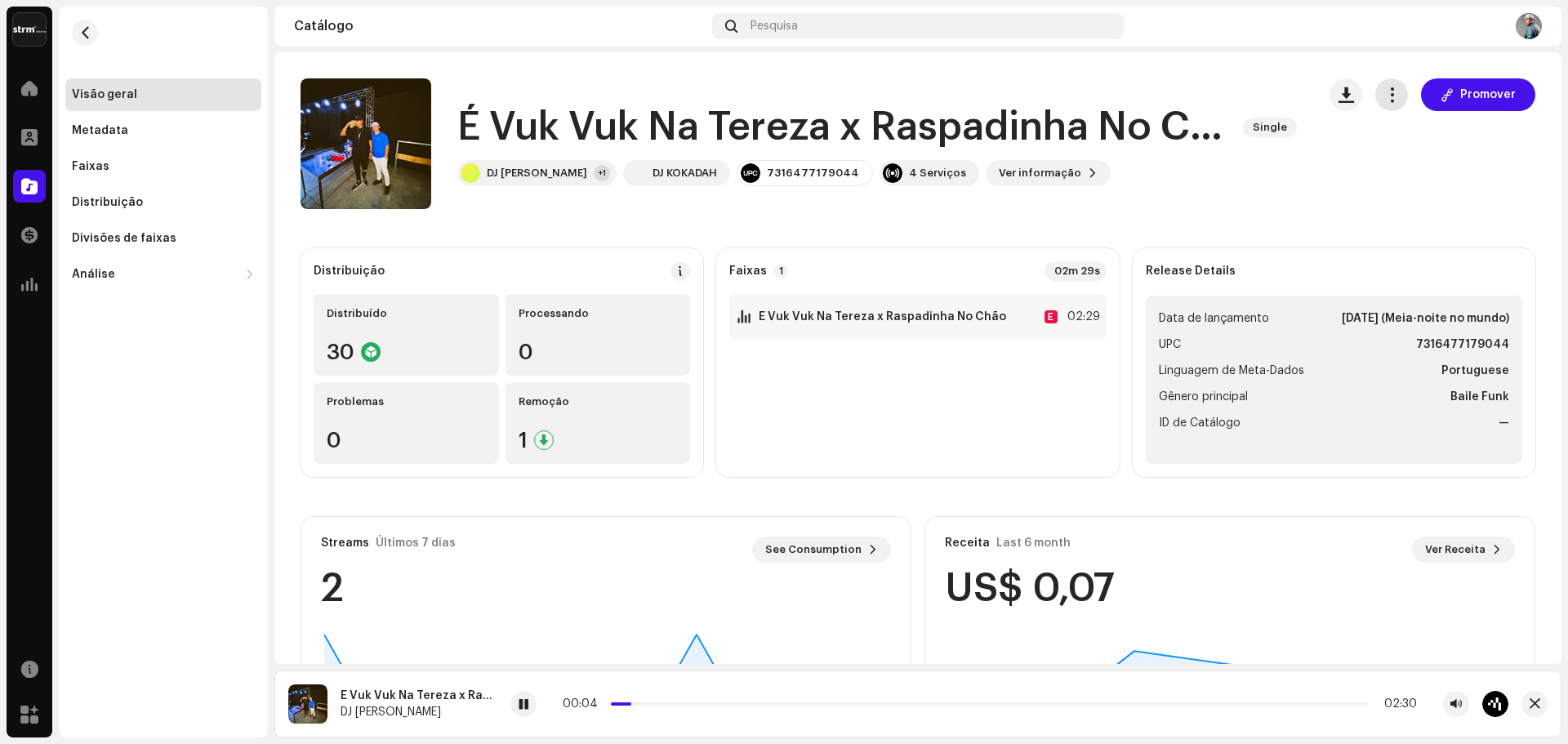
click at [1384, 99] on span "button" at bounding box center [1392, 95] width 15 height 13
click at [1387, 166] on span "Editar" at bounding box center [1399, 168] width 34 height 13
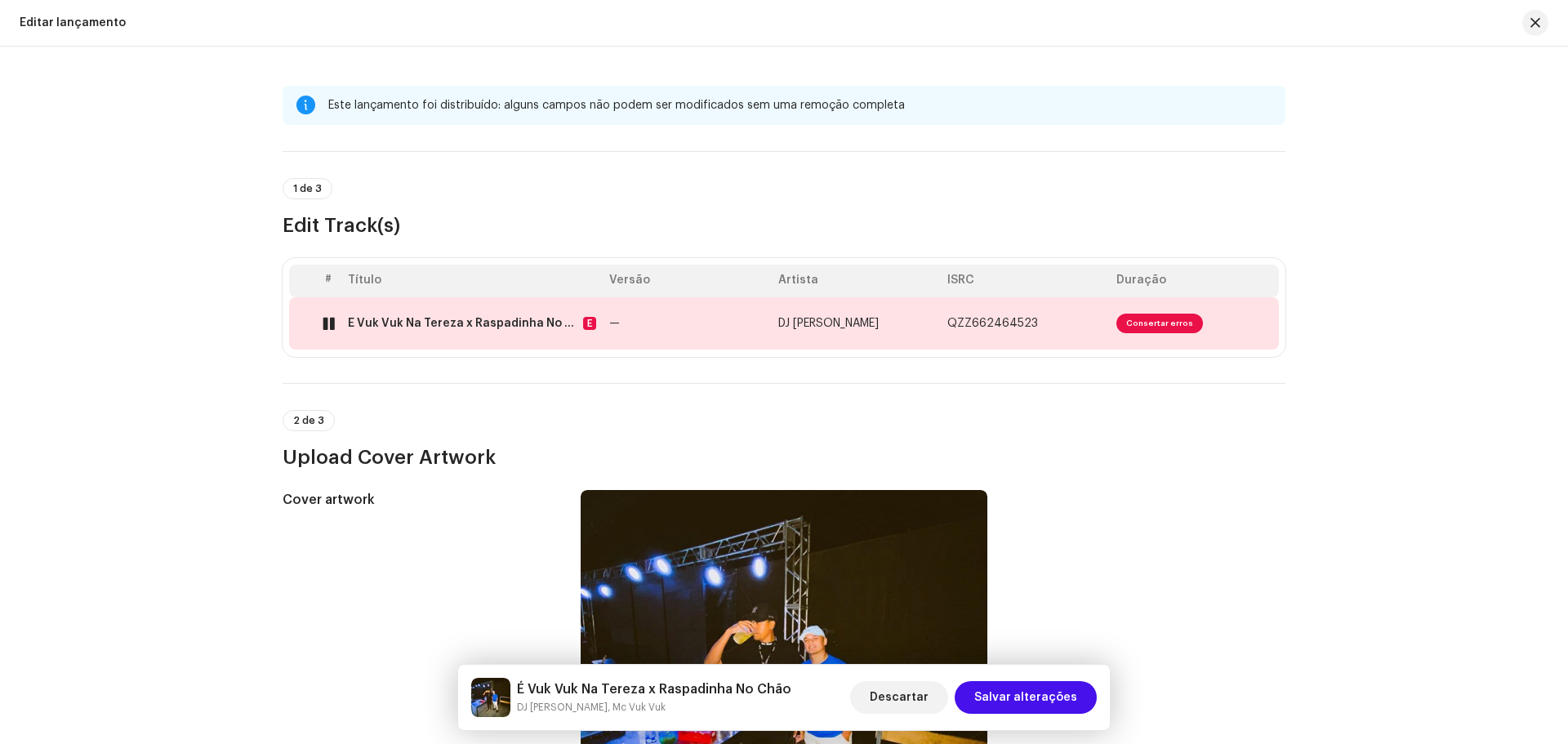
click at [1151, 325] on span "Consertar erros" at bounding box center [1159, 323] width 86 height 20
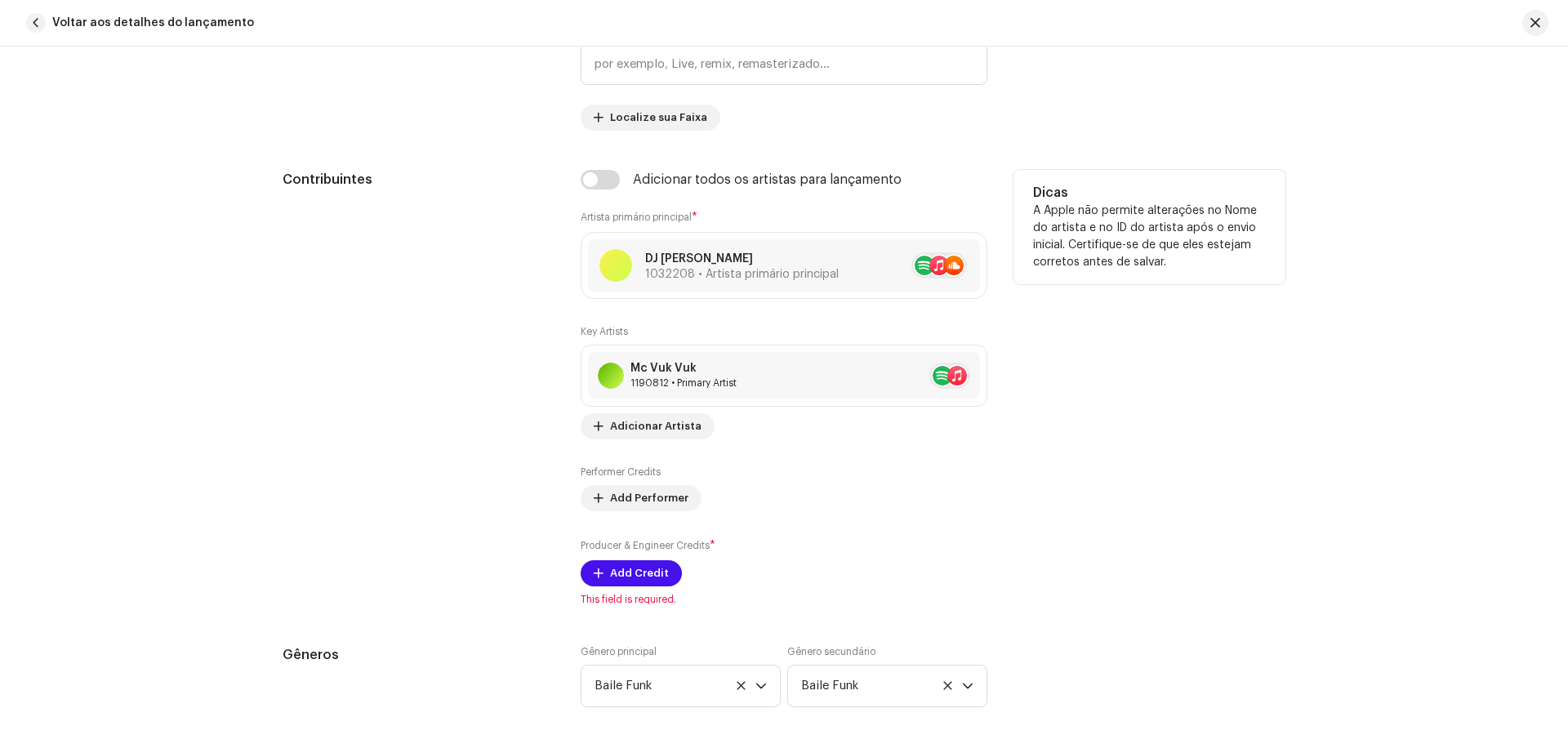
scroll to position [1070, 0]
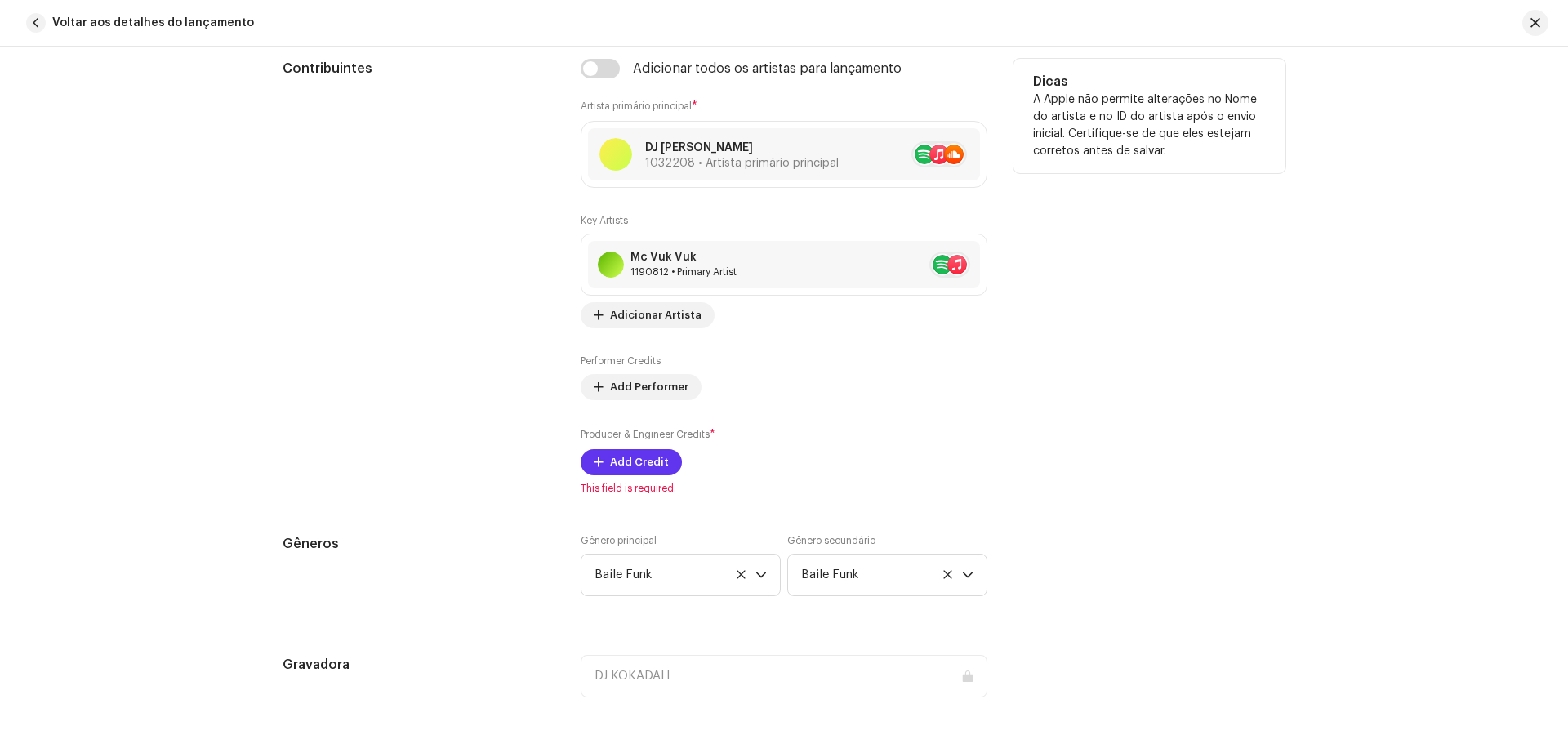
click at [633, 469] on span "Add Credit" at bounding box center [639, 462] width 59 height 33
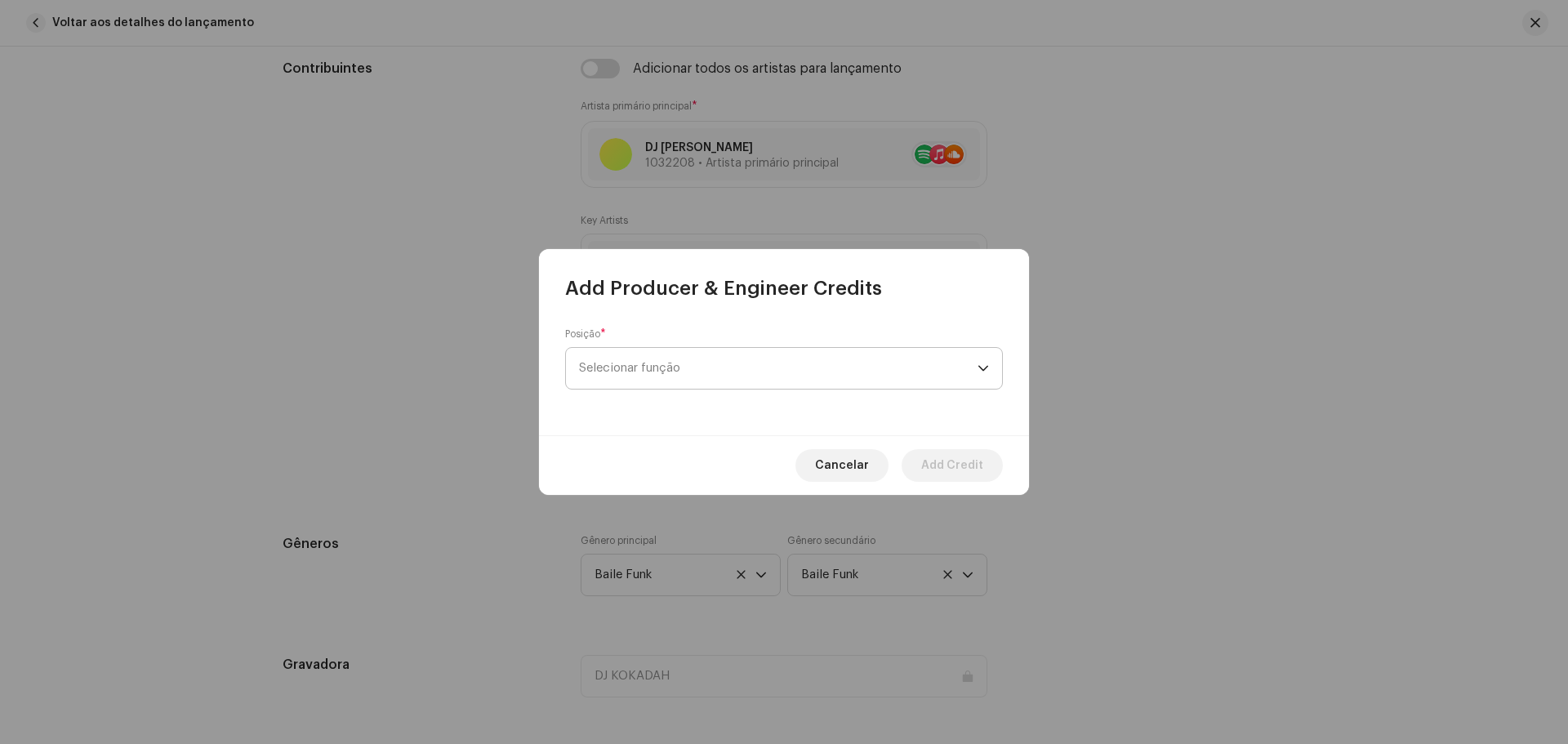
click at [665, 372] on span "Selecionar função" at bounding box center [778, 367] width 399 height 41
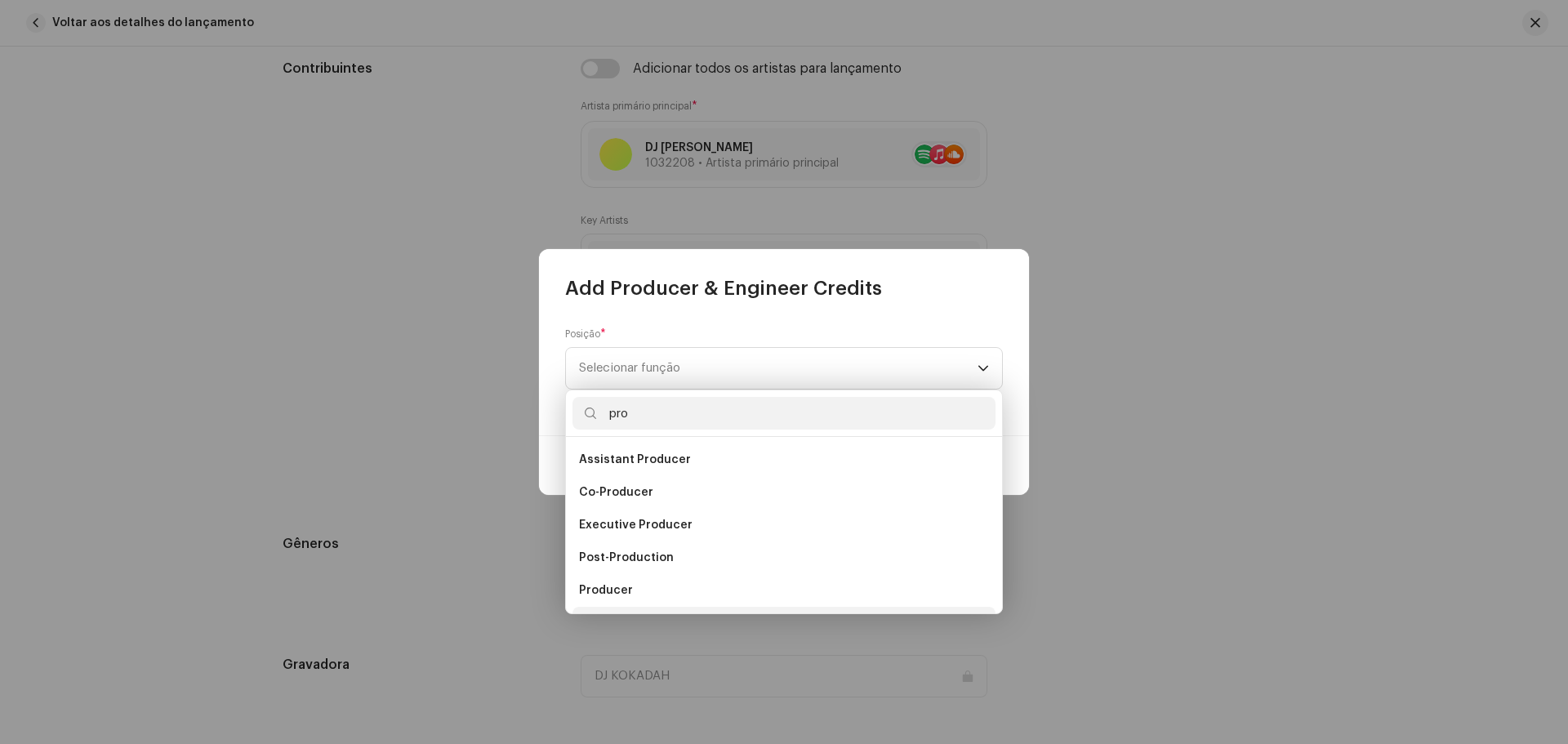
scroll to position [27, 0]
type input "pro"
click at [678, 609] on li "Production Assistant" at bounding box center [784, 596] width 423 height 33
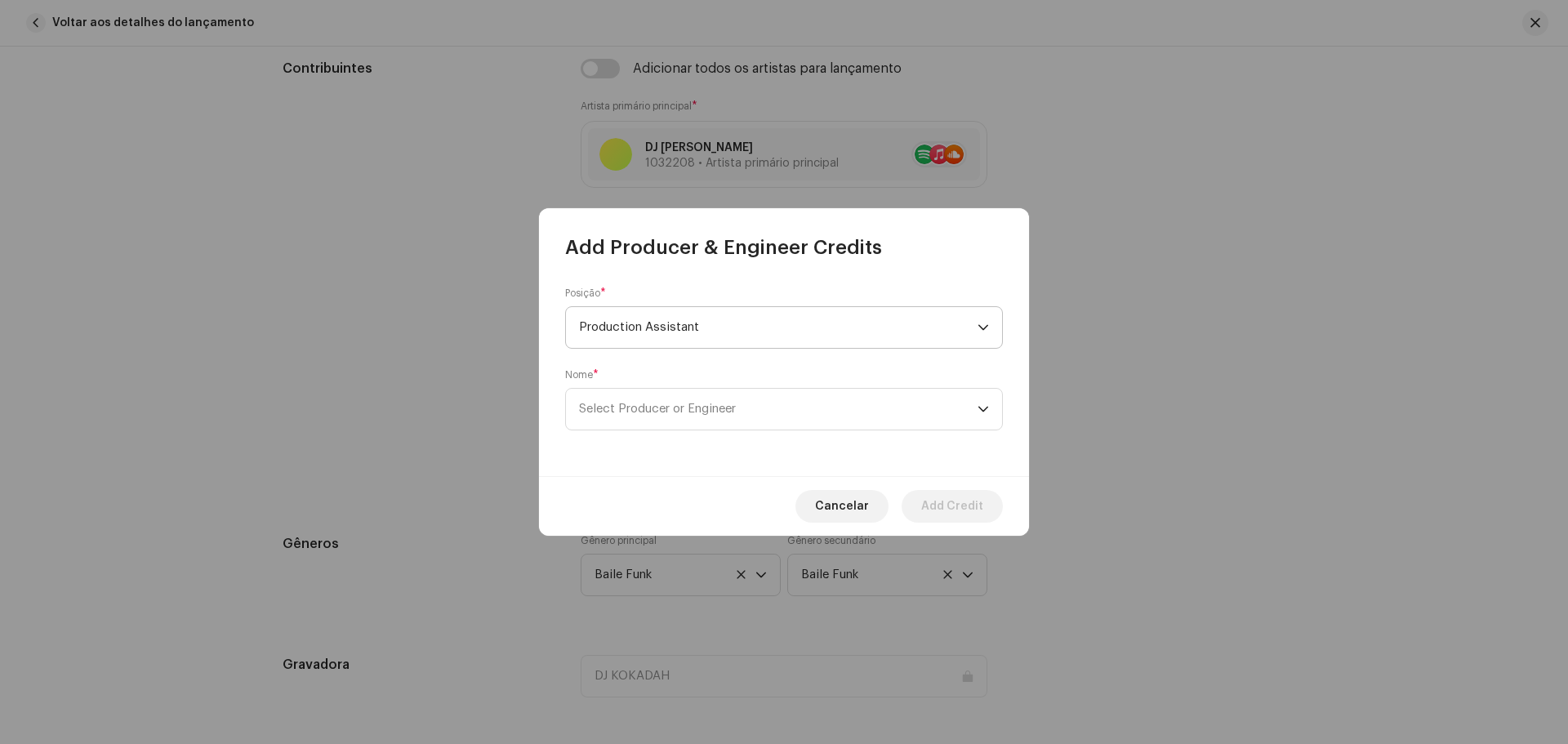
click at [989, 329] on p-select "Production Assistant" at bounding box center [784, 327] width 437 height 43
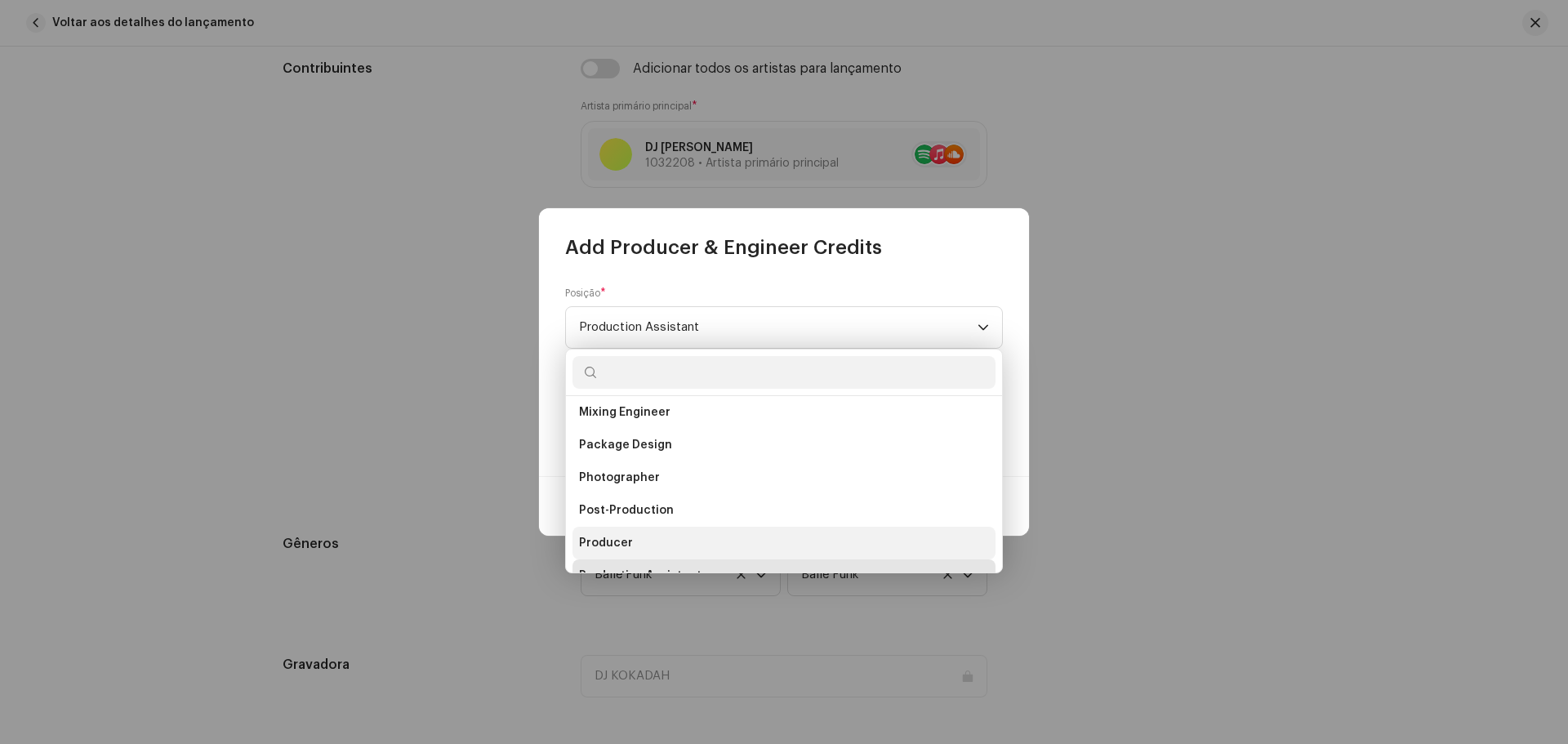
click at [641, 541] on li "Producer" at bounding box center [784, 542] width 423 height 33
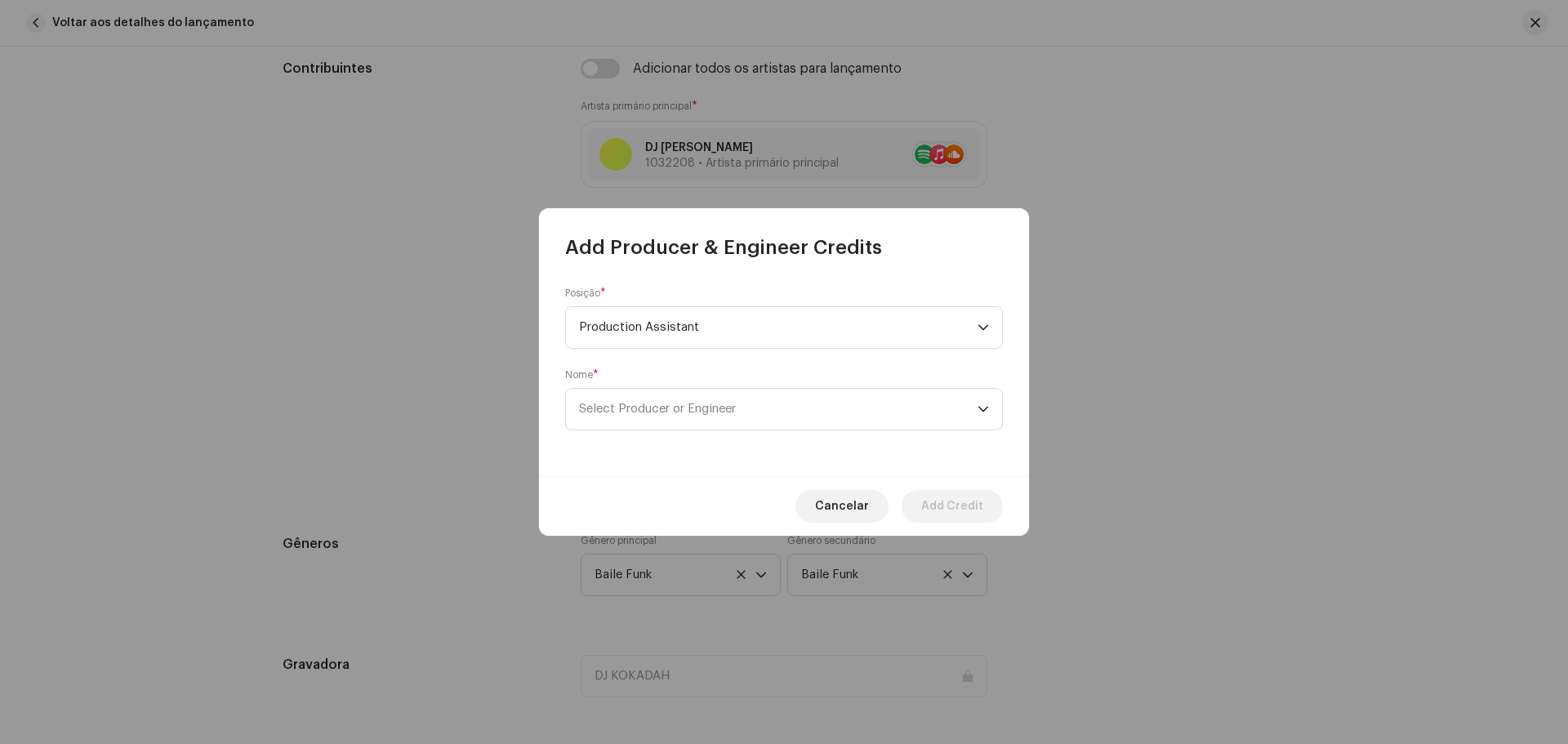
scroll to position [549, 0]
click at [687, 415] on span "Select Producer or Engineer" at bounding box center [778, 409] width 399 height 41
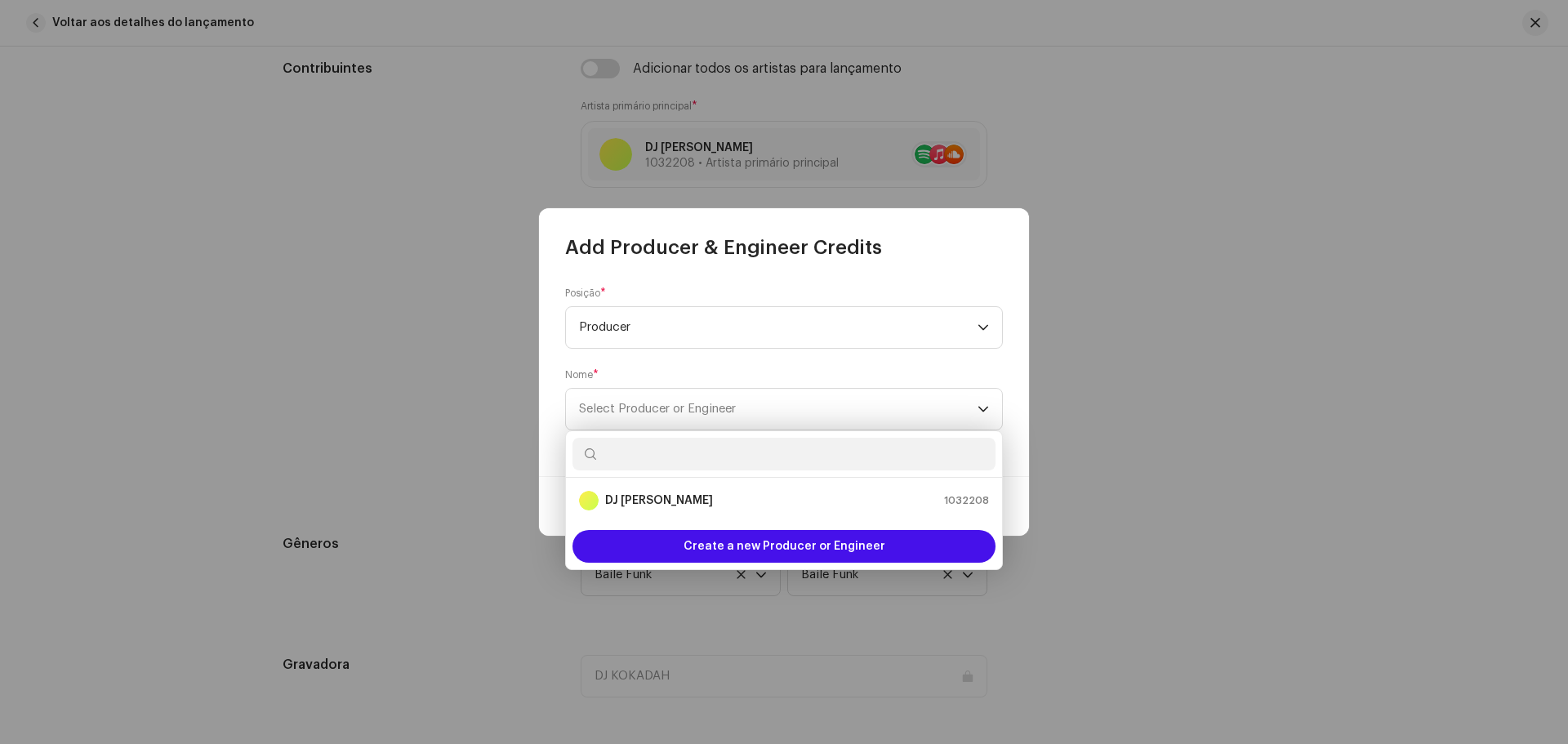
click at [682, 517] on ul "DJ Kokadah 1032208" at bounding box center [784, 501] width 437 height 45
click at [683, 503] on div "DJ Kokadah 1032208" at bounding box center [784, 500] width 410 height 20
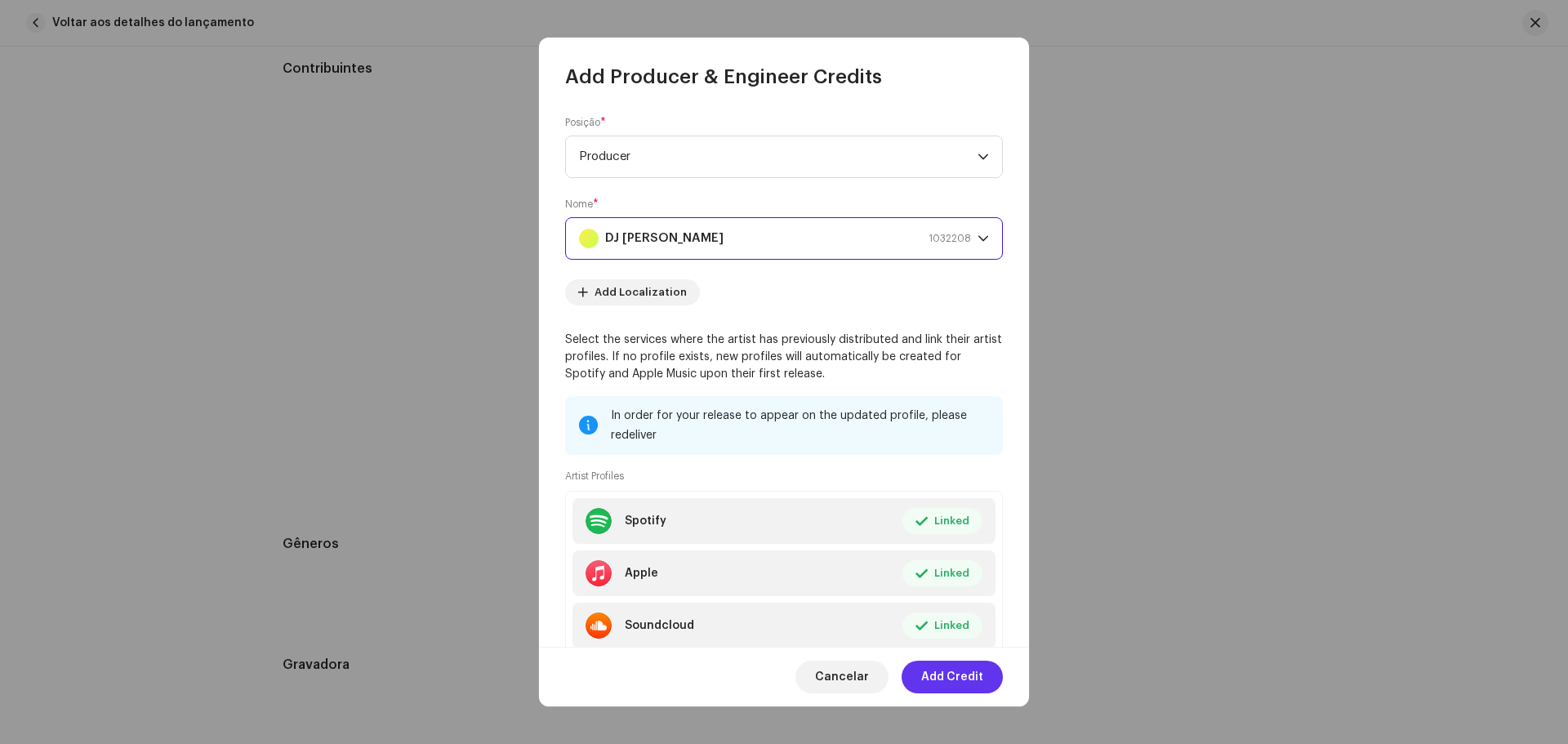
click at [938, 682] on span "Add Credit" at bounding box center [953, 677] width 62 height 33
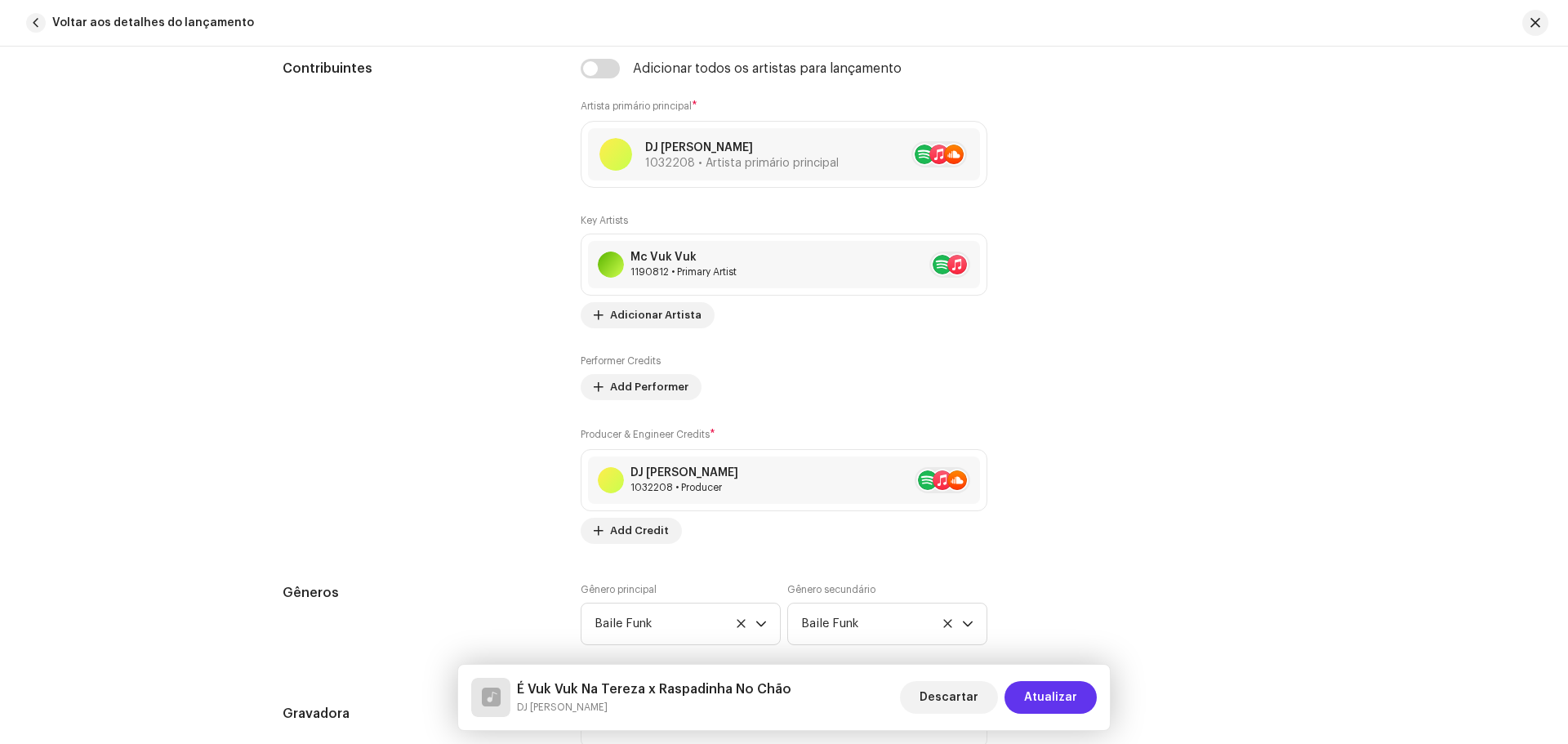
click at [1044, 706] on span "Atualizar" at bounding box center [1051, 697] width 53 height 33
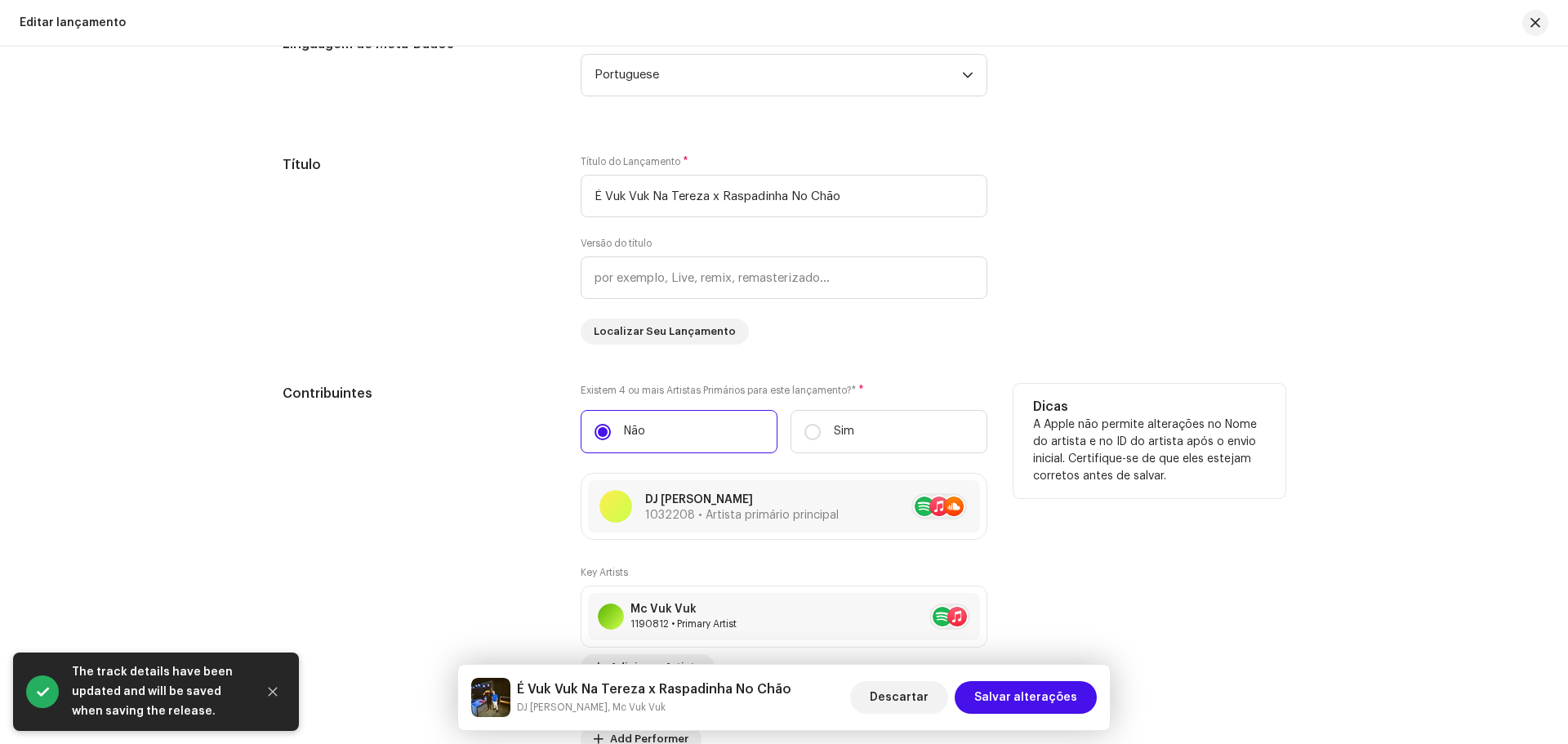
scroll to position [1388, 0]
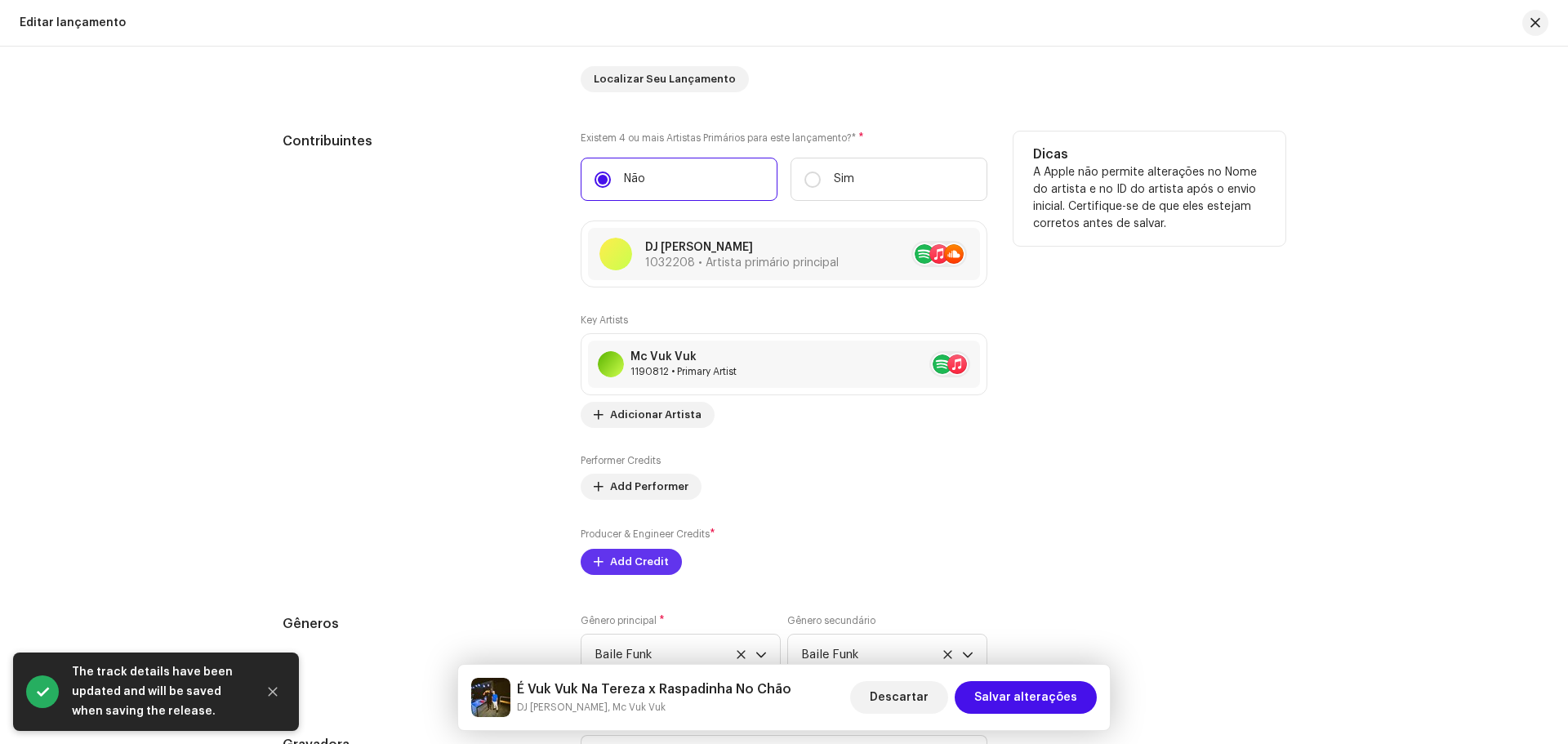
click at [634, 557] on span "Add Credit" at bounding box center [639, 561] width 59 height 33
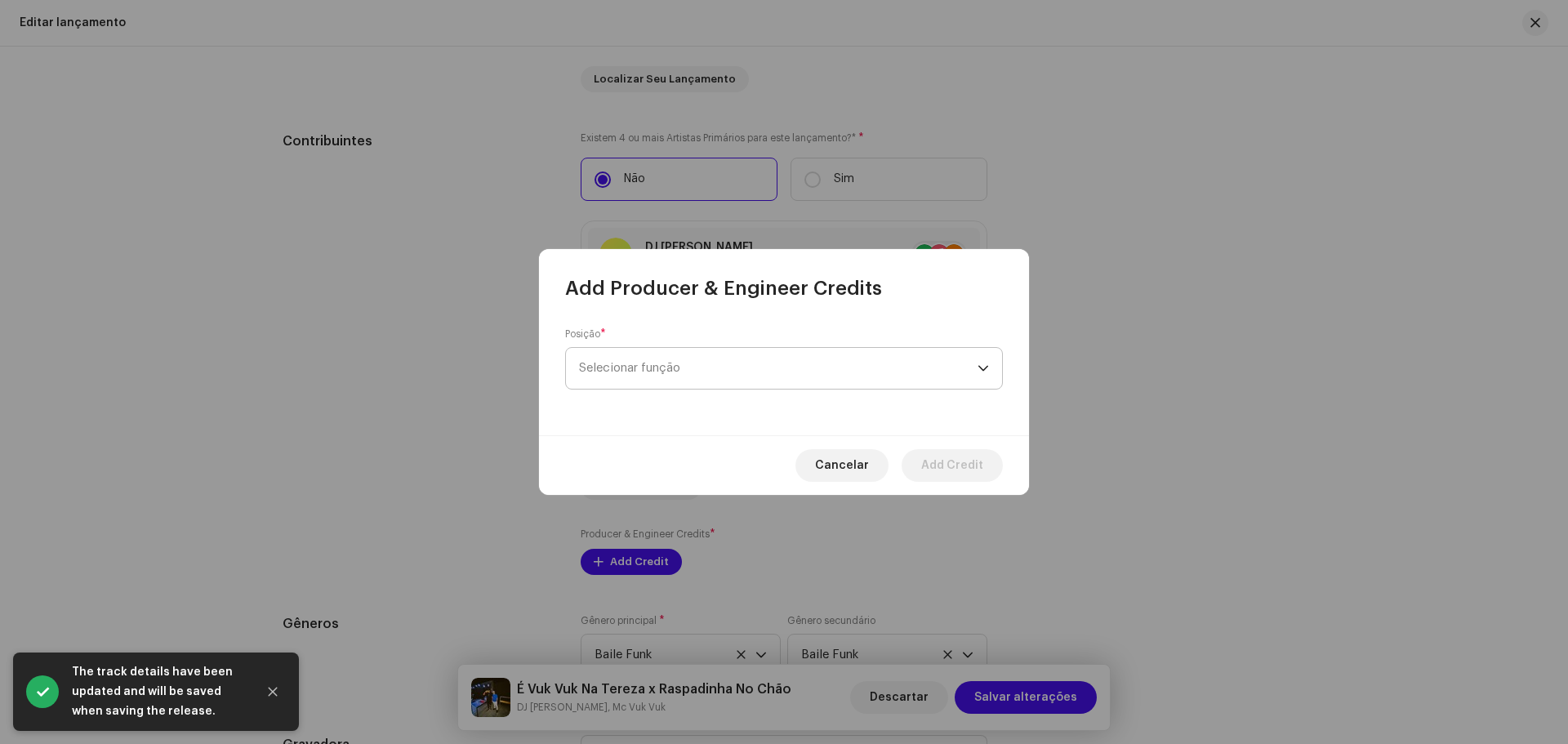
click at [681, 358] on span "Selecionar função" at bounding box center [778, 367] width 399 height 41
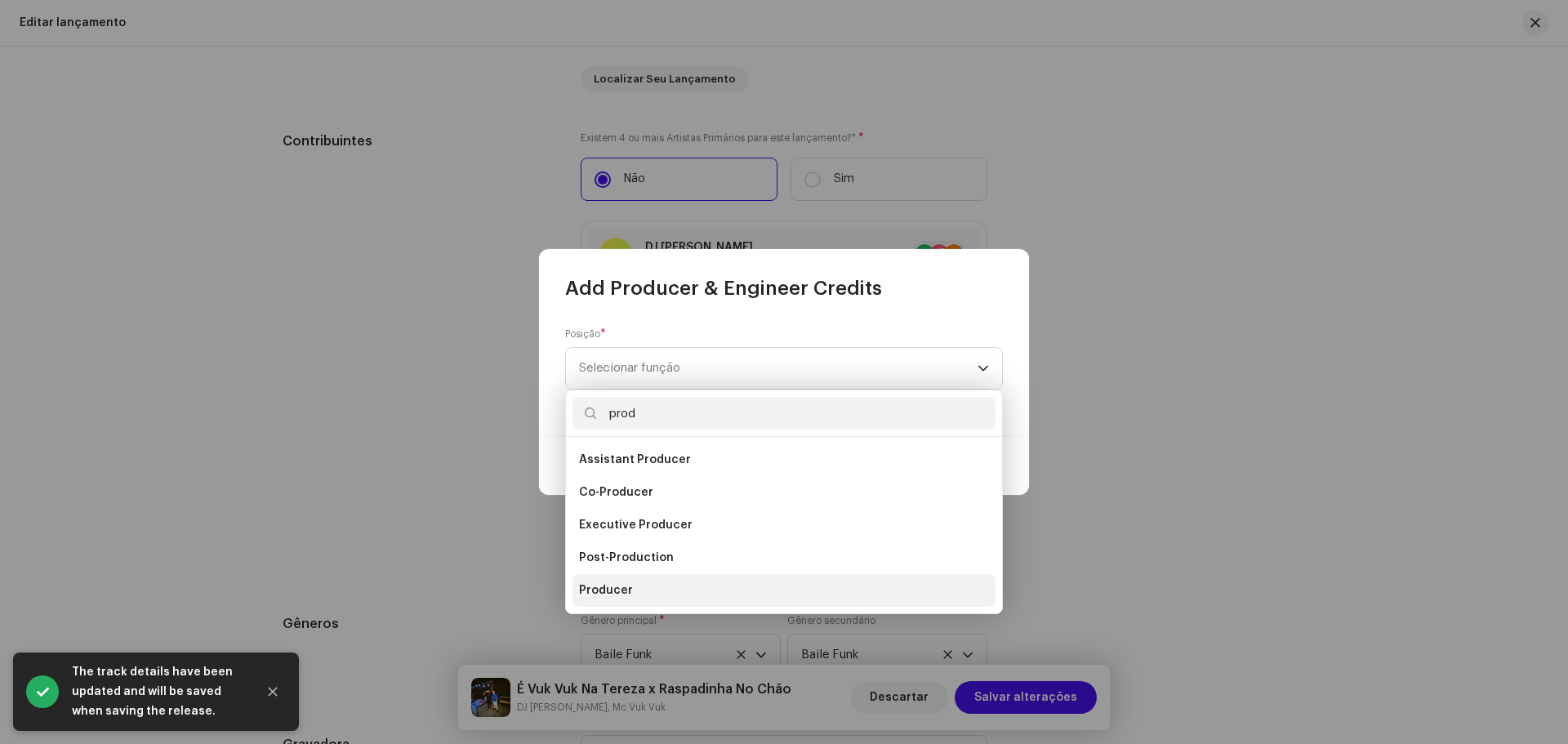
type input "prod"
click at [639, 595] on li "Producer" at bounding box center [784, 590] width 423 height 33
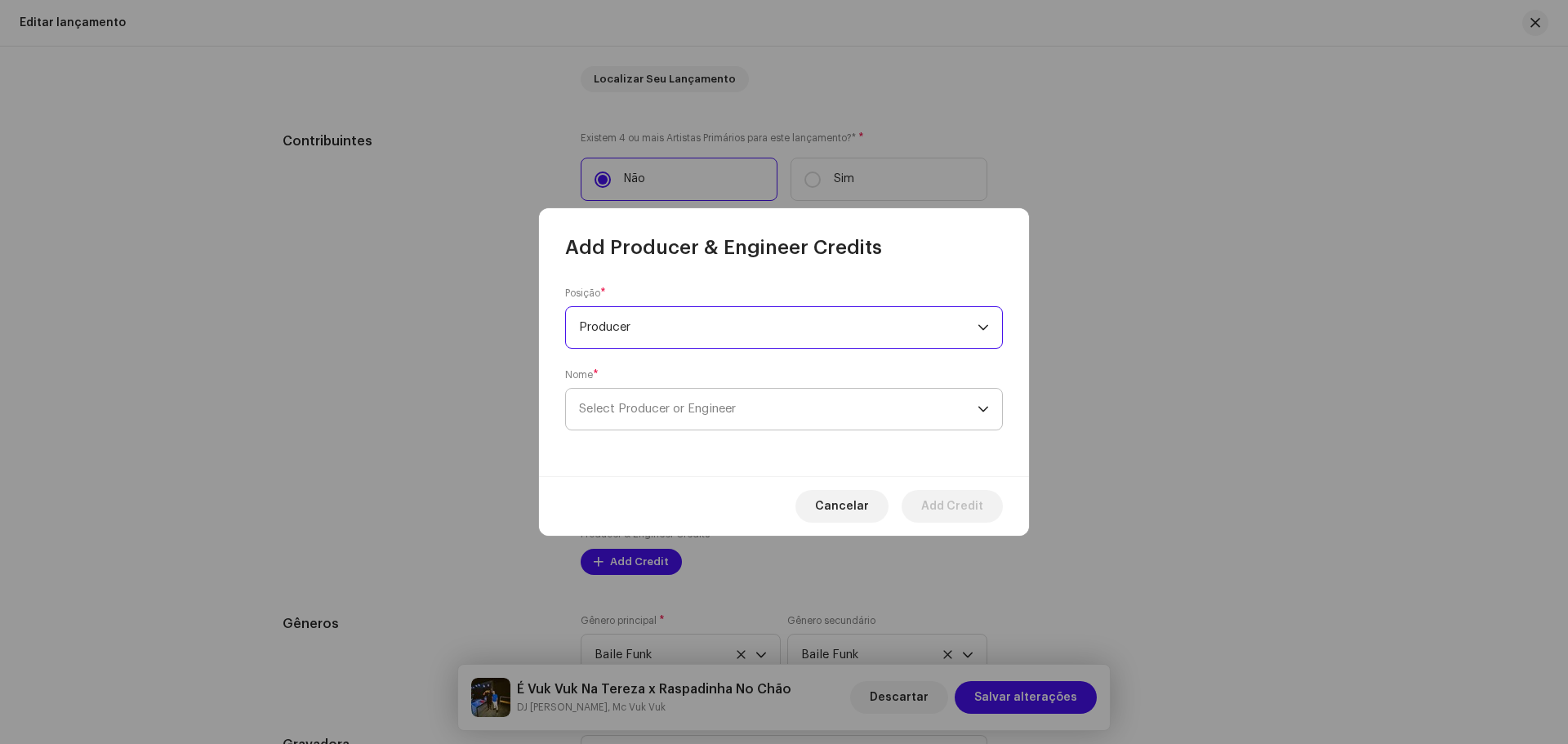
click at [665, 406] on span "Select Producer or Engineer" at bounding box center [658, 408] width 157 height 12
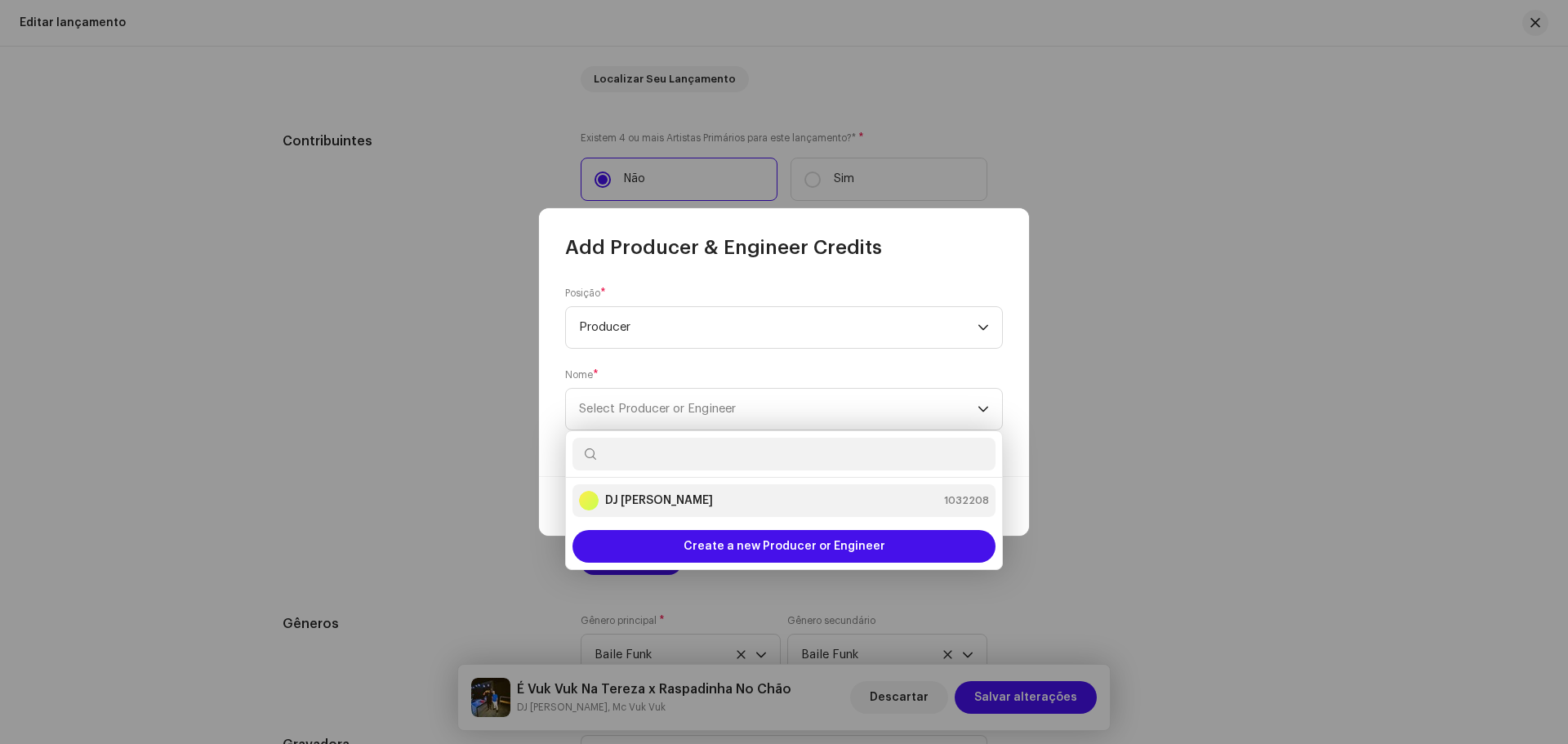
click at [672, 496] on div "DJ Kokadah 1032208" at bounding box center [784, 500] width 410 height 20
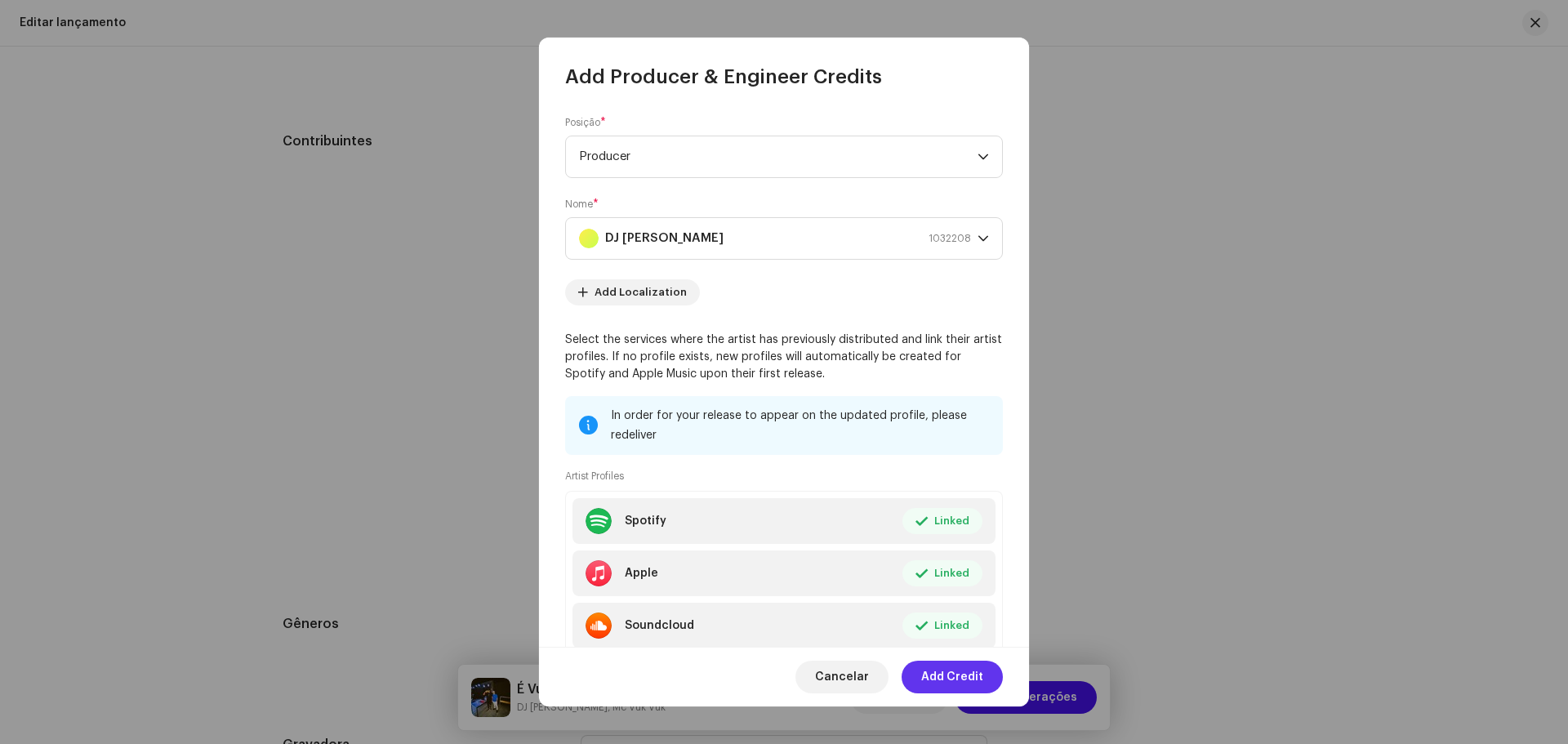
click at [962, 674] on span "Add Credit" at bounding box center [953, 677] width 62 height 33
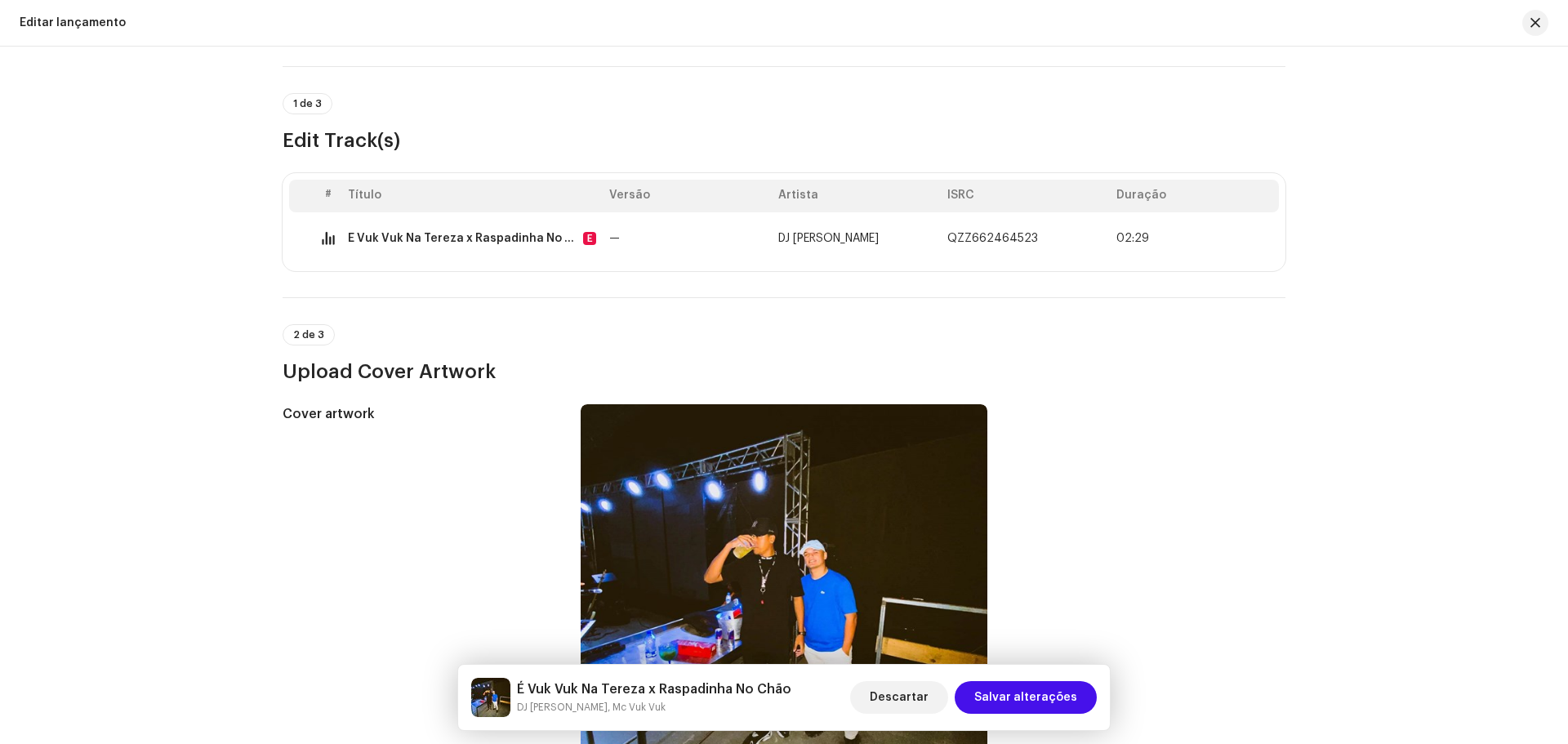
scroll to position [0, 0]
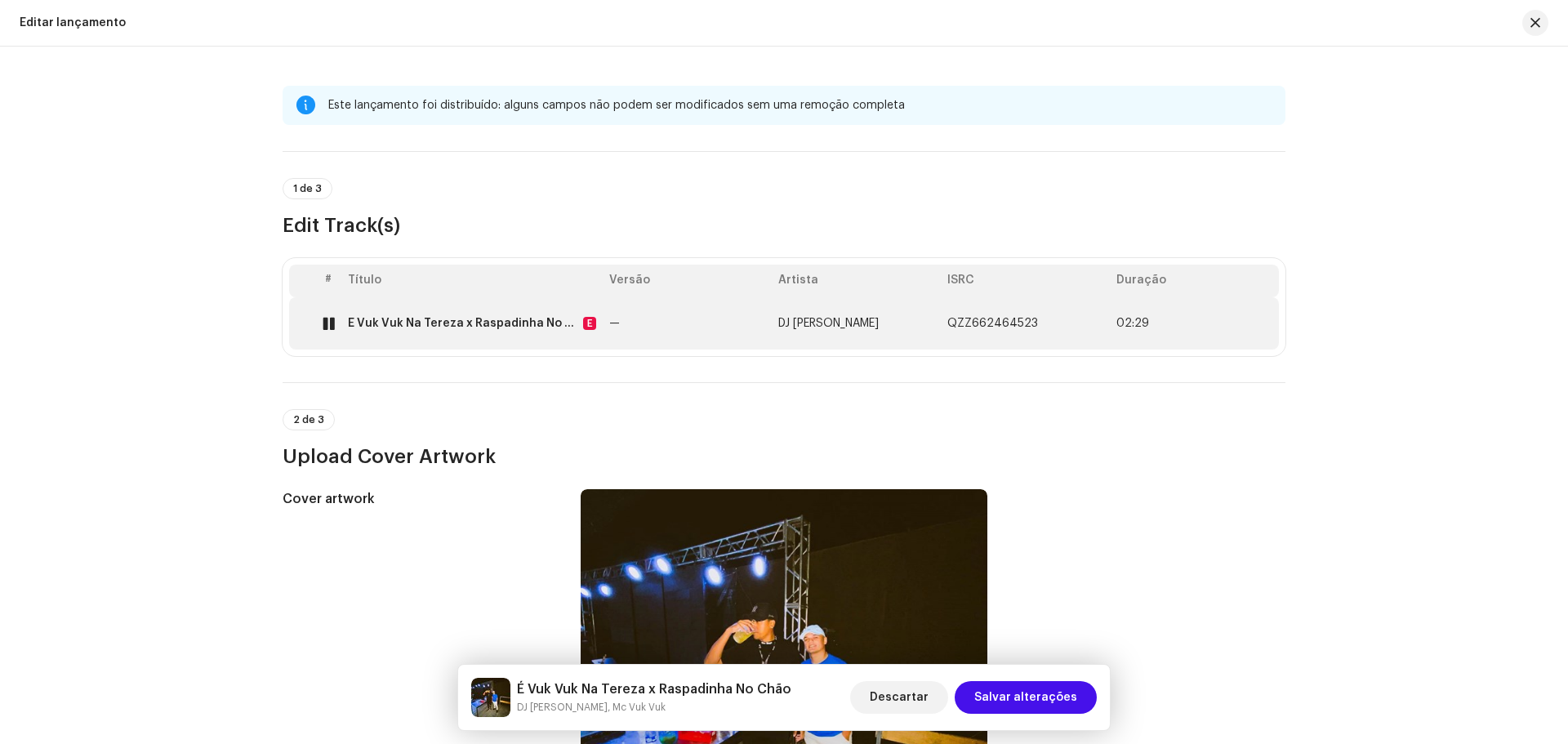
click at [712, 326] on td "—" at bounding box center [687, 323] width 169 height 52
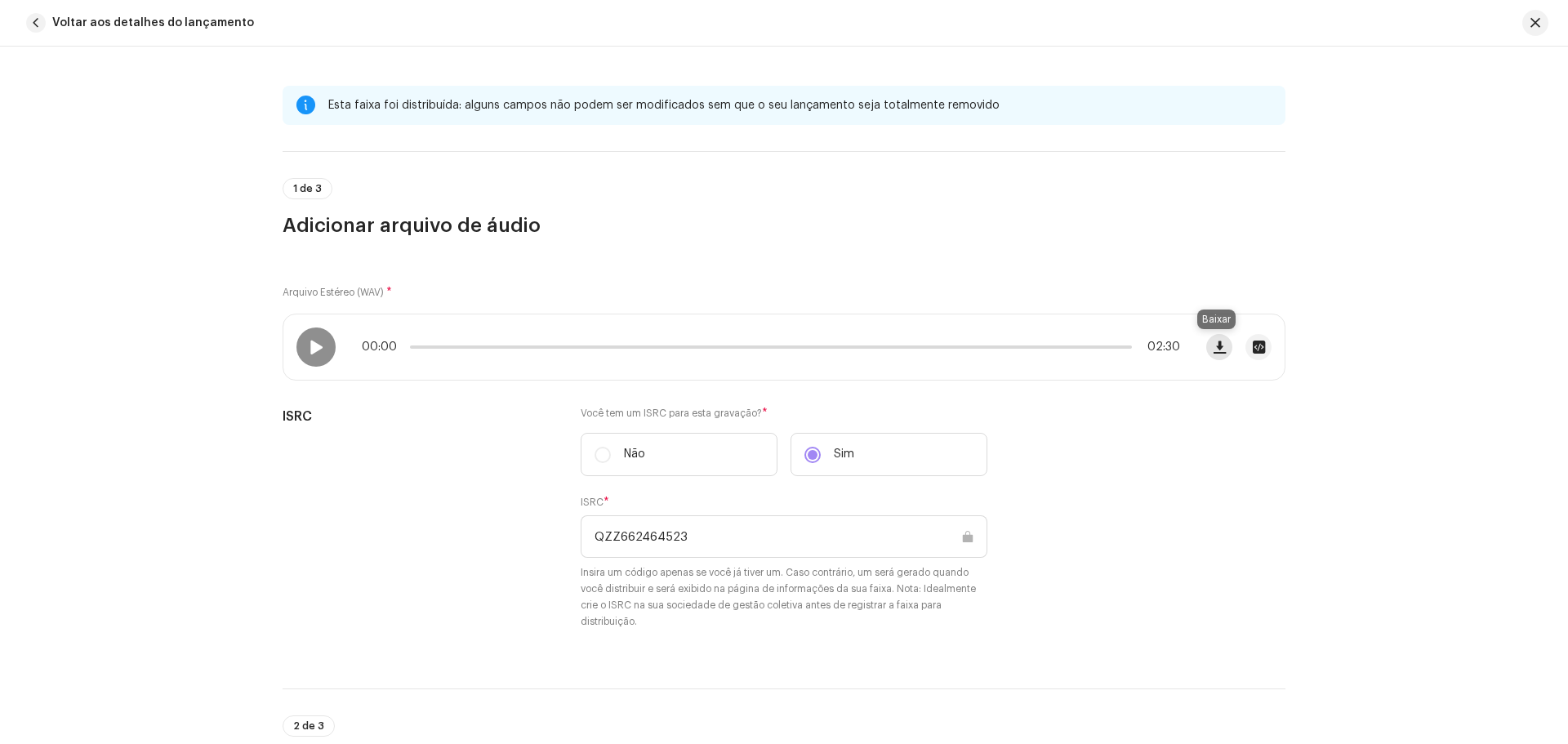
click at [1221, 341] on span "button" at bounding box center [1220, 347] width 12 height 13
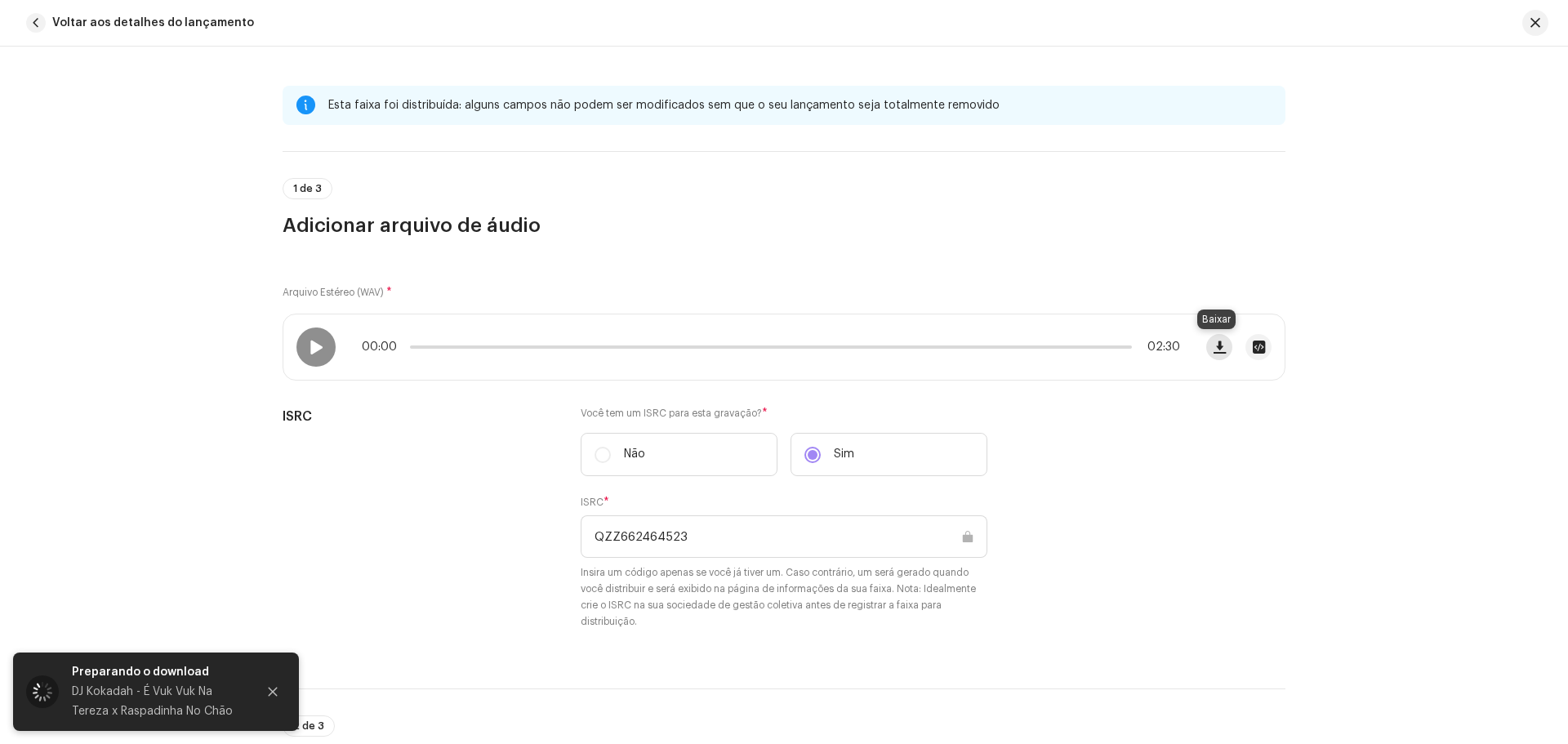
click at [1218, 353] on span "button" at bounding box center [1220, 347] width 12 height 13
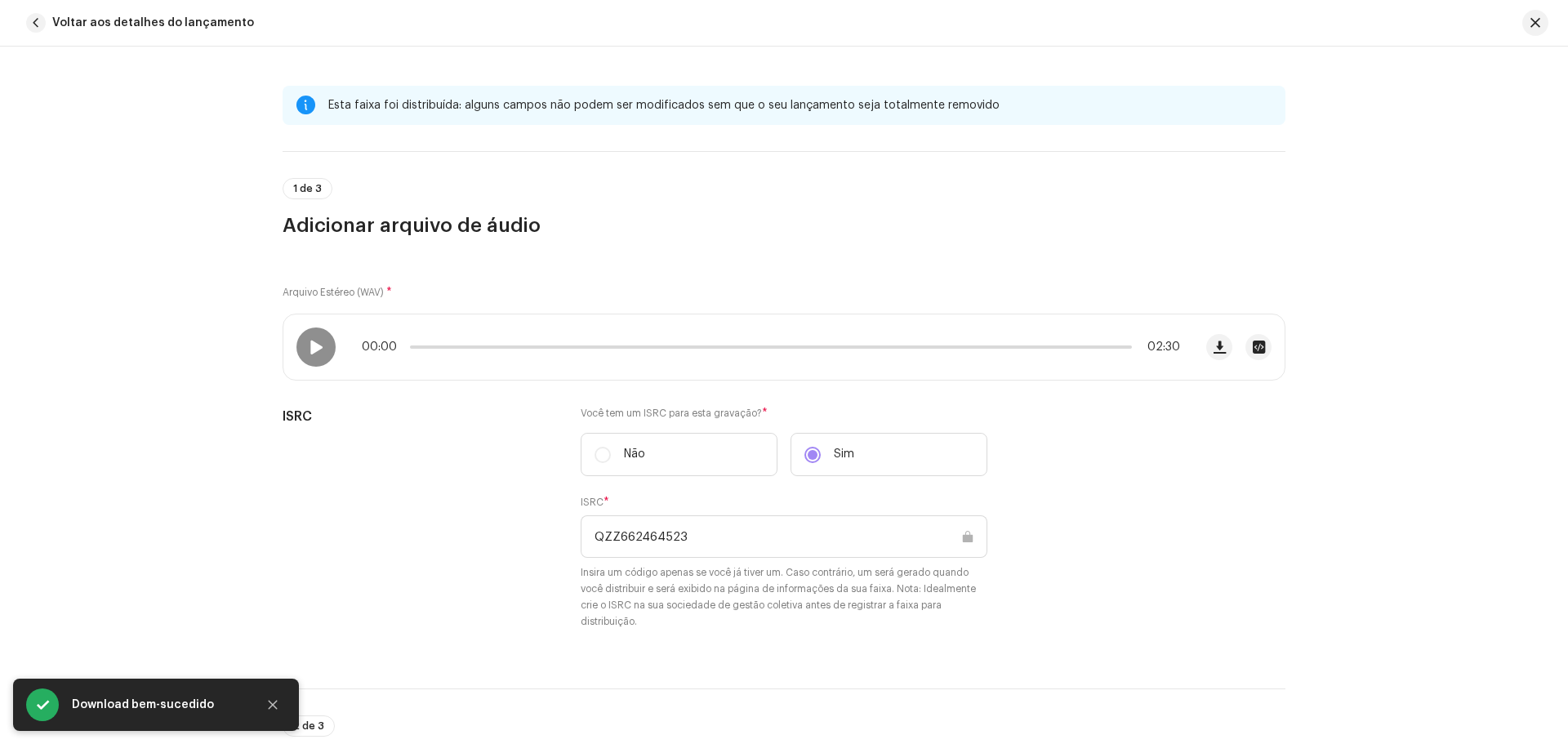
click at [887, 404] on div "Arquivo Estéreo (WAV) * 00:00 02:30 ISRC Você tem um ISRC para esta gravação? *…" at bounding box center [783, 453] width 1003 height 391
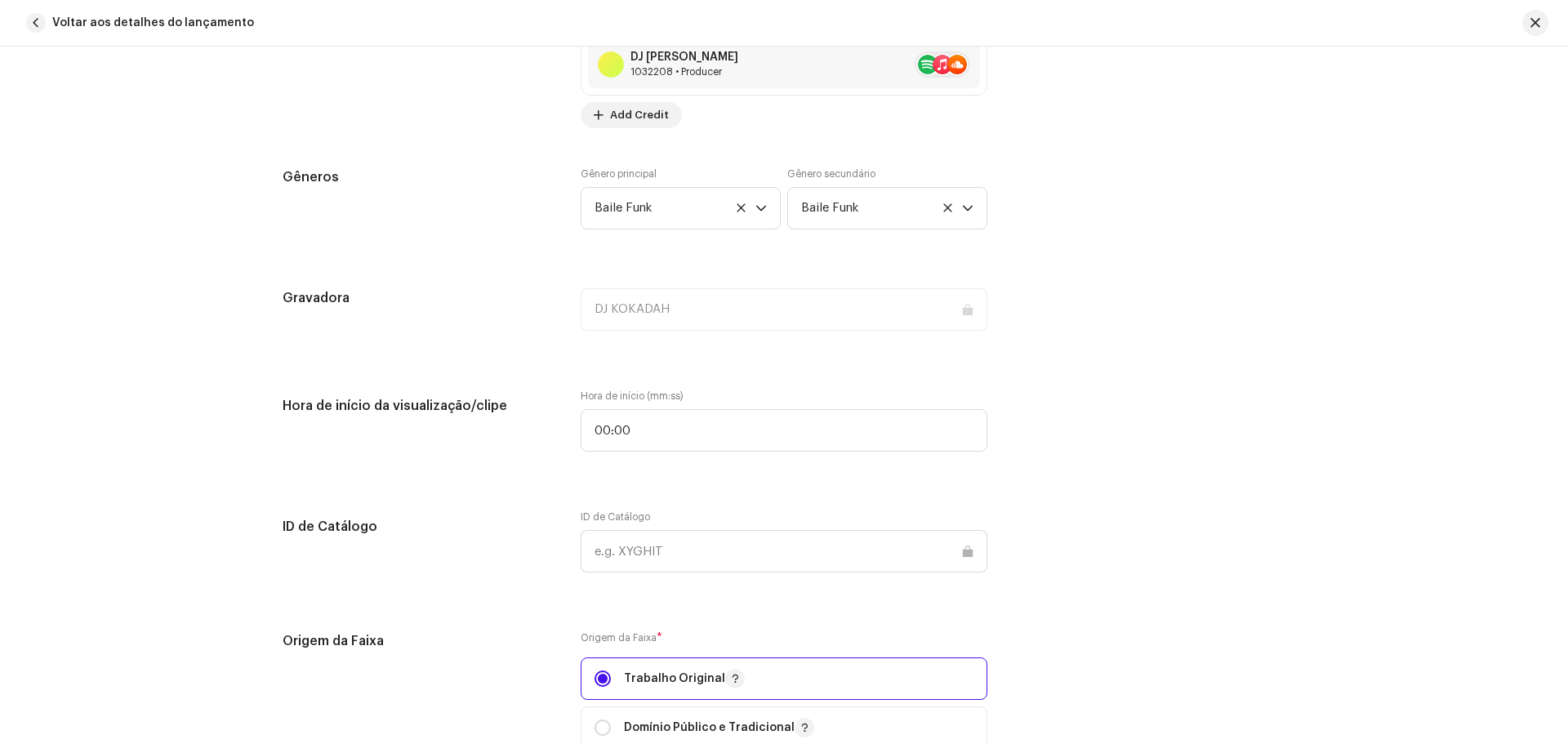
scroll to position [1481, 0]
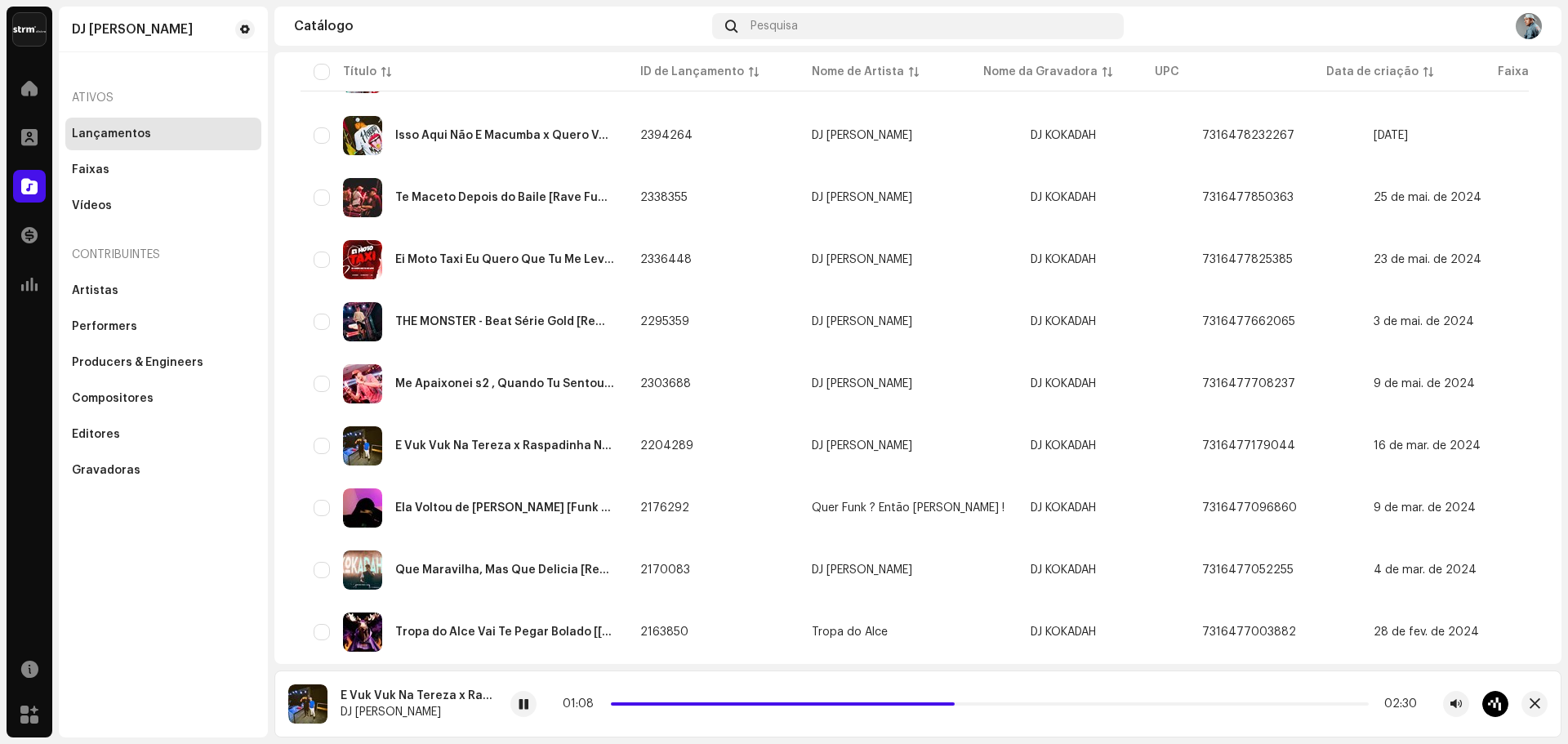
scroll to position [898, 0]
click at [530, 434] on div "É Vuk Vuk Na Tereza x Raspadinha No Chão" at bounding box center [463, 444] width 300 height 39
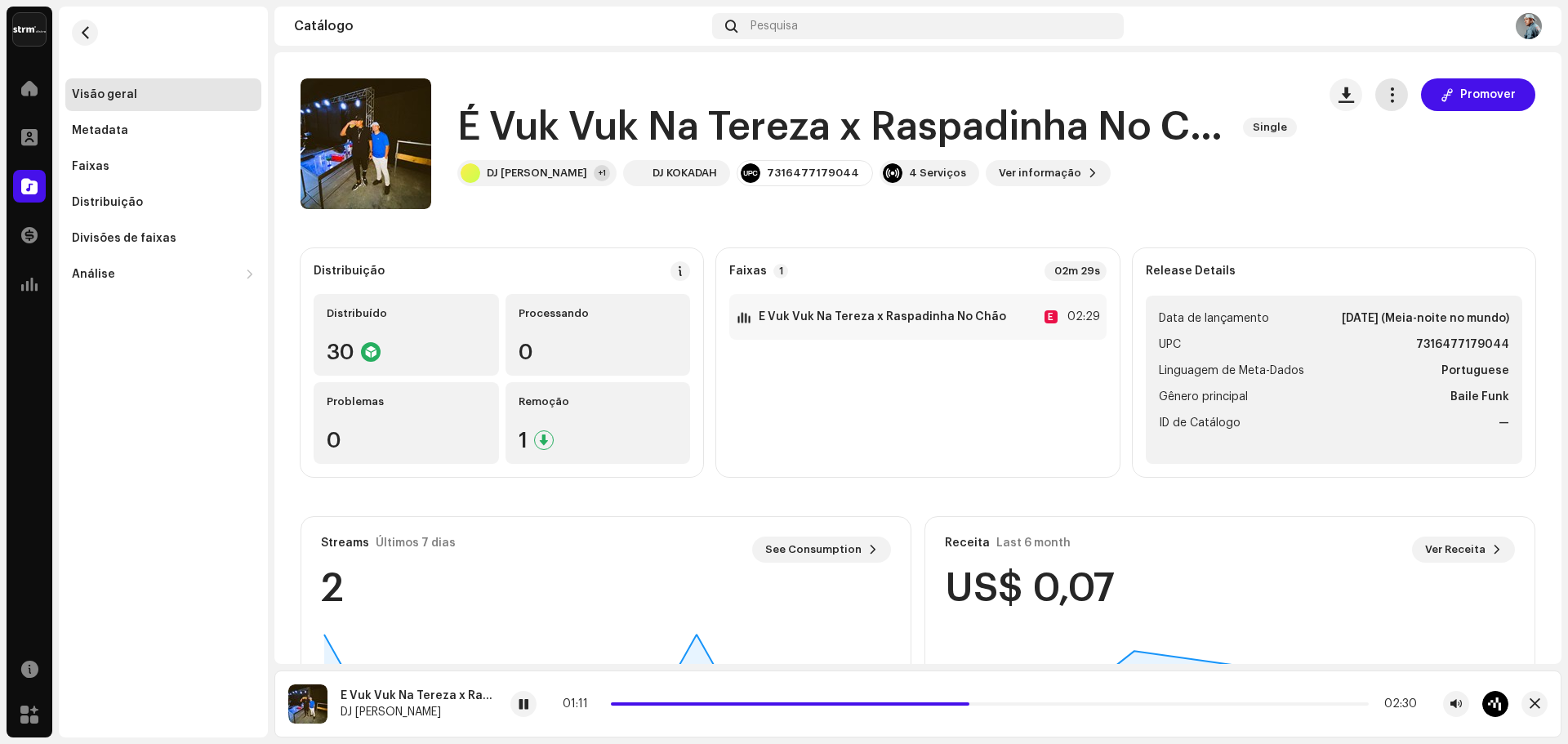
click at [1381, 103] on button "button" at bounding box center [1392, 95] width 33 height 33
click at [1384, 170] on span "Editar" at bounding box center [1399, 168] width 34 height 13
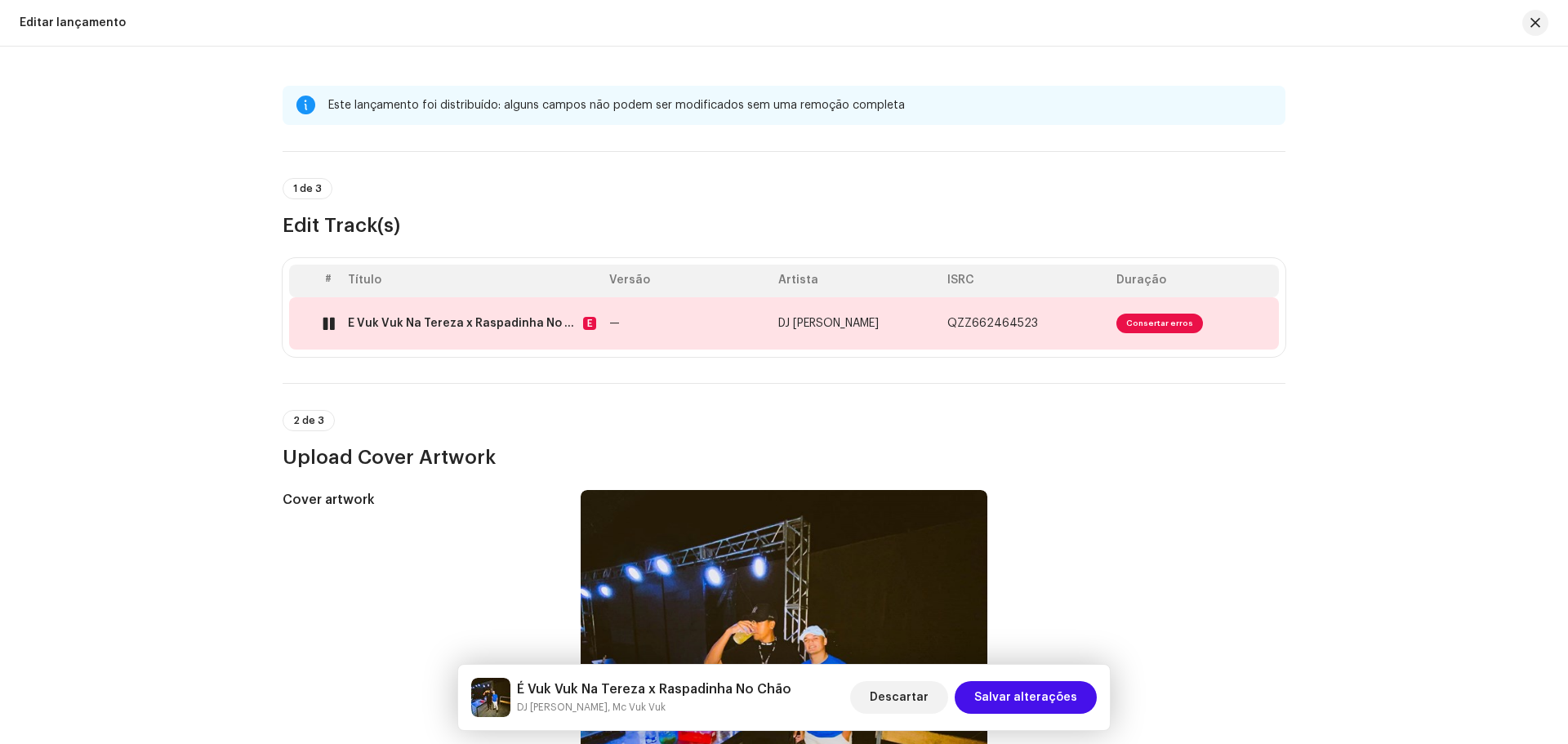
click at [1165, 316] on span "Consertar erros" at bounding box center [1159, 323] width 86 height 20
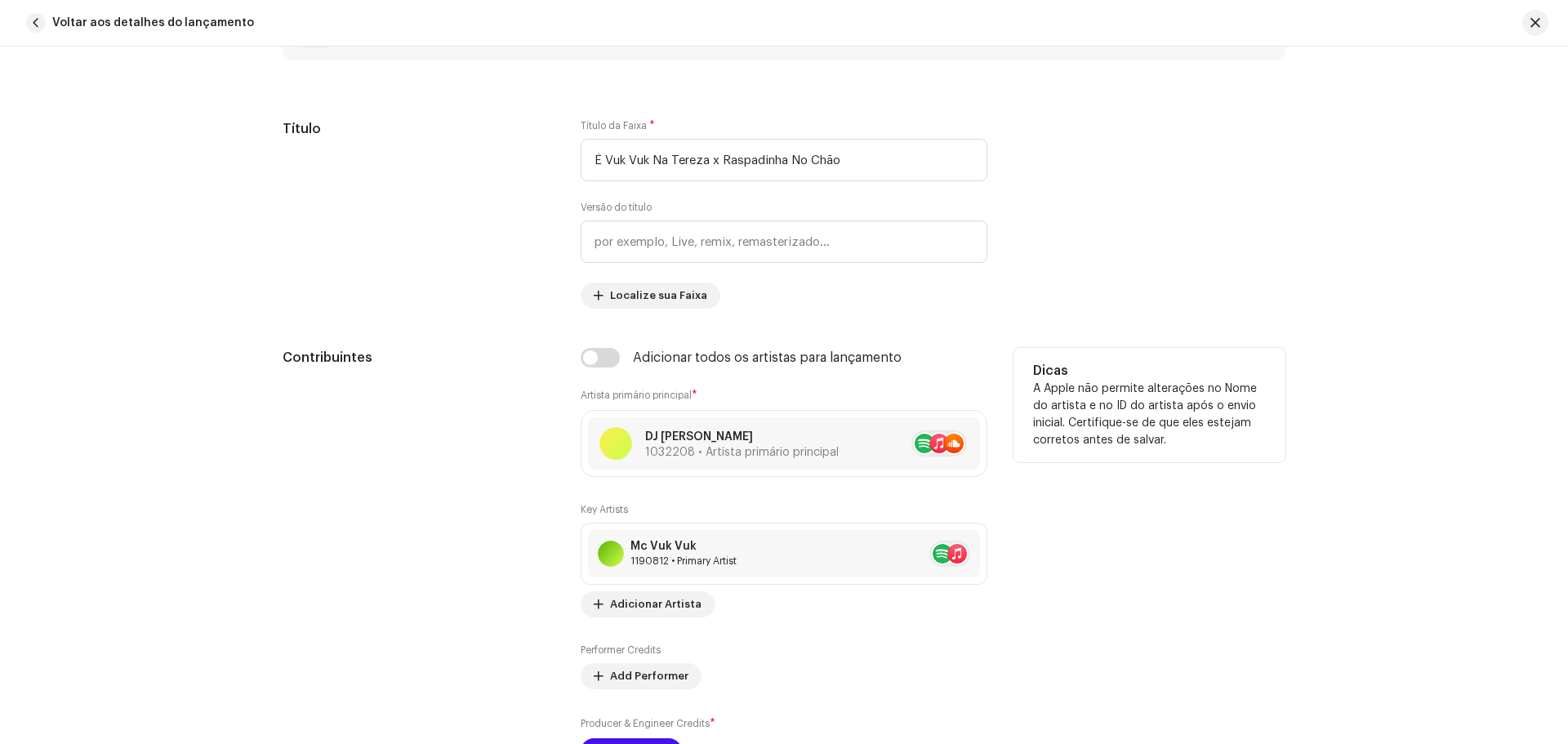
scroll to position [1143, 0]
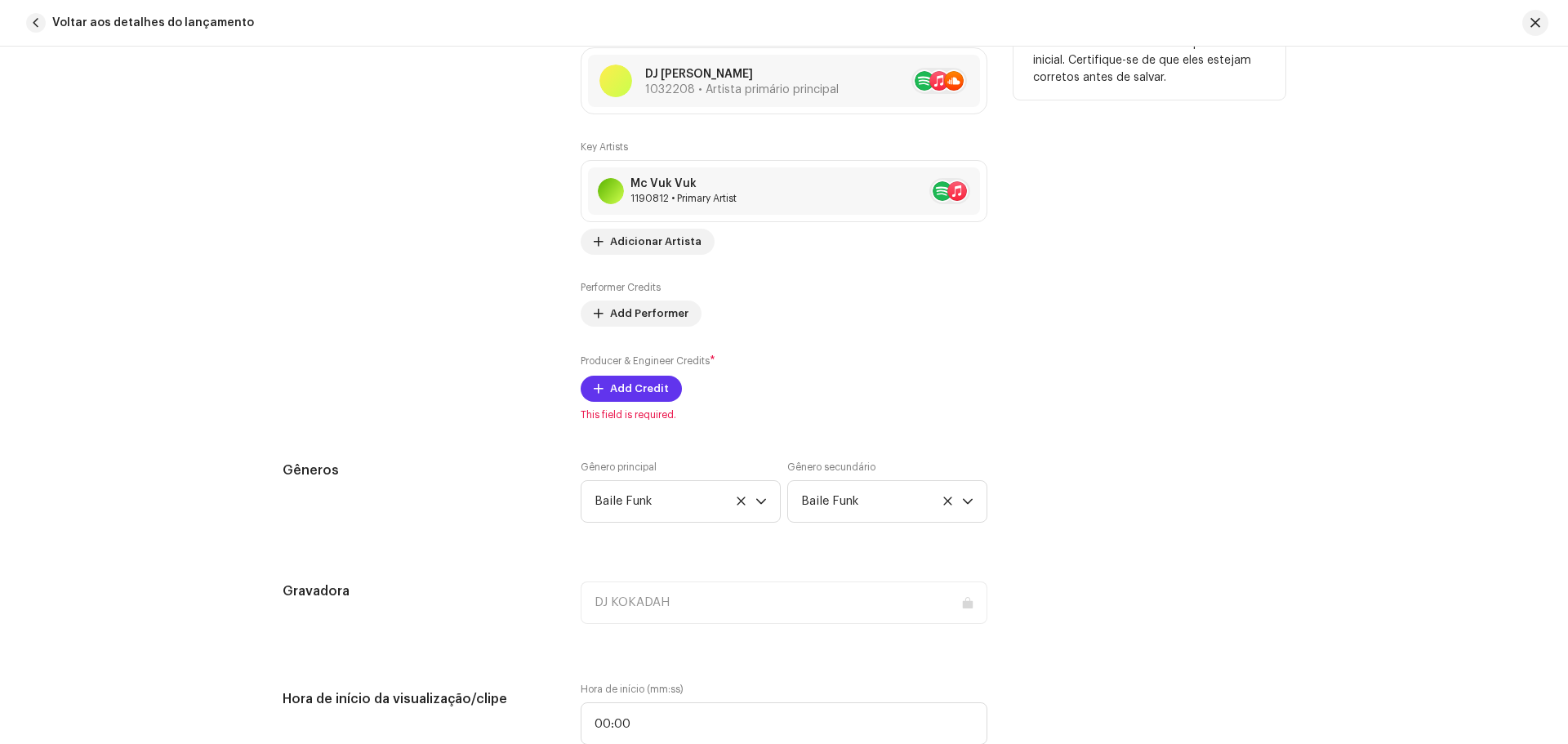
click at [637, 384] on span "Add Credit" at bounding box center [639, 388] width 59 height 33
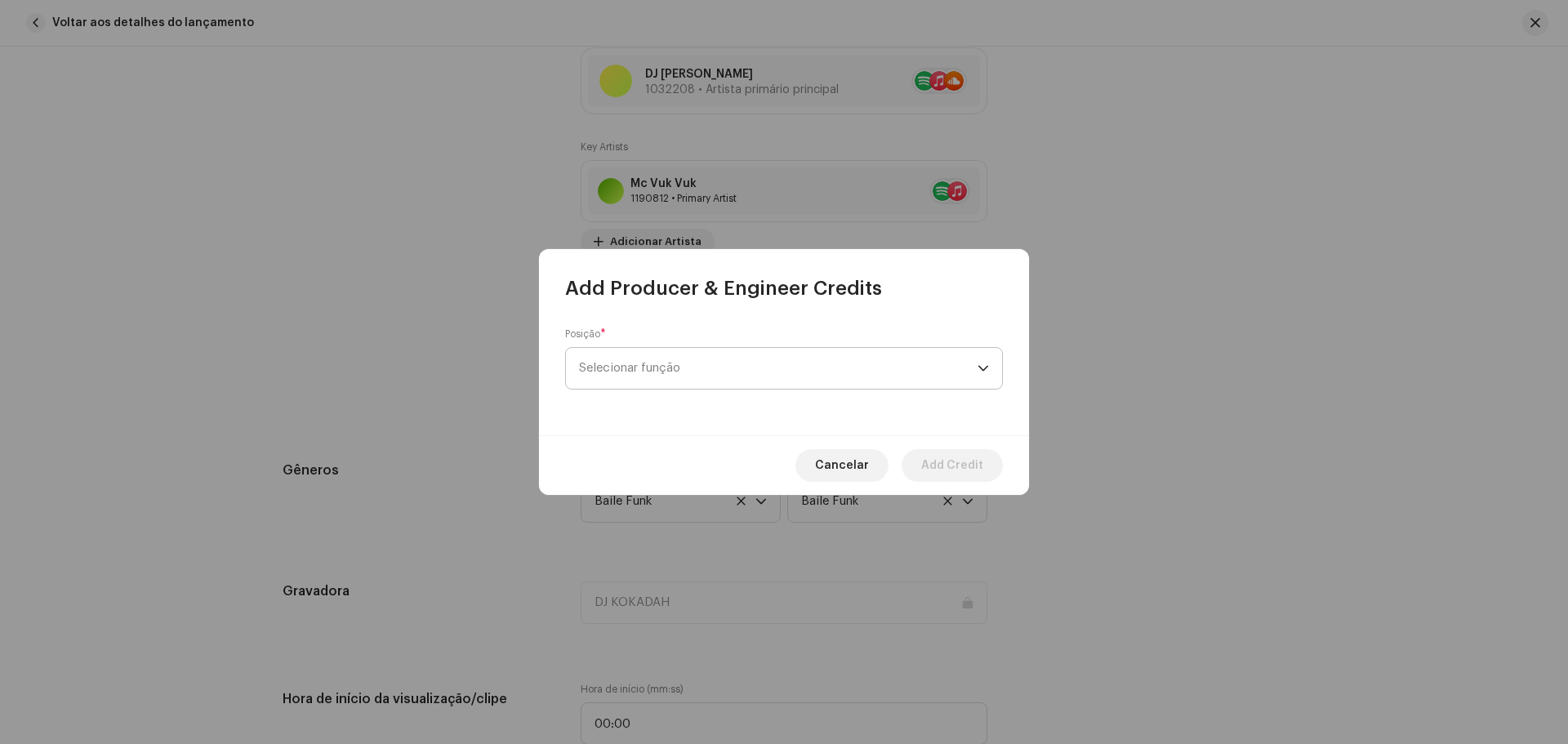
click at [658, 363] on span "Selecionar função" at bounding box center [778, 367] width 399 height 41
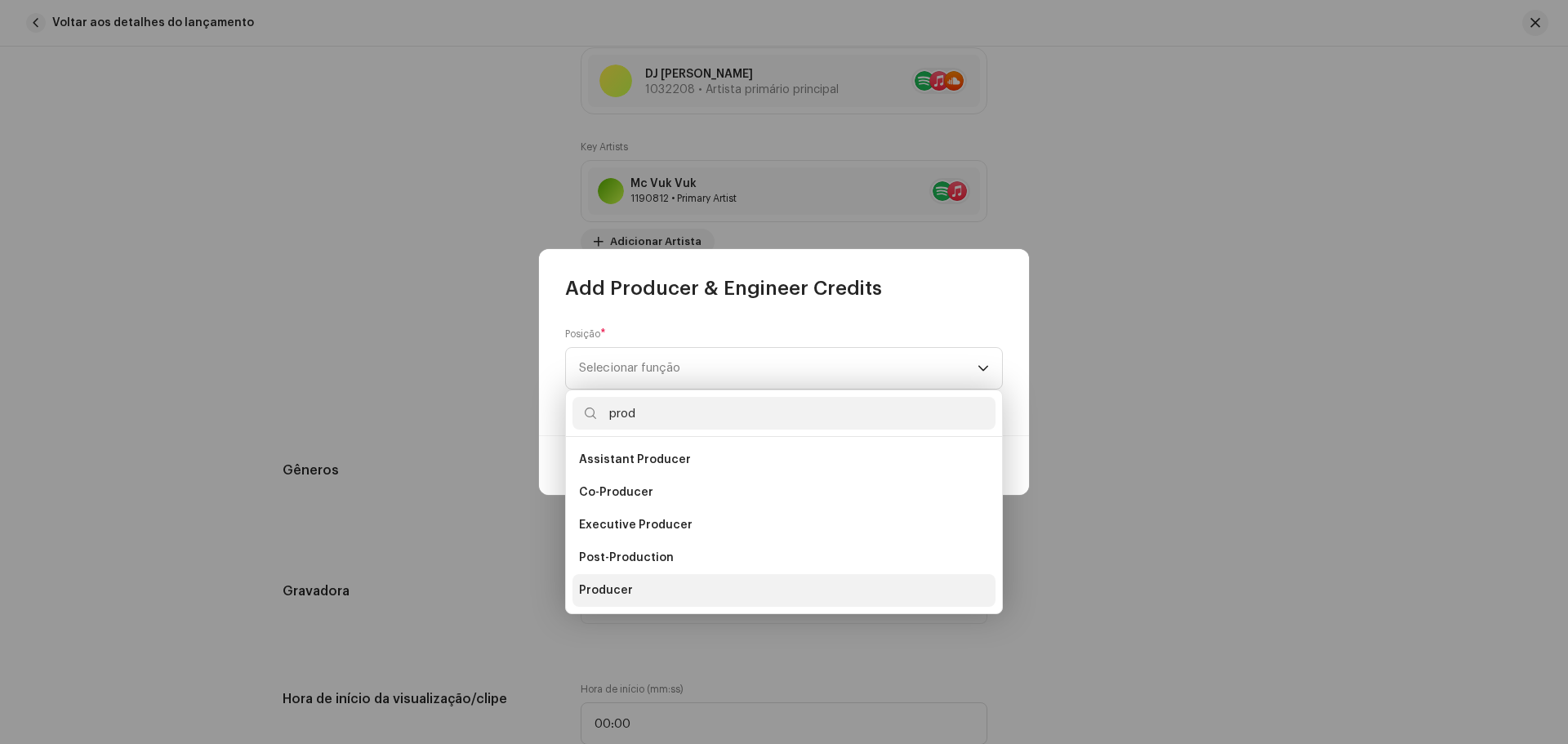
type input "prod"
click at [633, 592] on li "Producer" at bounding box center [784, 590] width 423 height 33
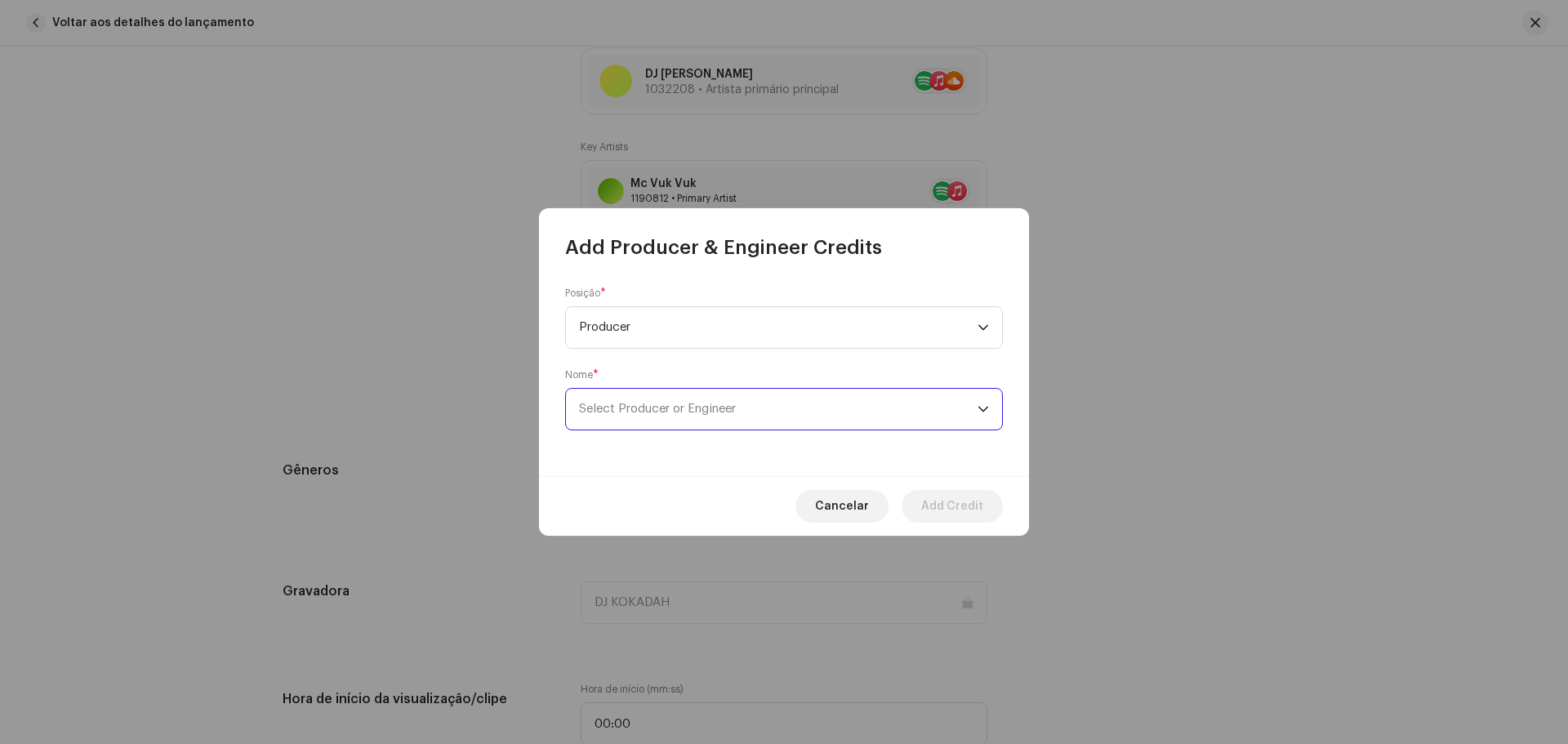
click at [650, 416] on span "Select Producer or Engineer" at bounding box center [778, 409] width 399 height 41
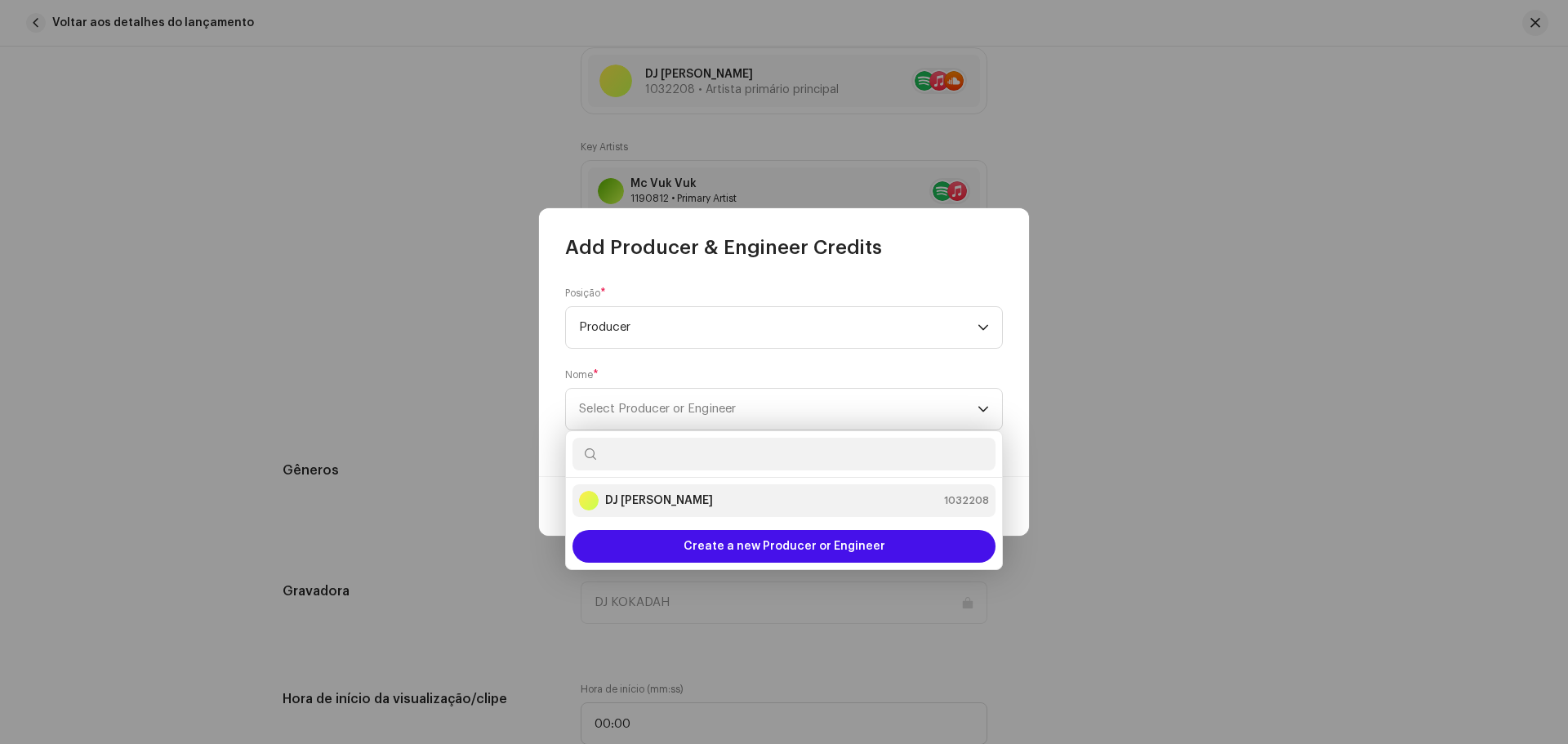
click at [656, 501] on strong "DJ [PERSON_NAME]" at bounding box center [659, 500] width 108 height 16
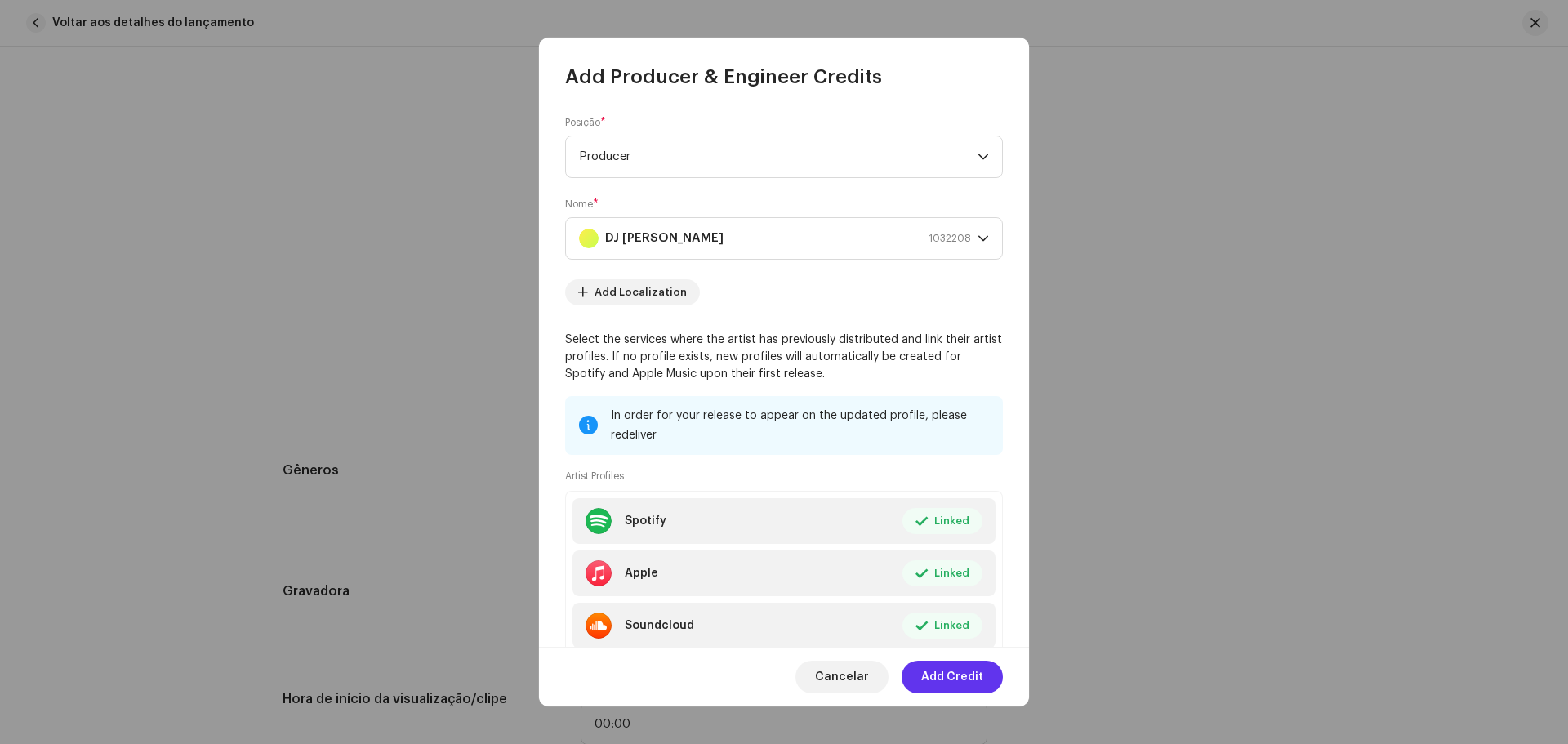
click at [968, 679] on span "Add Credit" at bounding box center [953, 677] width 62 height 33
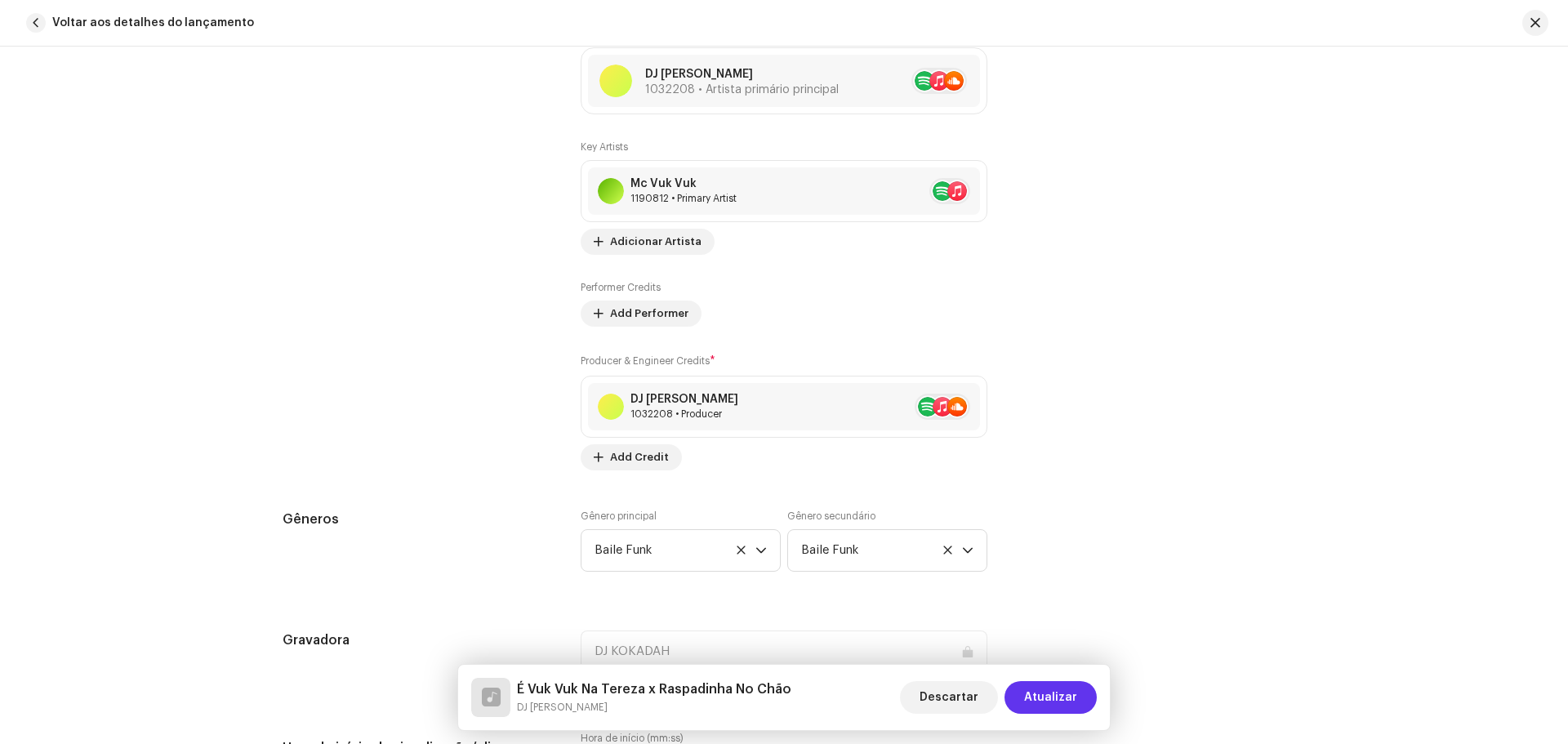
click at [1068, 695] on span "Atualizar" at bounding box center [1051, 697] width 53 height 33
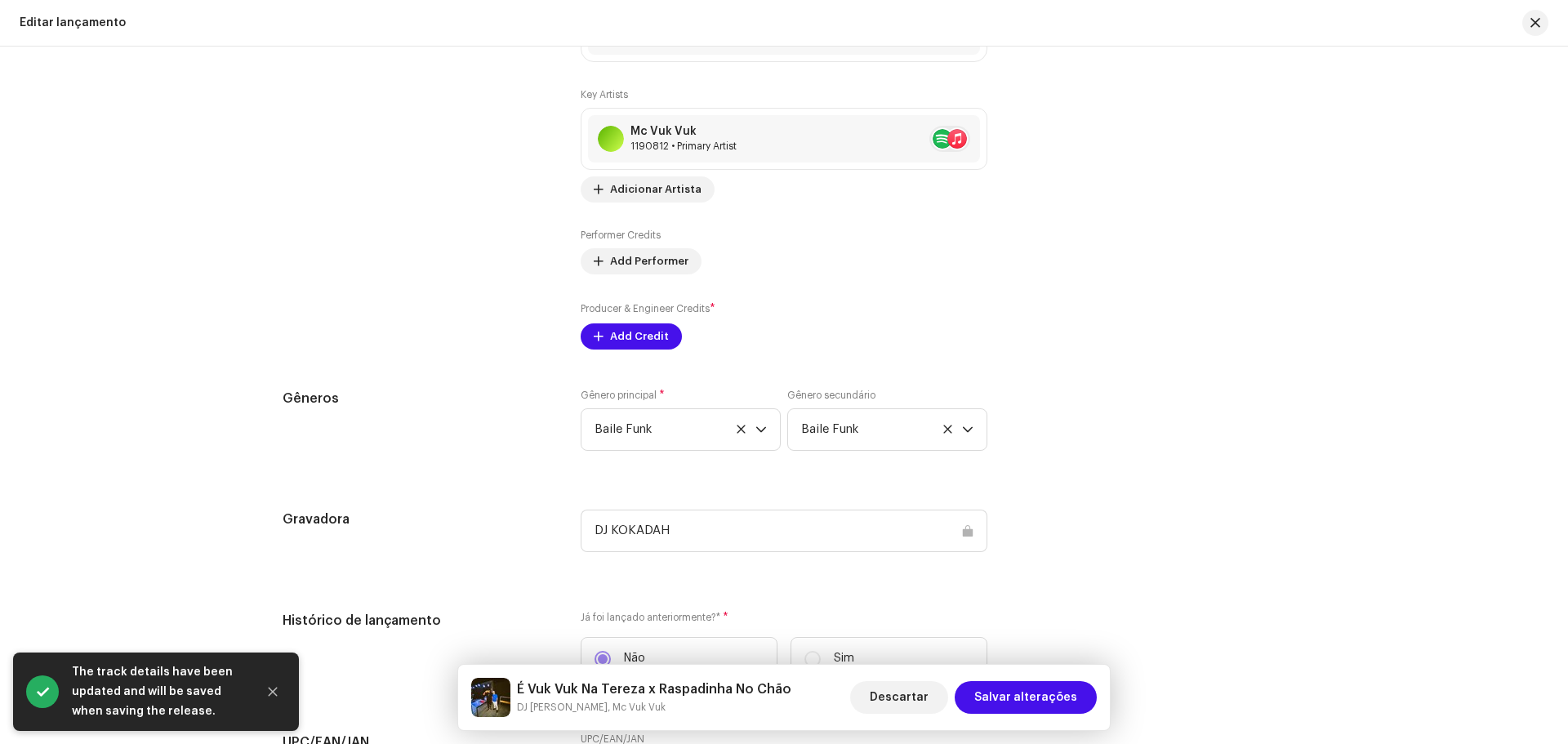
scroll to position [1633, 0]
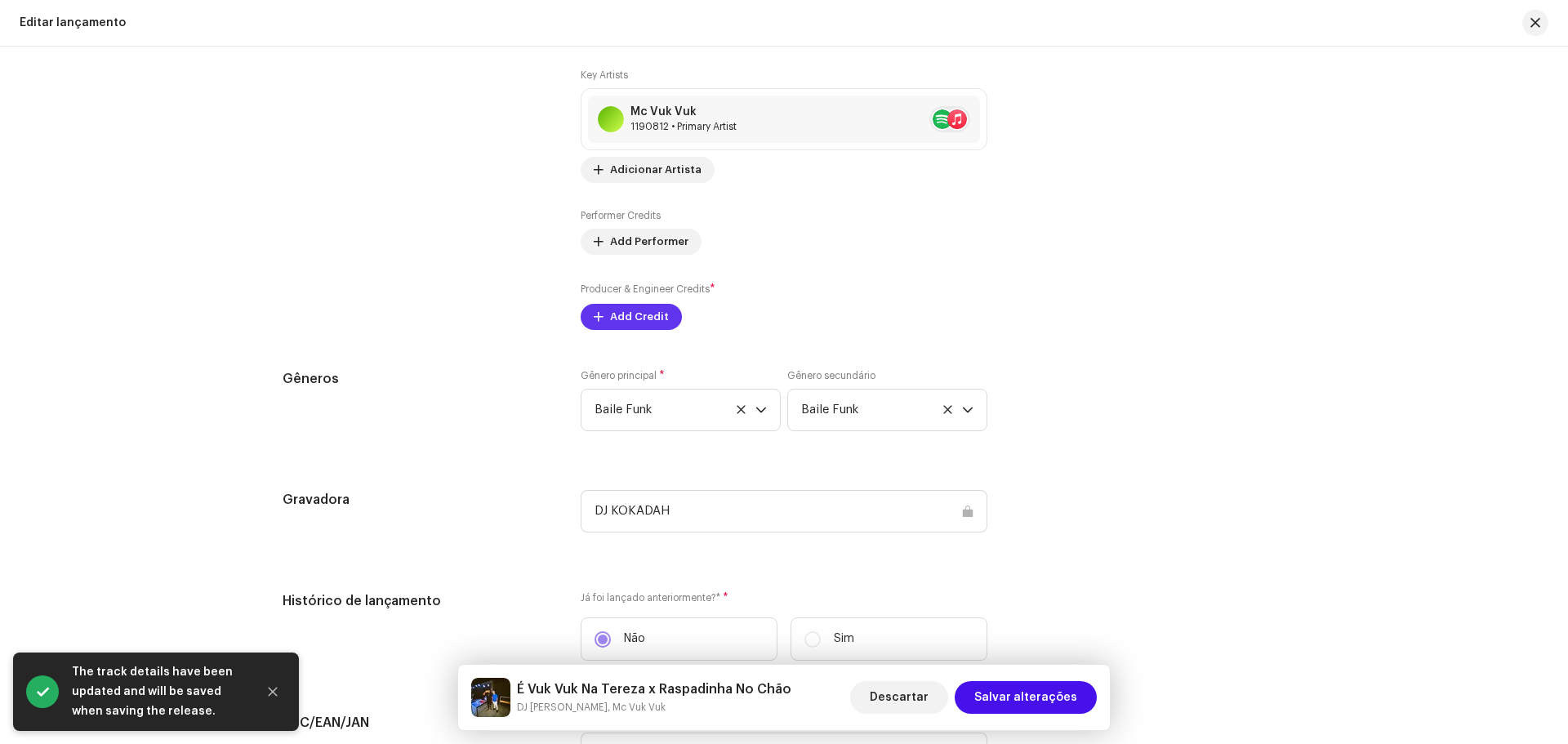
click at [619, 317] on span "Add Credit" at bounding box center [639, 316] width 59 height 33
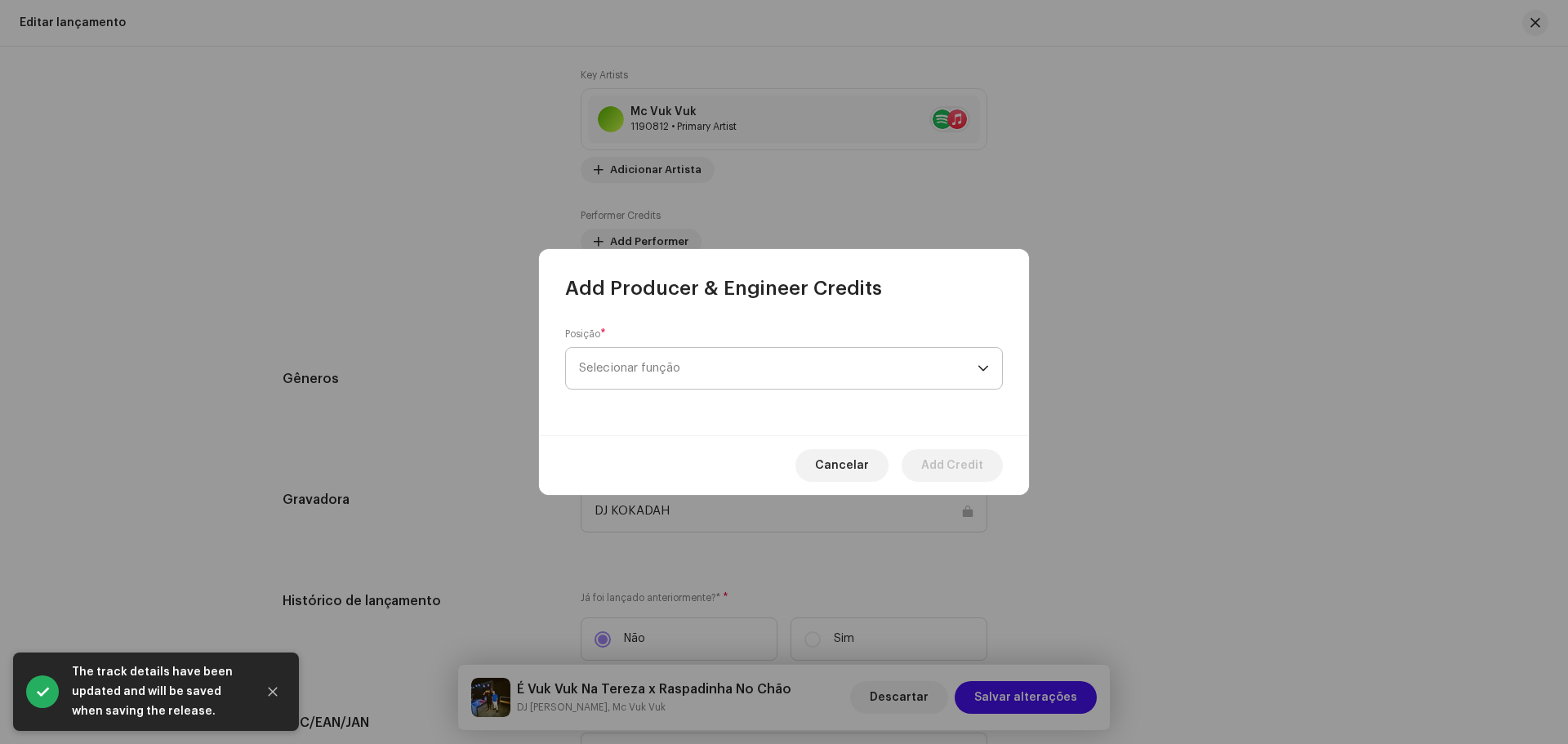
click at [650, 369] on span "Selecionar função" at bounding box center [778, 367] width 399 height 41
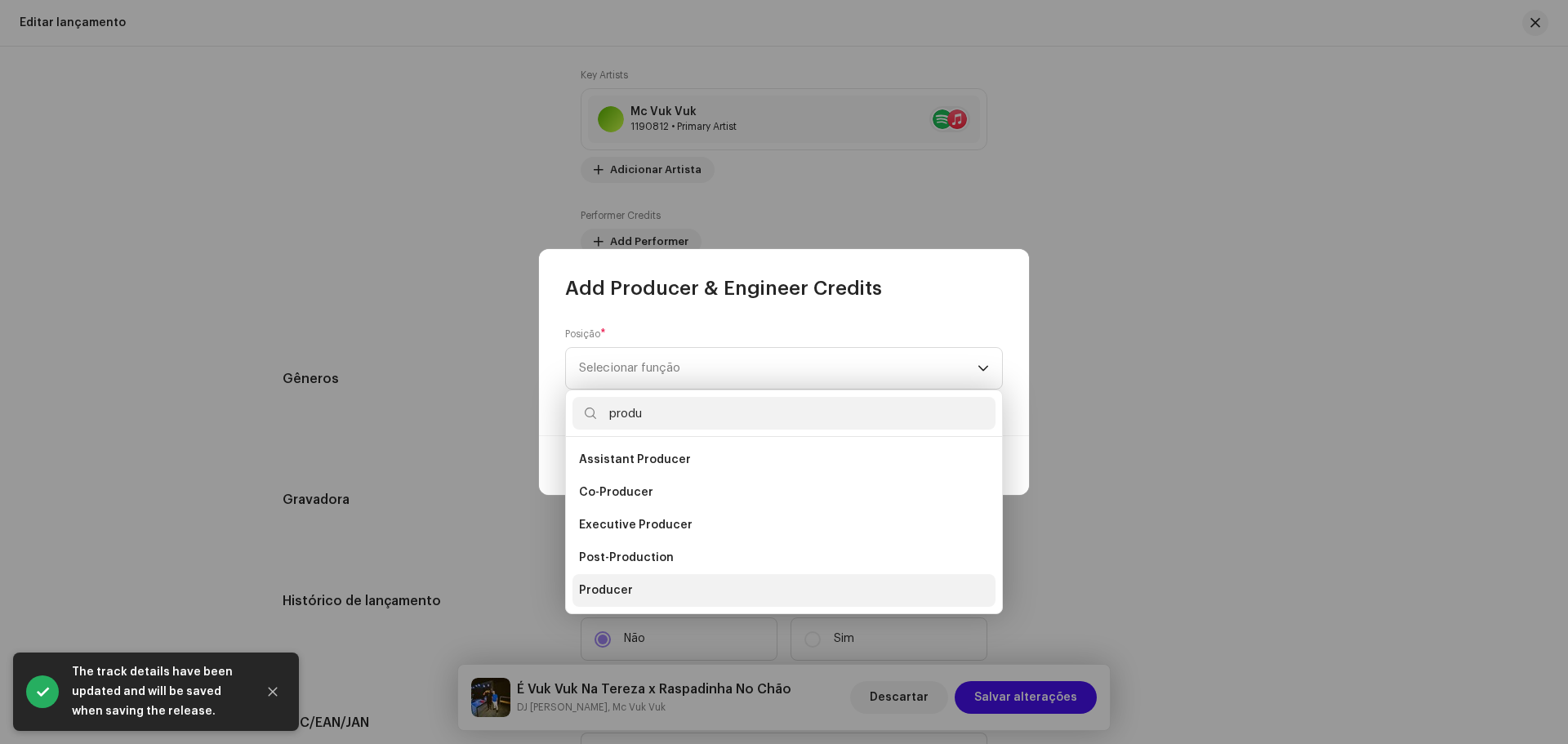
type input "produ"
click at [627, 592] on span "Producer" at bounding box center [606, 590] width 54 height 16
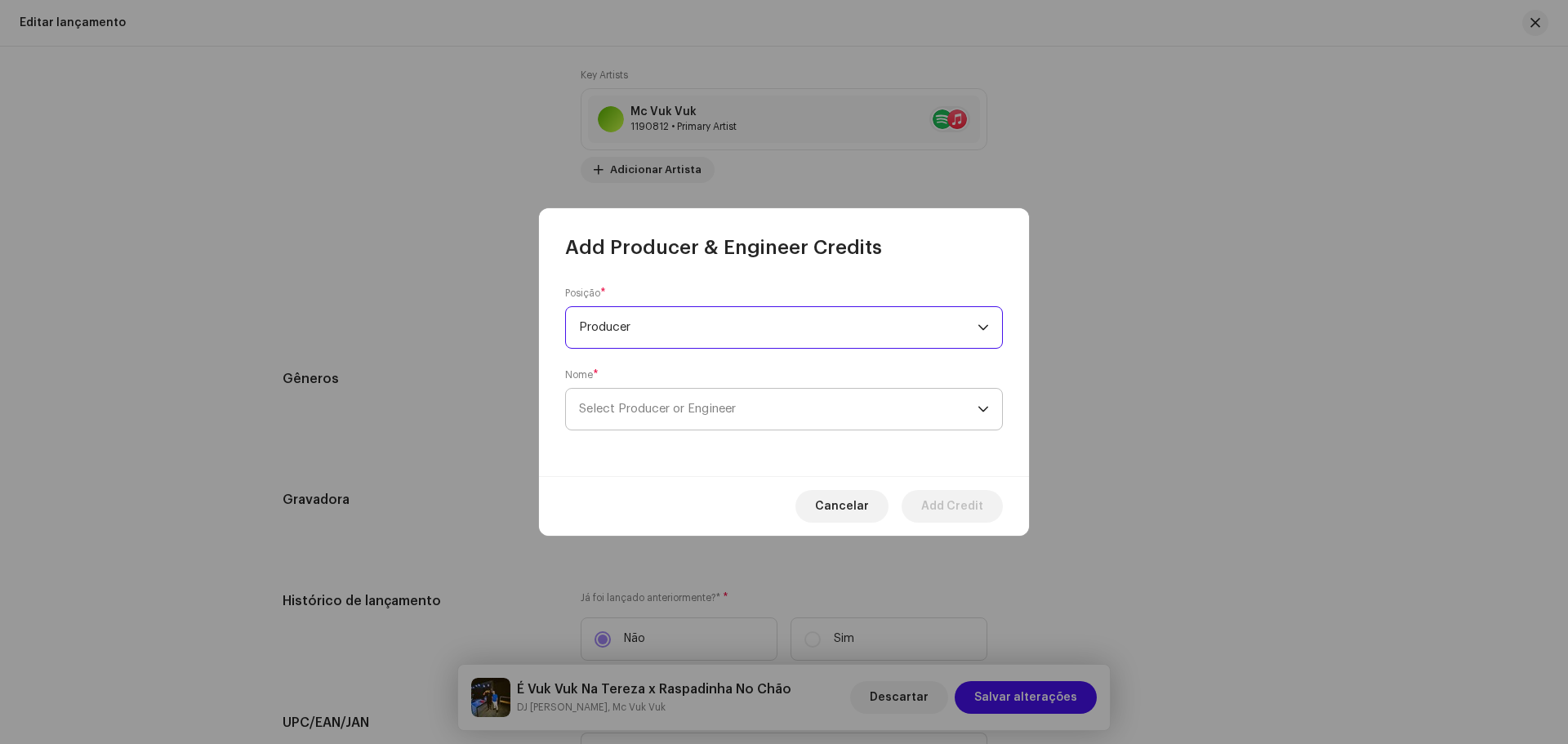
click at [648, 412] on span "Select Producer or Engineer" at bounding box center [658, 408] width 157 height 12
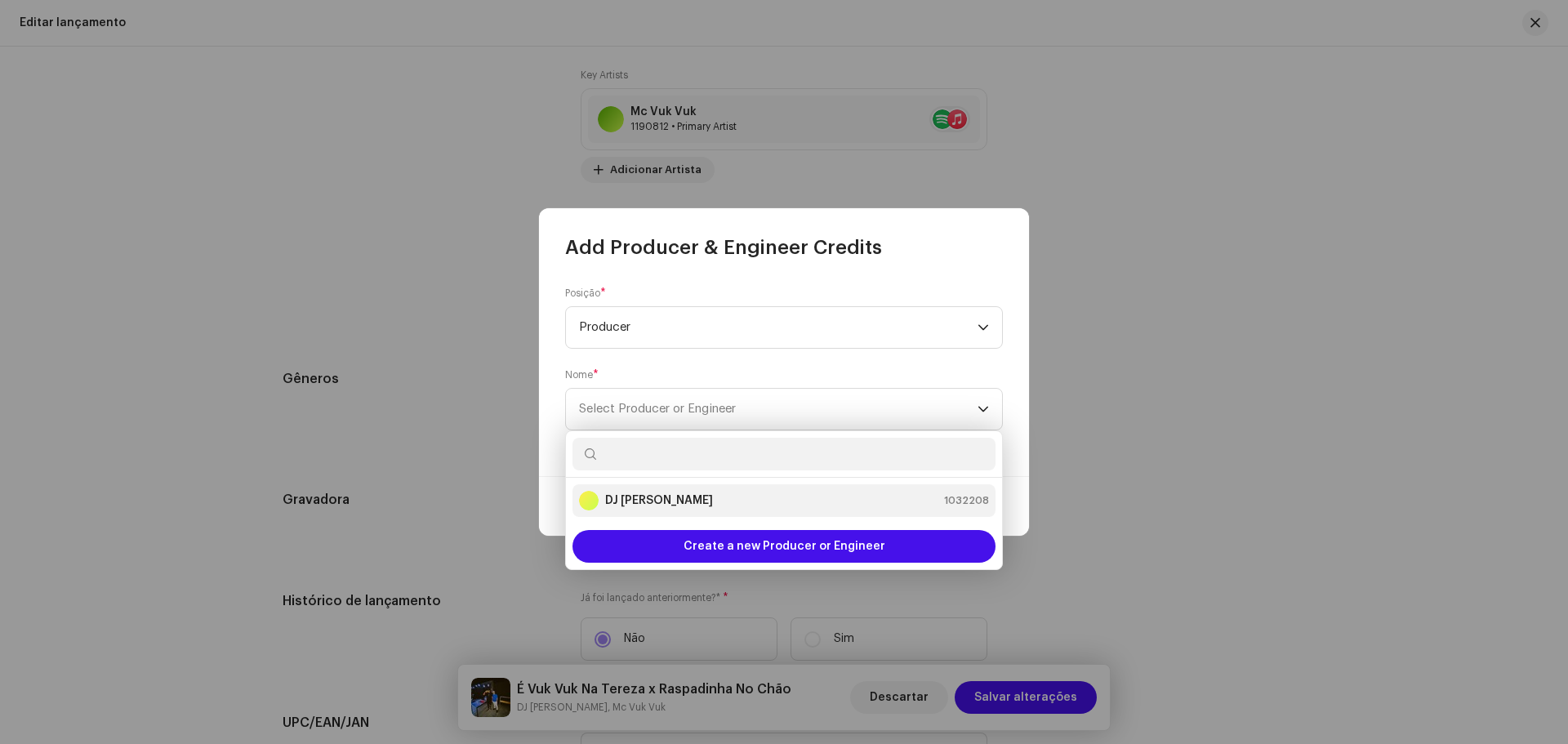
click at [674, 503] on div "DJ Kokadah 1032208" at bounding box center [784, 500] width 410 height 20
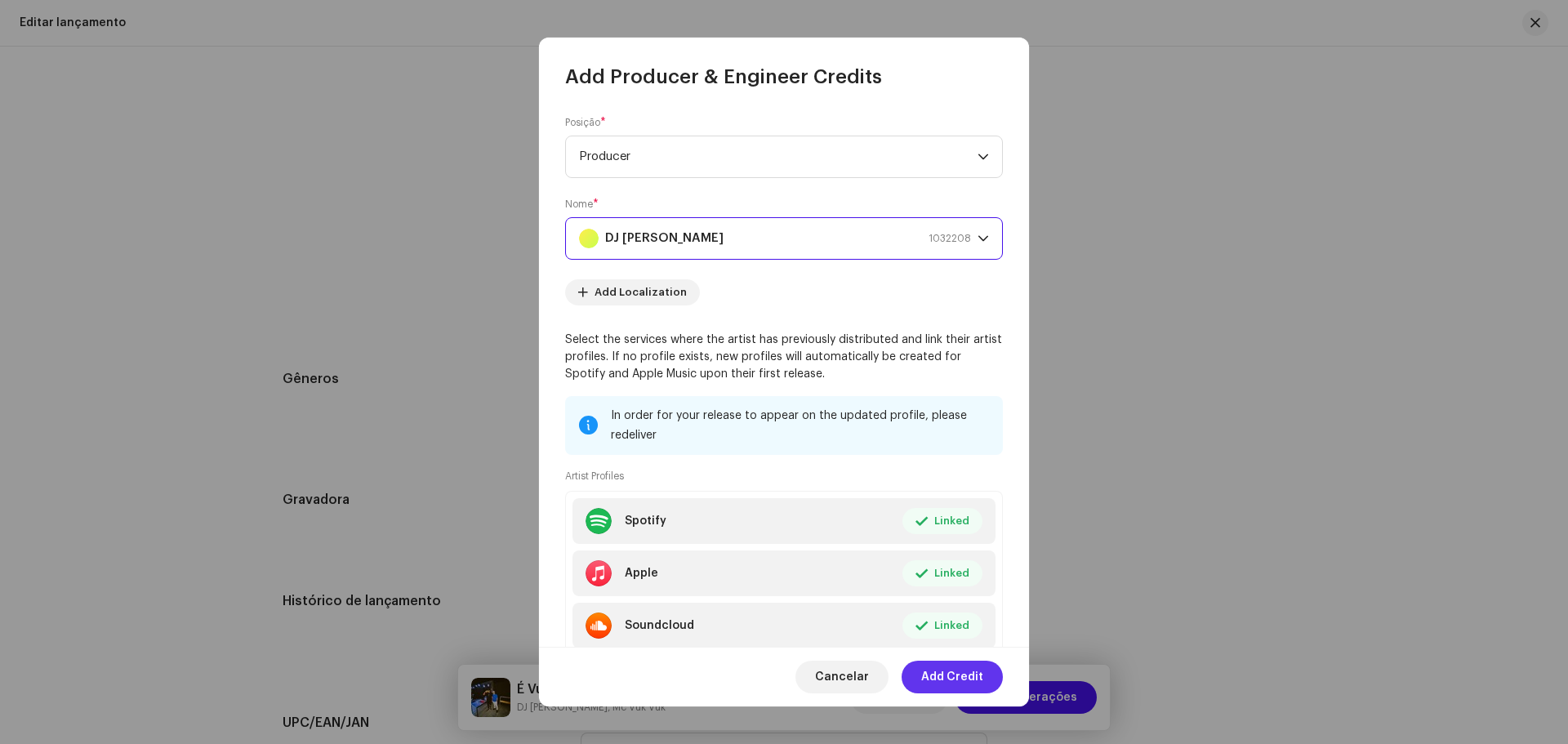
click at [977, 677] on span "Add Credit" at bounding box center [953, 677] width 62 height 33
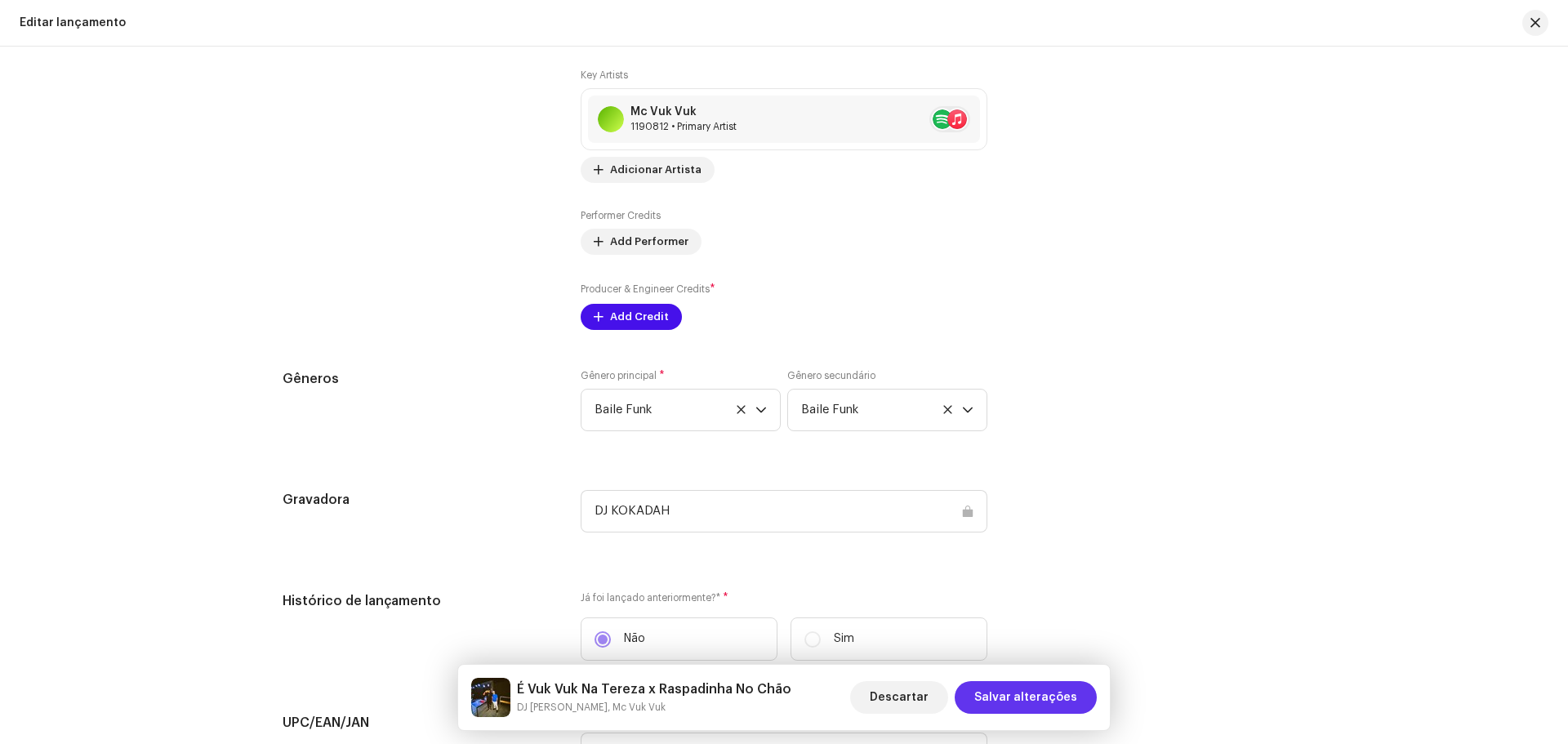
click at [1049, 700] on span "Salvar alterações" at bounding box center [1025, 697] width 103 height 33
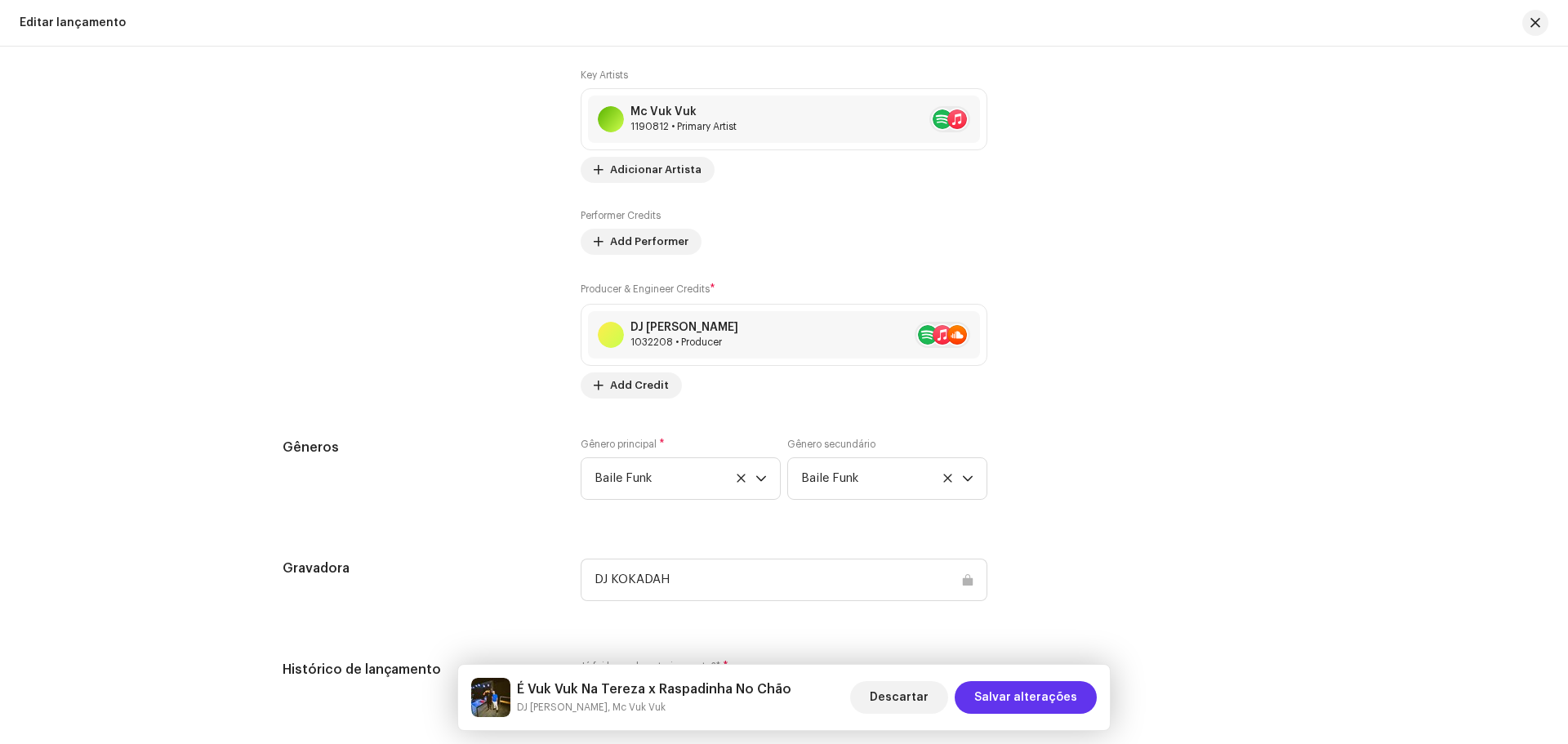
click at [1037, 692] on span "Salvar alterações" at bounding box center [1025, 697] width 103 height 33
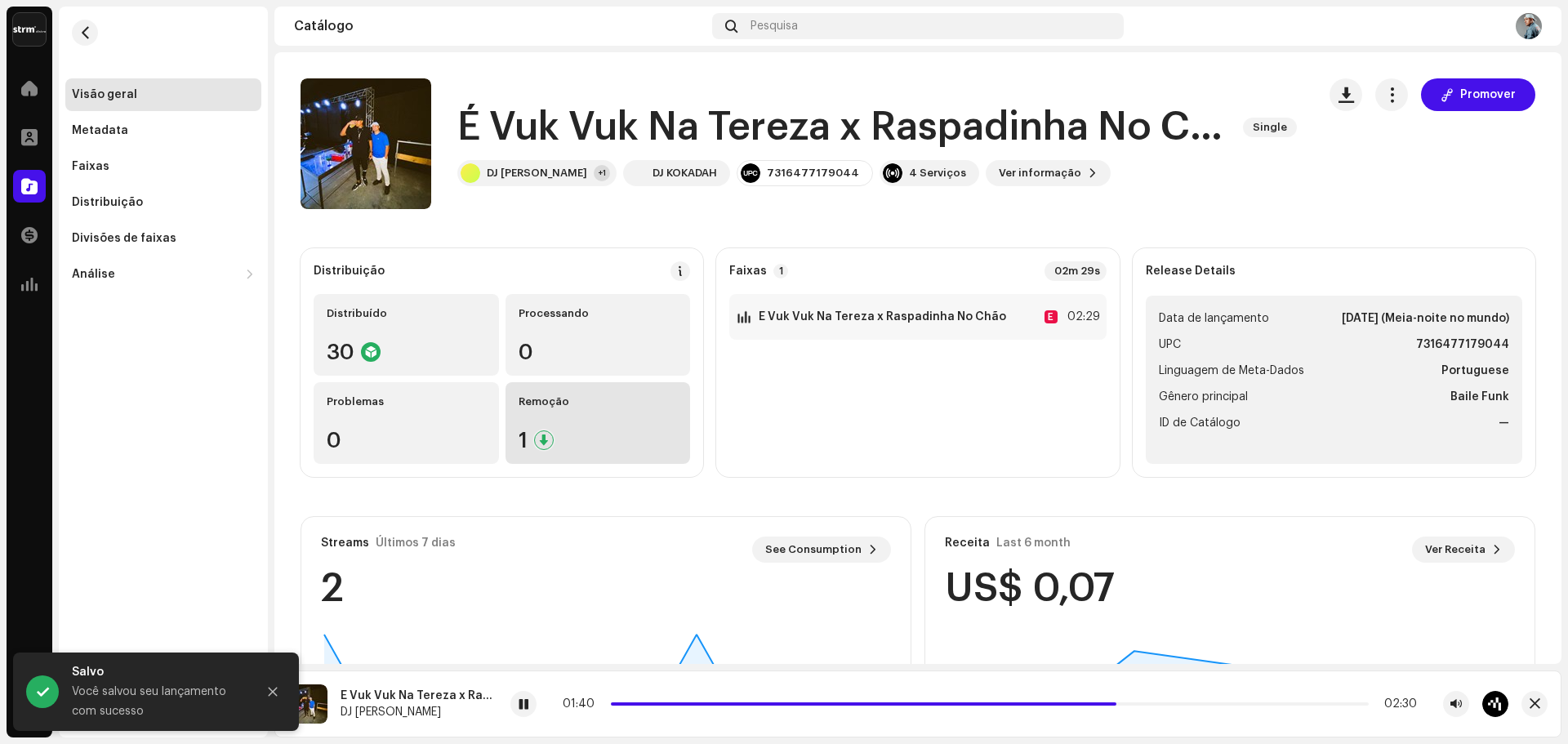
click at [543, 418] on div "Remoção 1" at bounding box center [598, 423] width 186 height 81
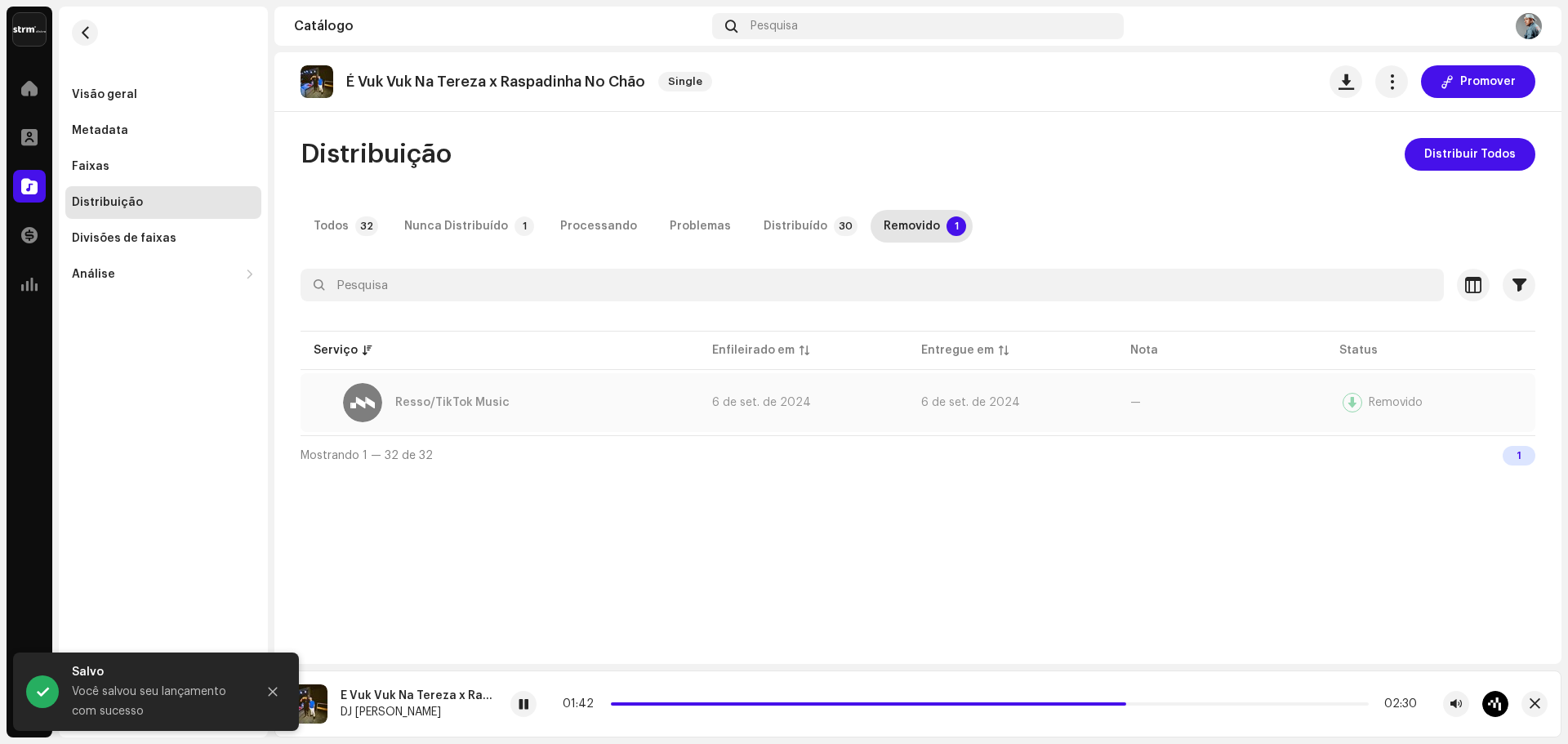
click at [1007, 412] on td "6 de set. de 2024" at bounding box center [1012, 402] width 209 height 59
click at [977, 401] on span "6 de set. de 2024" at bounding box center [971, 402] width 98 height 11
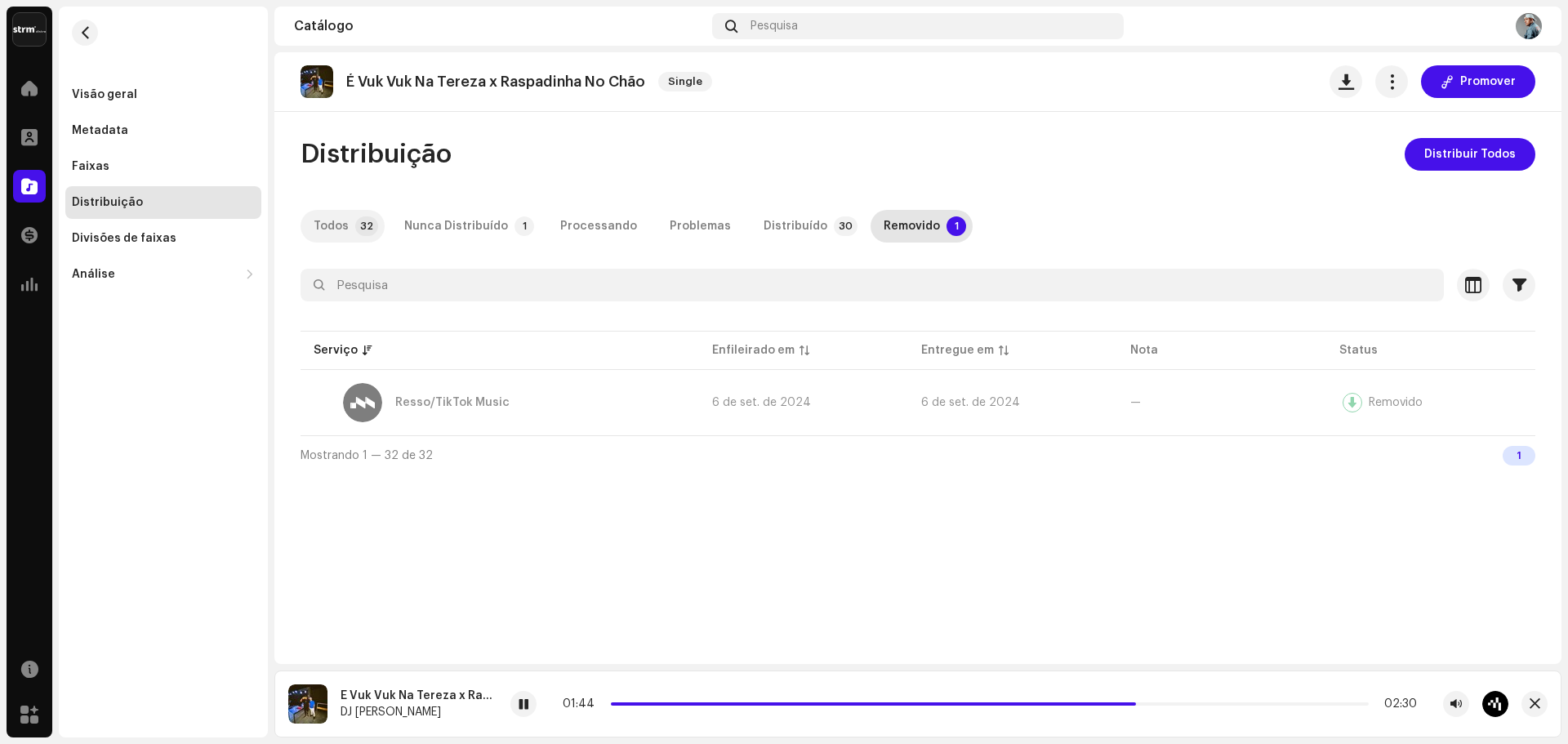
click at [337, 228] on div "Todos" at bounding box center [330, 226] width 35 height 33
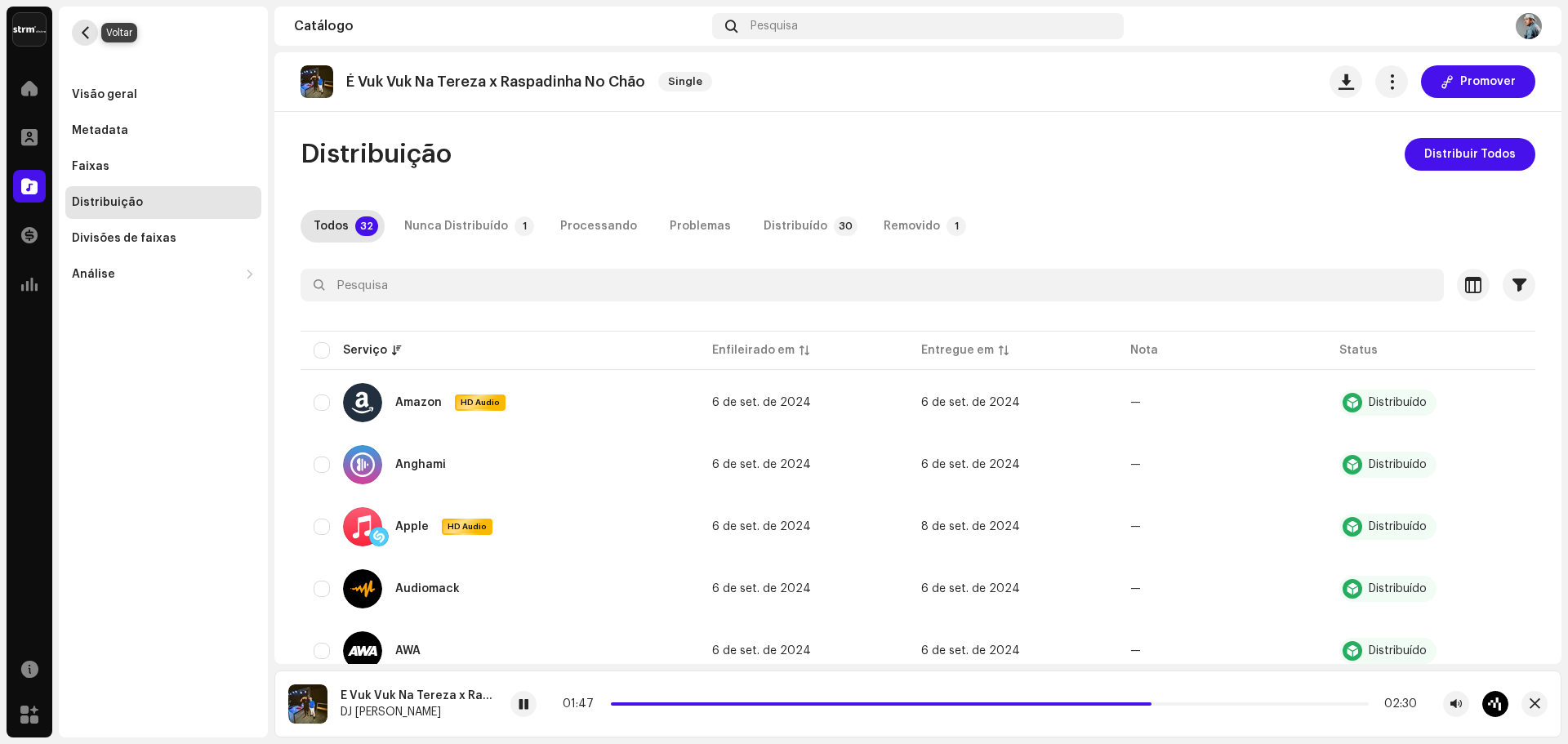
click at [80, 29] on span "button" at bounding box center [85, 33] width 12 height 13
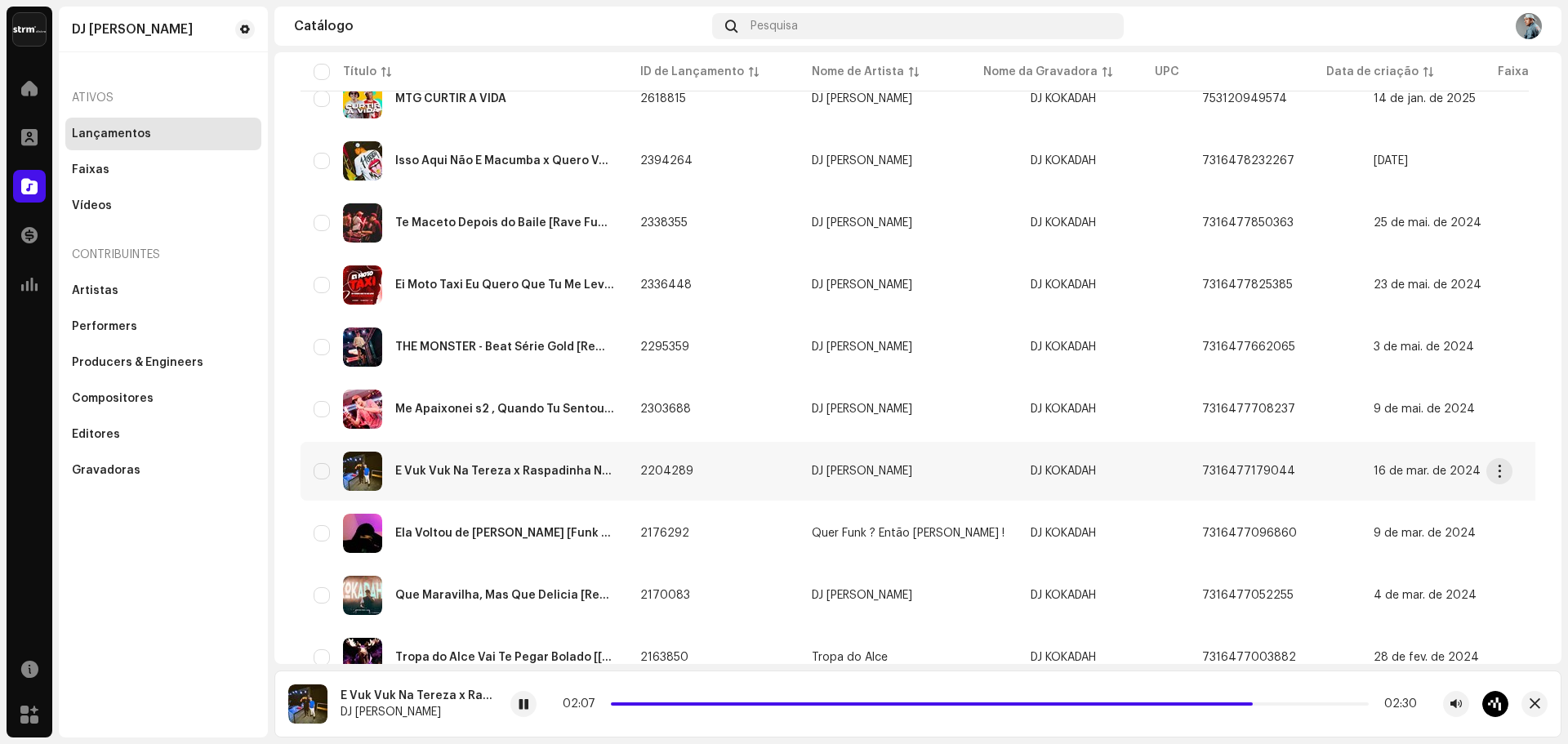
scroll to position [1130, 0]
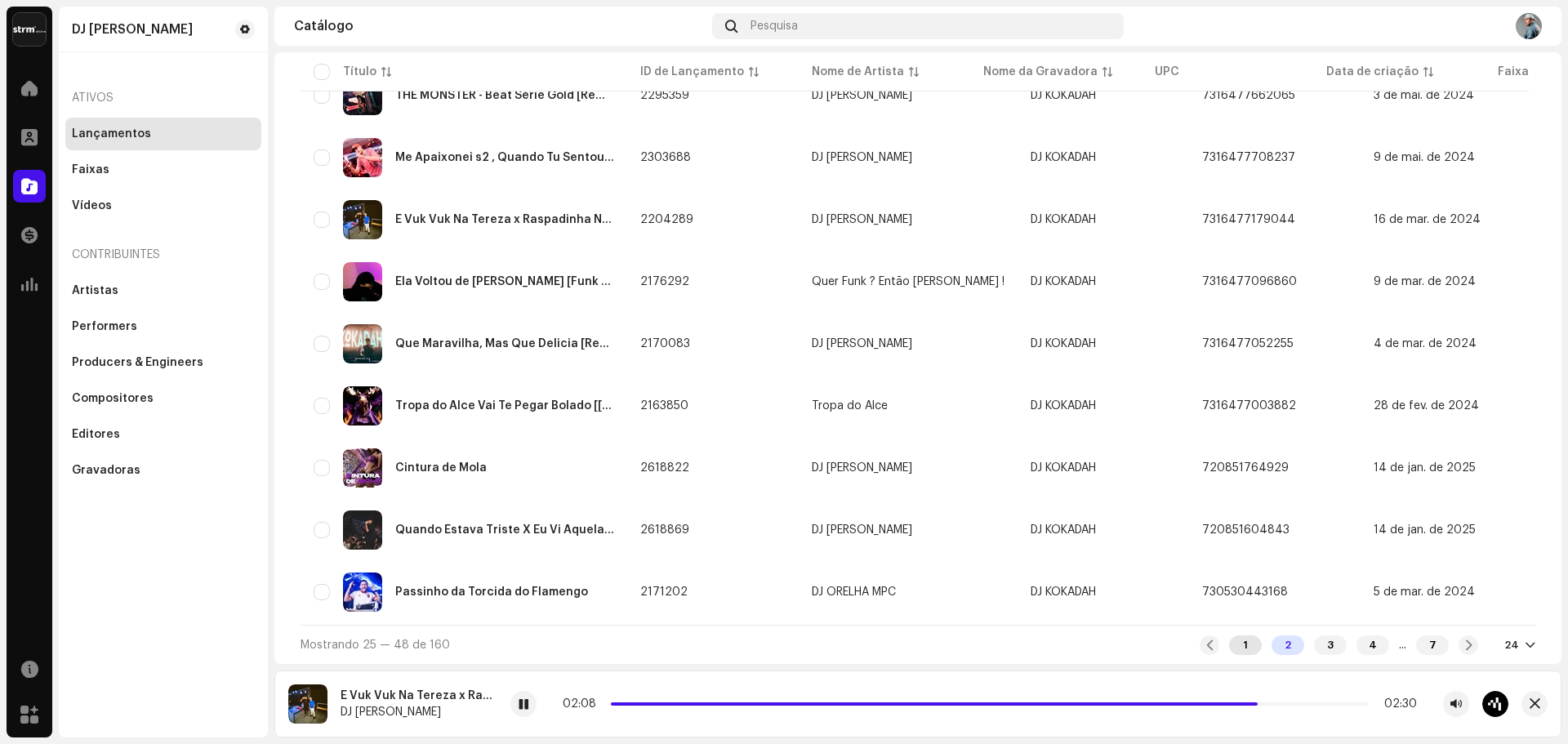
click at [1235, 646] on div "1" at bounding box center [1245, 645] width 33 height 20
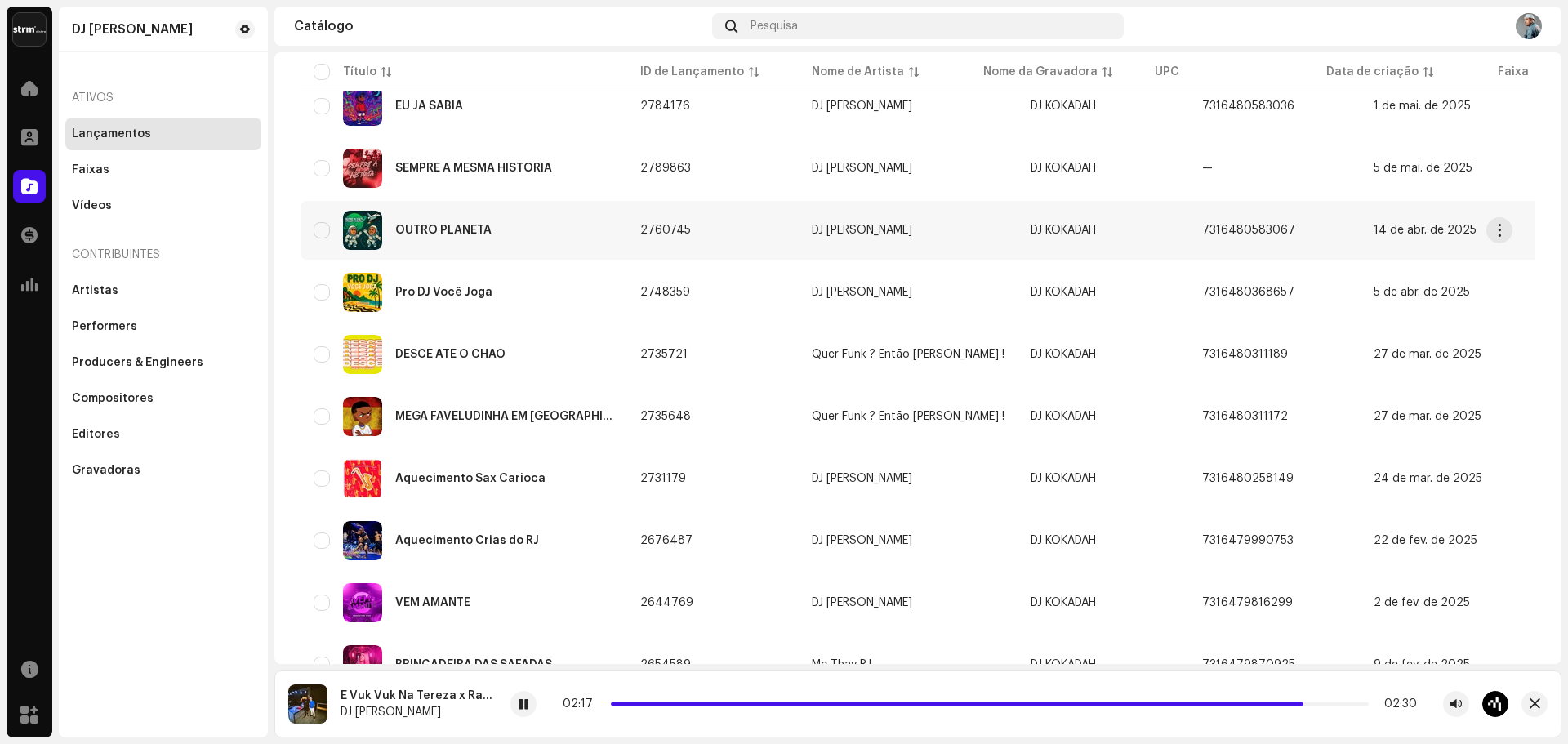
scroll to position [804, 0]
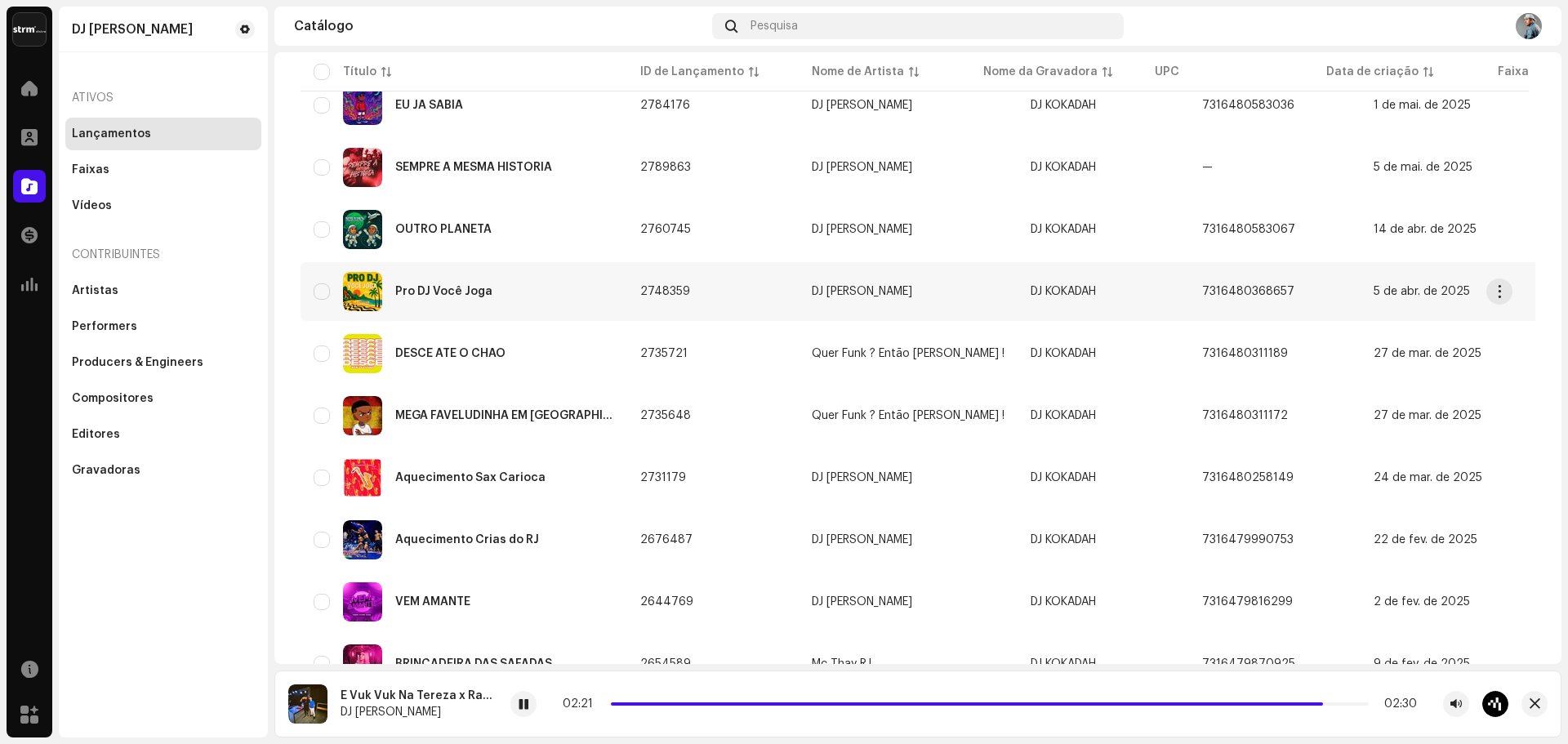
click at [465, 302] on div "Pro DJ Você Joga" at bounding box center [463, 291] width 300 height 39
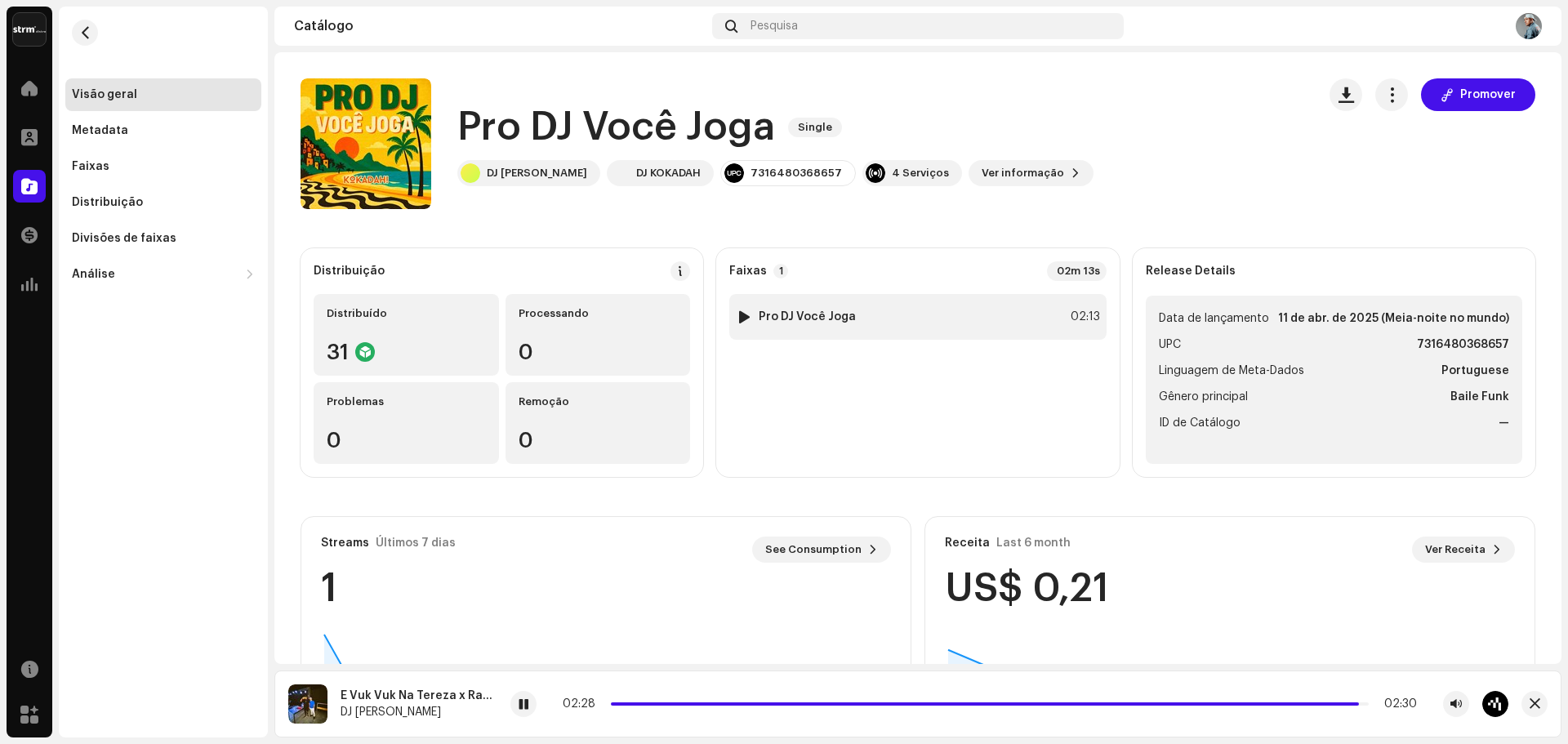
click at [739, 318] on div at bounding box center [744, 317] width 12 height 13
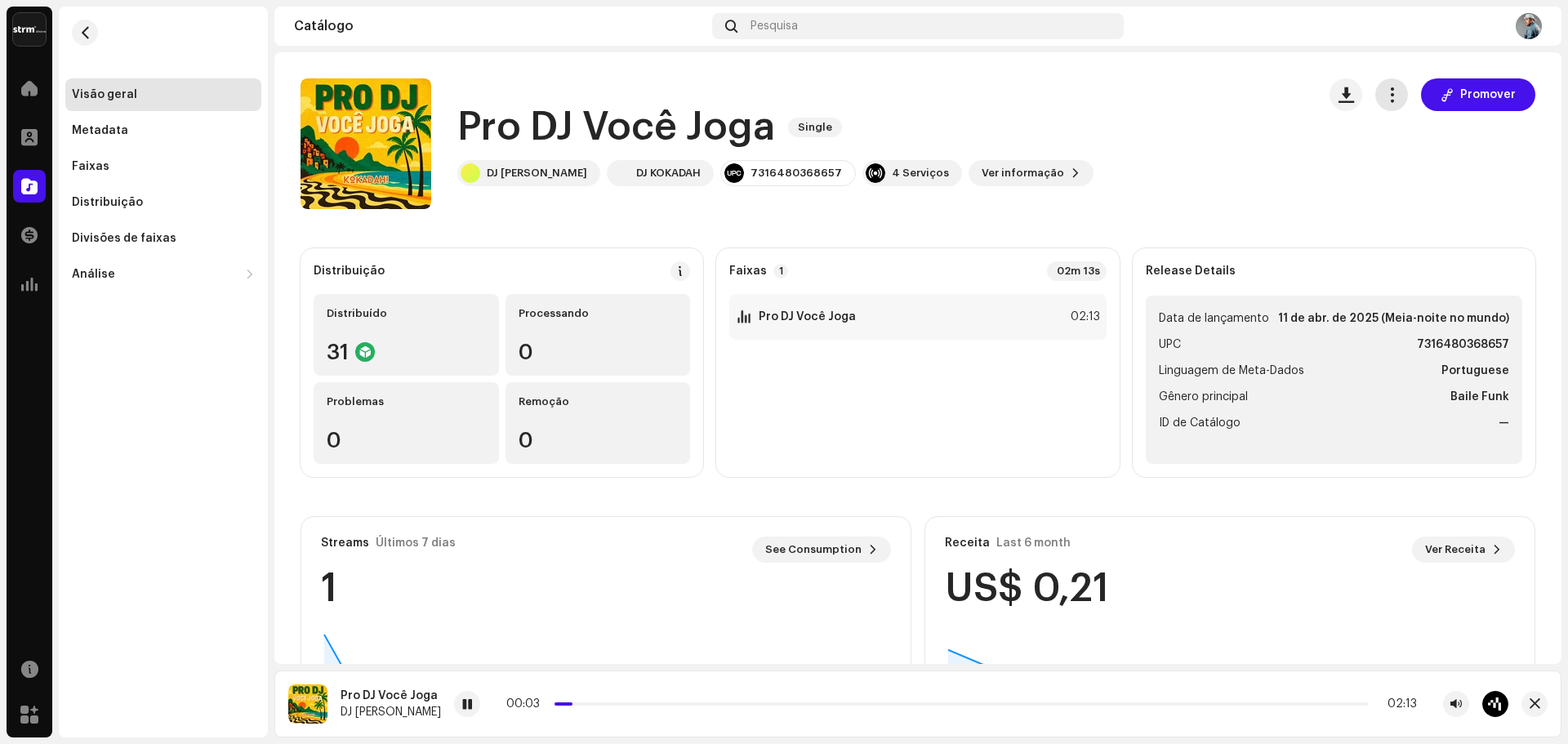
click at [1387, 109] on button "button" at bounding box center [1392, 95] width 33 height 33
click at [1120, 110] on div "Pro DJ Você Joga Single DJ Kokadah DJ KOKADAH 7316480368657 4 Serviços Ver info…" at bounding box center [801, 144] width 1003 height 131
